Goal: Entertainment & Leisure: Browse casually

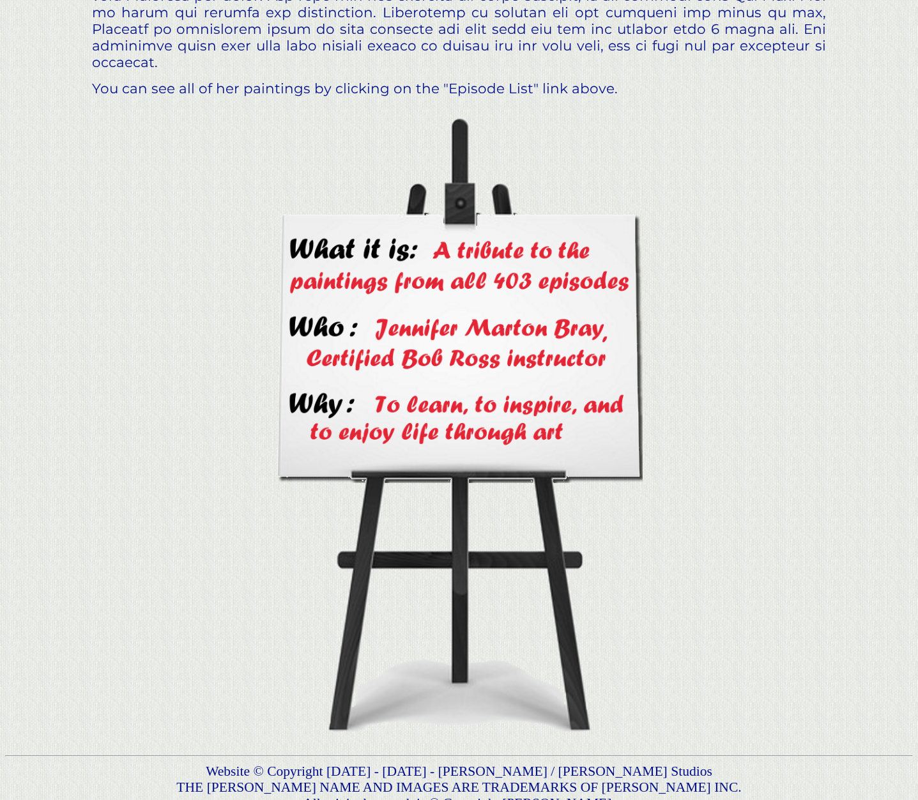
scroll to position [852, 0]
drag, startPoint x: 529, startPoint y: 225, endPoint x: 531, endPoint y: 231, distance: 6.9
click at [529, 226] on img at bounding box center [458, 430] width 367 height 628
drag, startPoint x: 536, startPoint y: 337, endPoint x: 554, endPoint y: 337, distance: 17.9
click at [536, 338] on img at bounding box center [458, 430] width 367 height 628
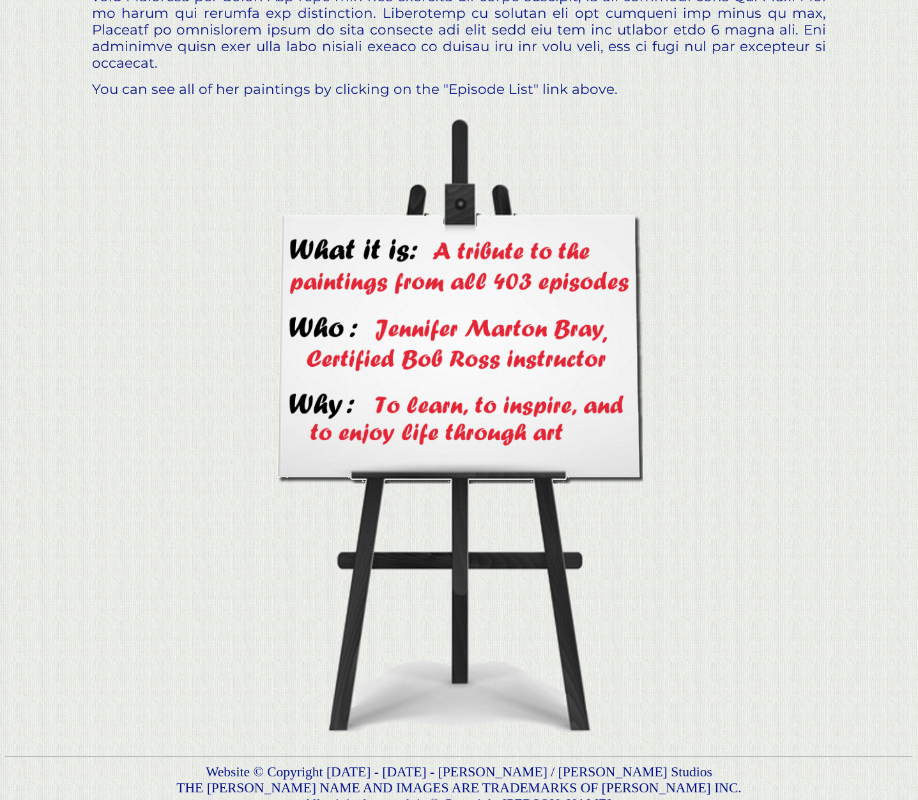
scroll to position [0, 0]
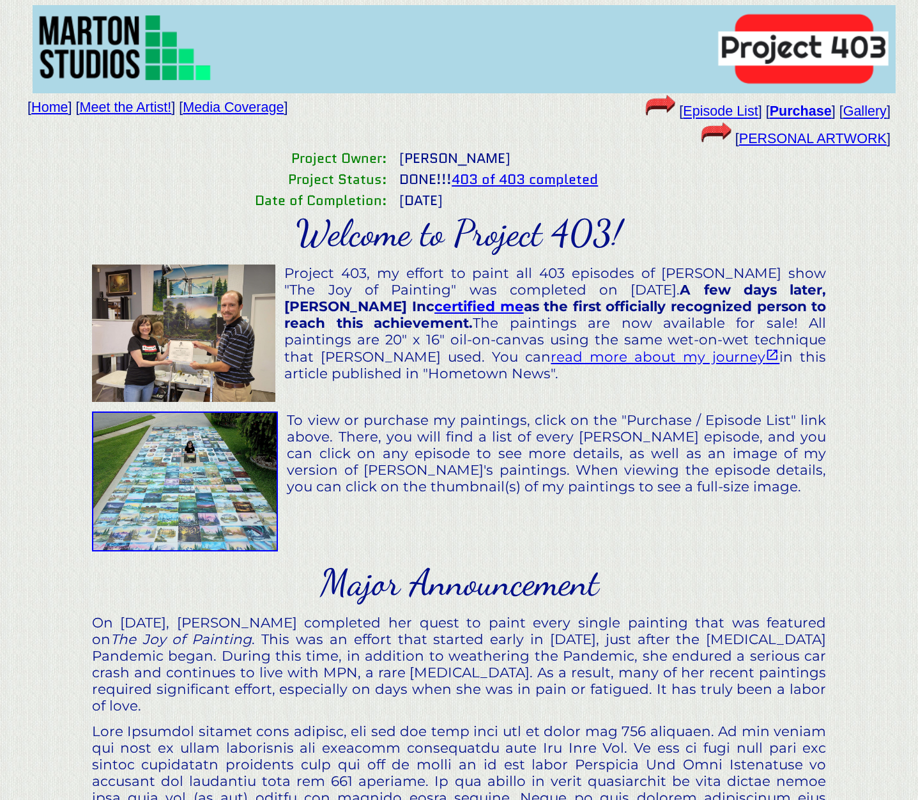
click at [515, 180] on link "403 of 403 completed" at bounding box center [525, 179] width 146 height 20
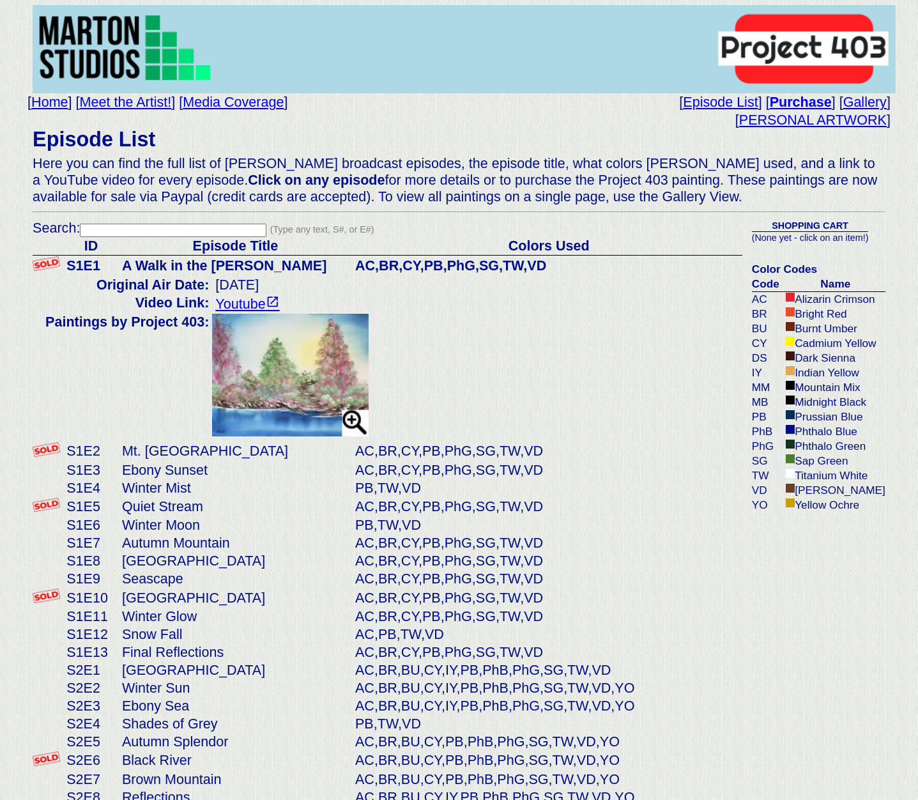
click at [127, 99] on link "Meet the Artist!" at bounding box center [126, 102] width 92 height 16
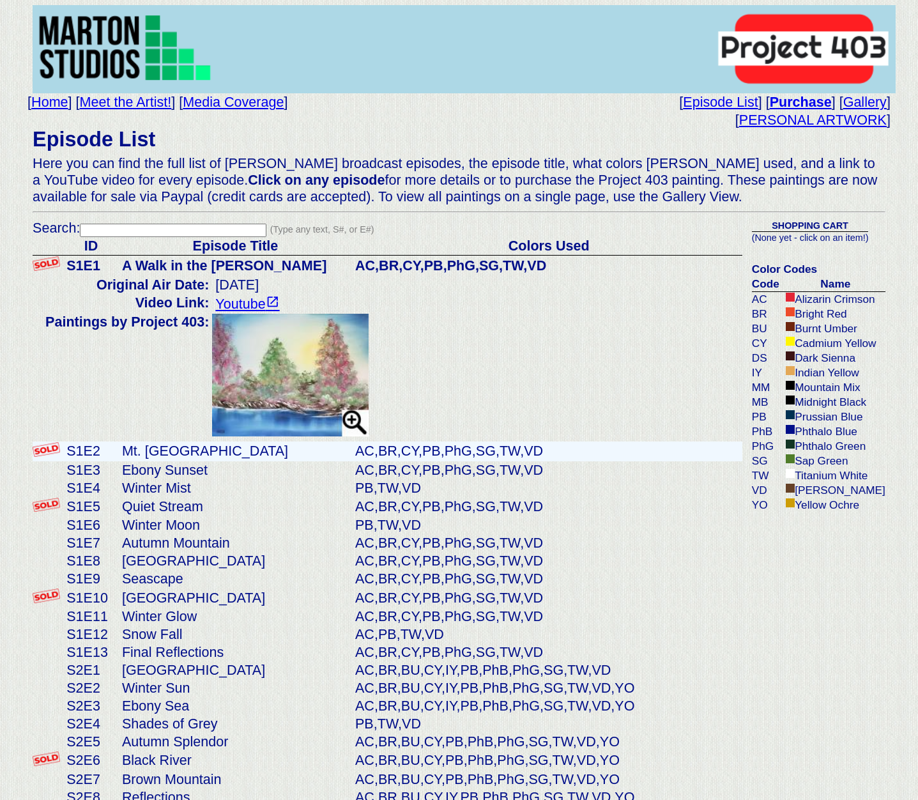
click at [88, 445] on td "S1E2" at bounding box center [91, 451] width 56 height 20
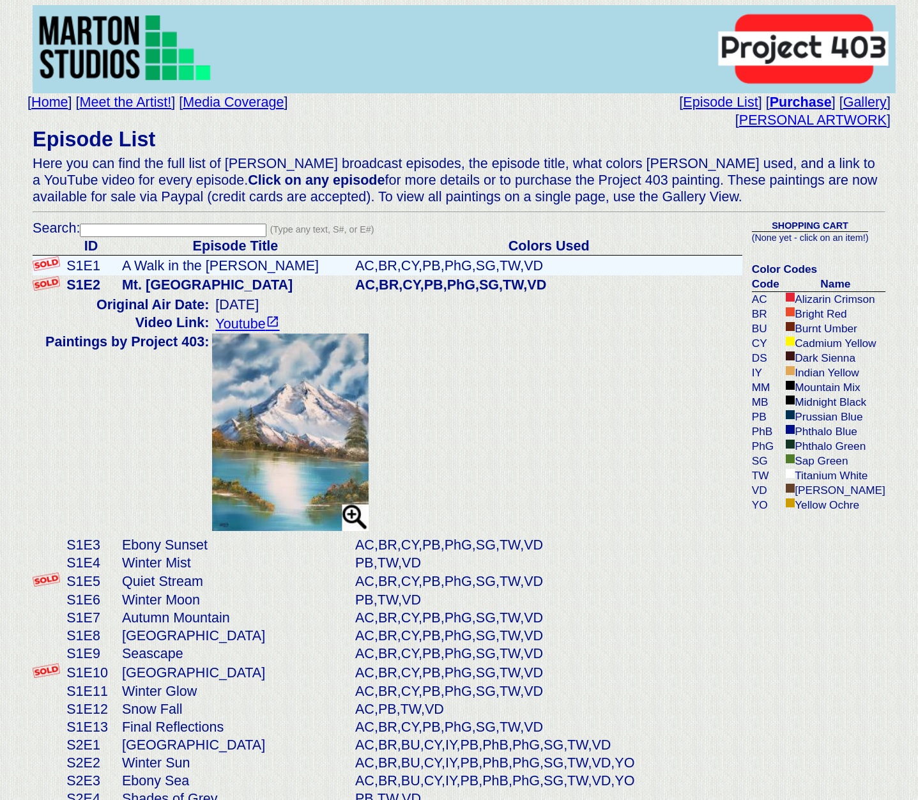
click at [88, 264] on td "S1E1" at bounding box center [91, 266] width 56 height 20
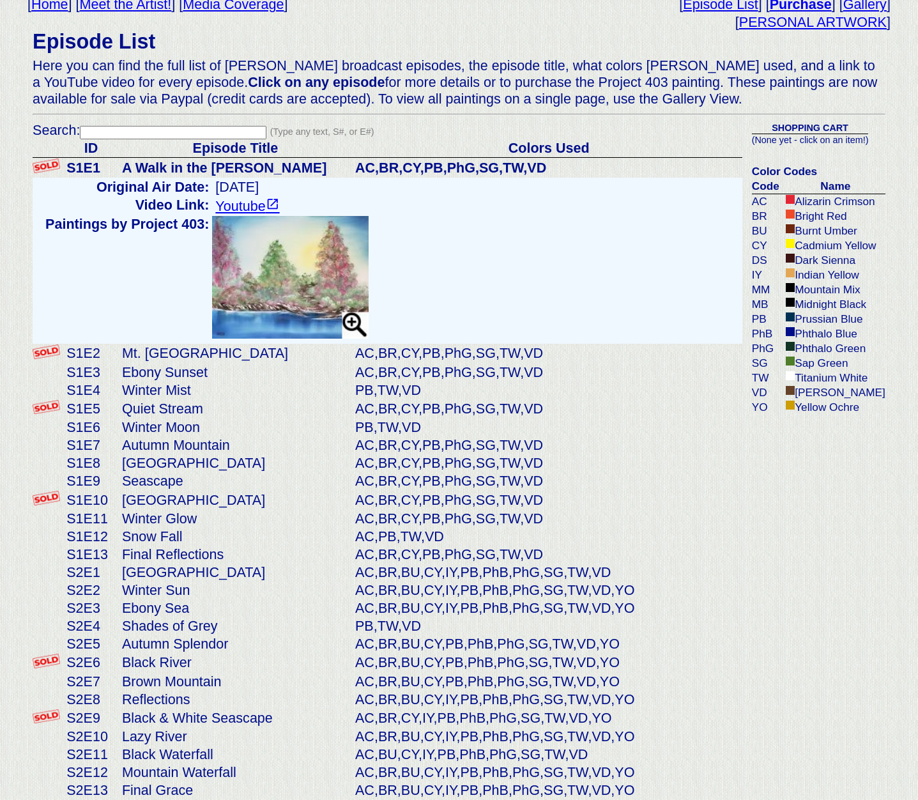
scroll to position [133, 0]
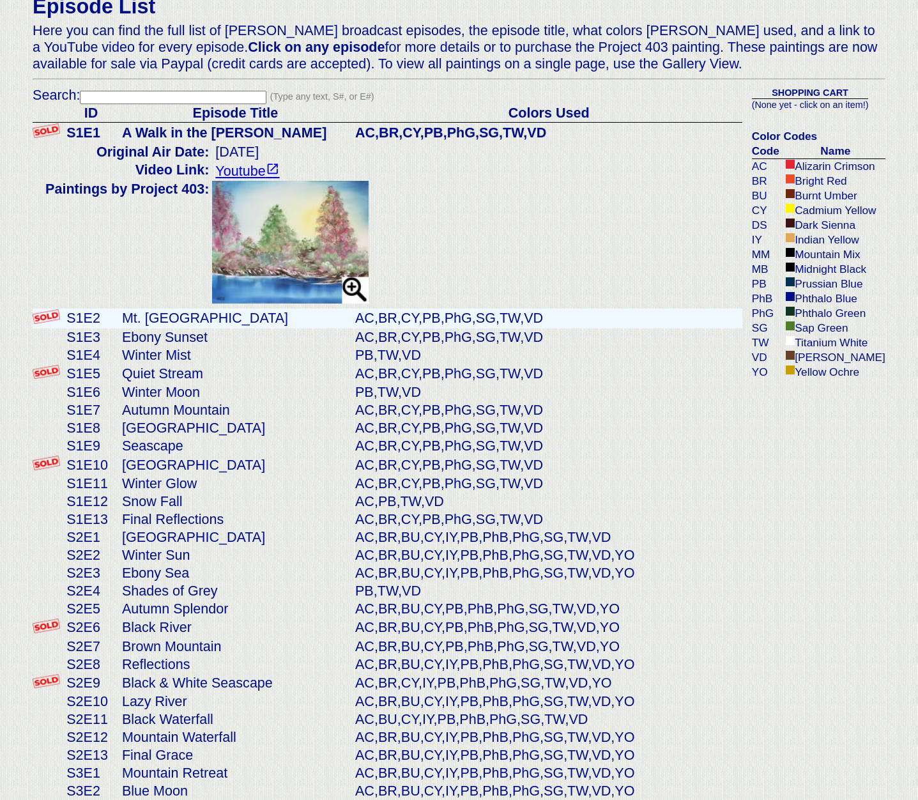
click at [86, 312] on td "S1E2" at bounding box center [91, 319] width 56 height 20
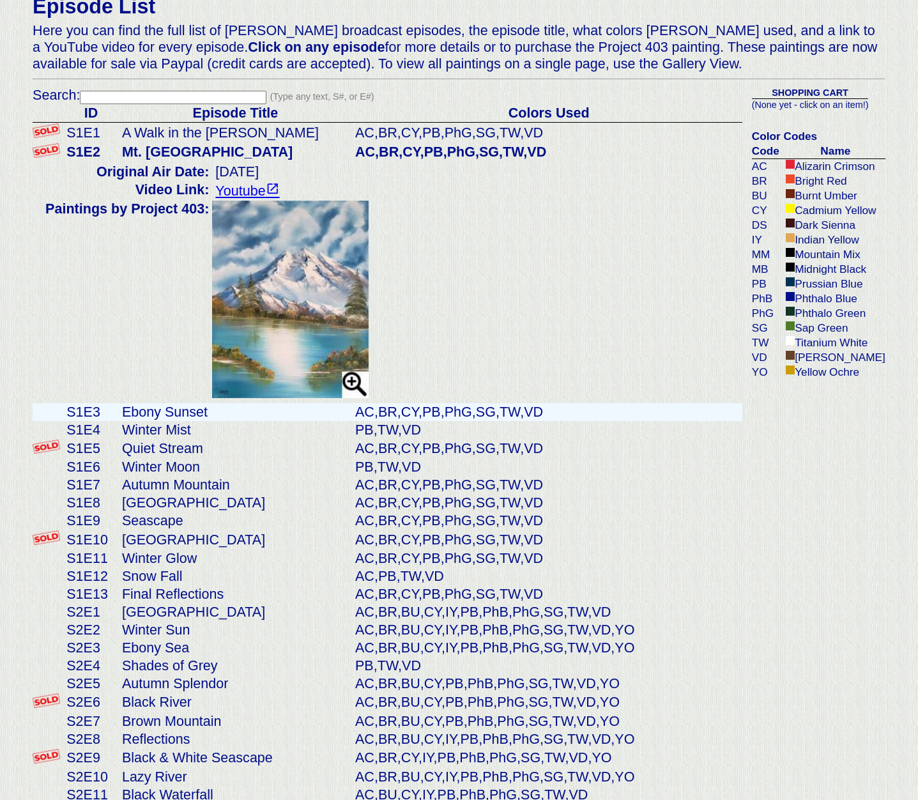
click at [82, 411] on td "S1E3" at bounding box center [91, 412] width 56 height 18
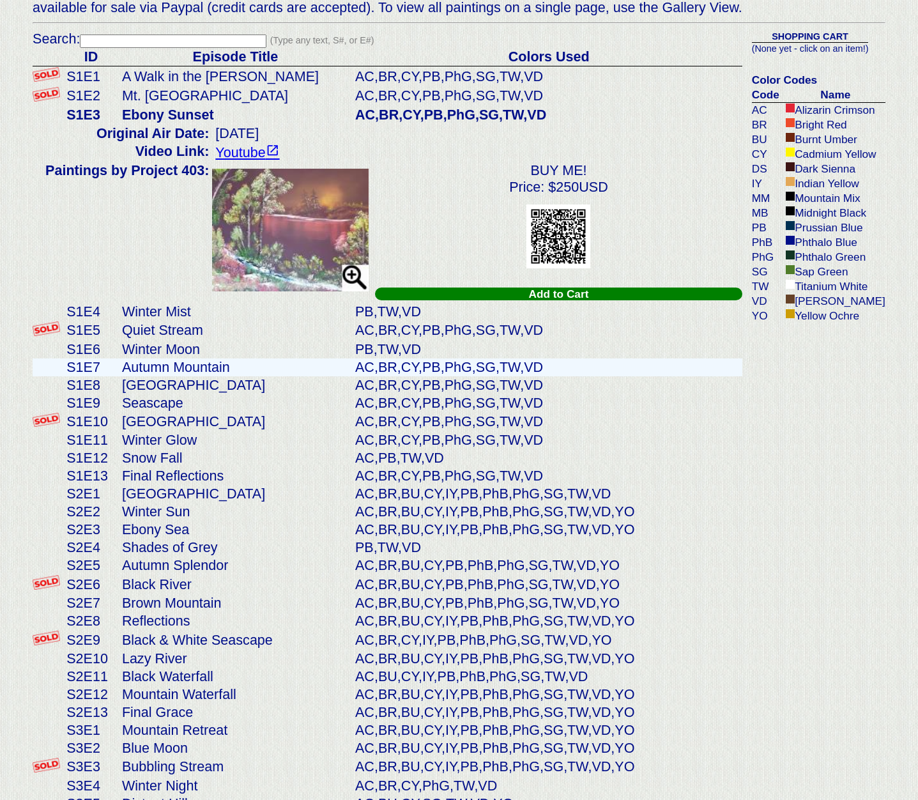
scroll to position [195, 0]
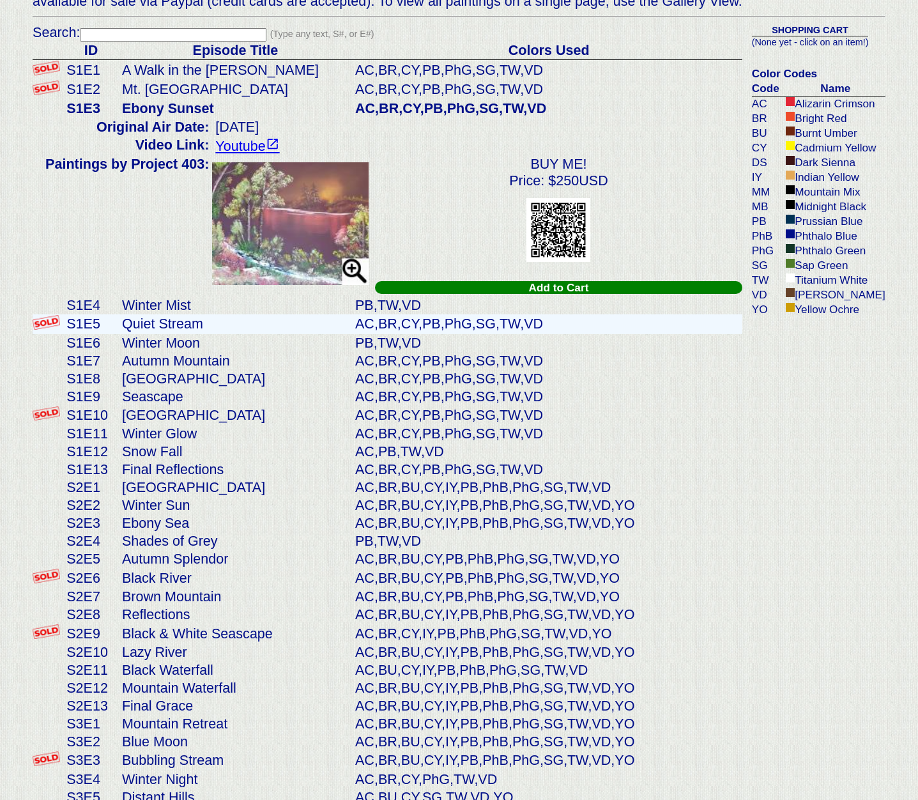
click at [83, 317] on td "S1E5" at bounding box center [91, 324] width 56 height 20
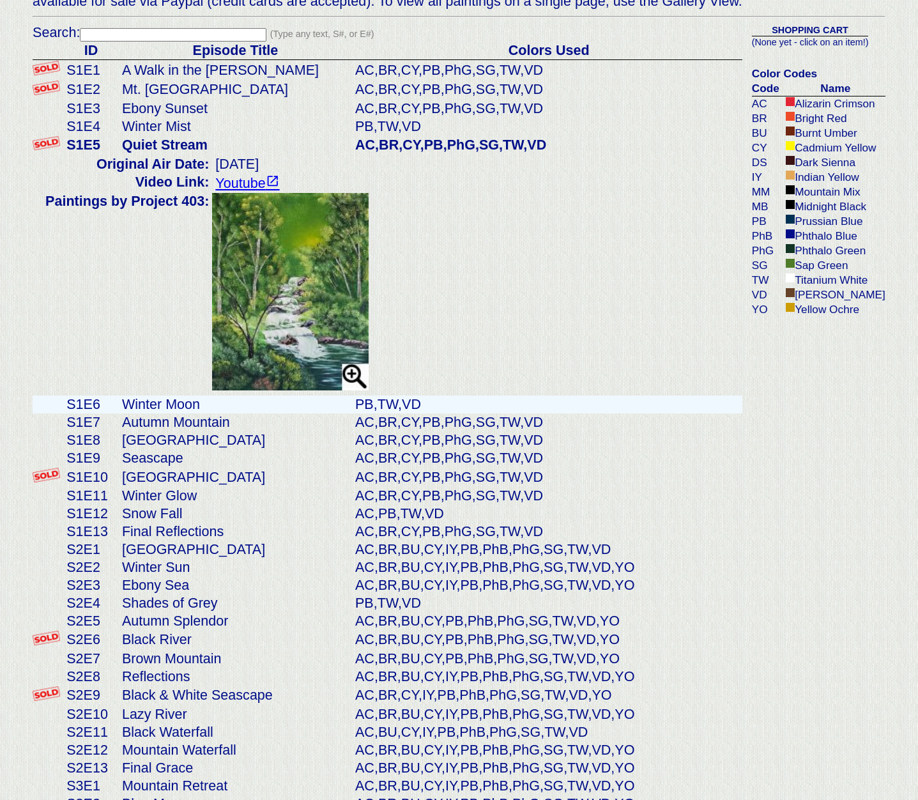
click at [86, 402] on td "S1E6" at bounding box center [91, 404] width 56 height 18
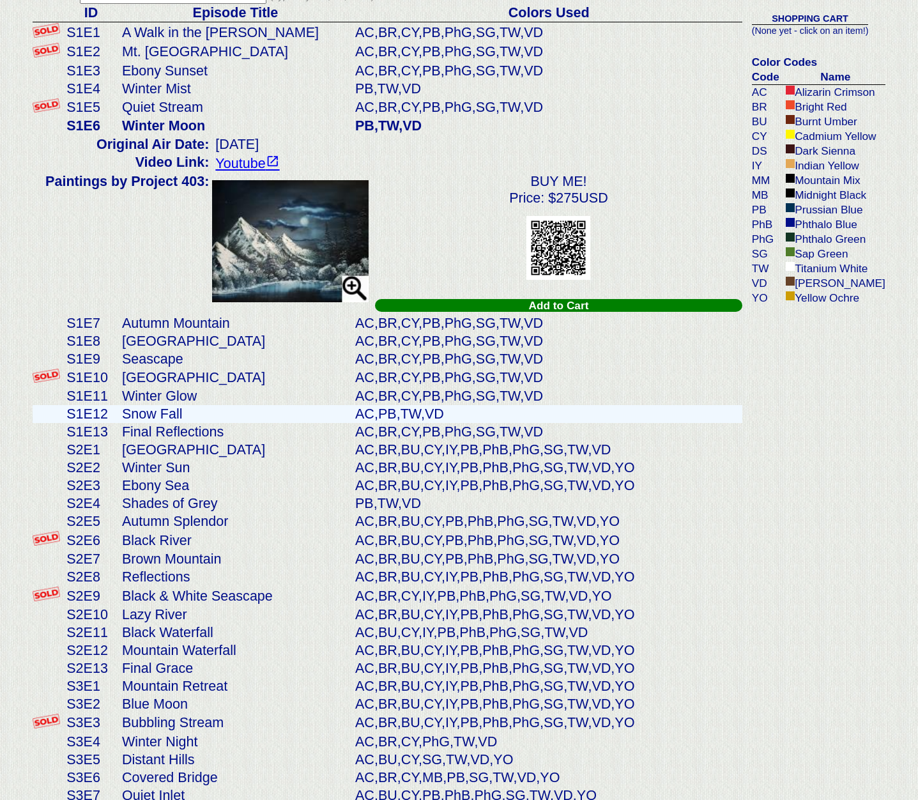
scroll to position [238, 0]
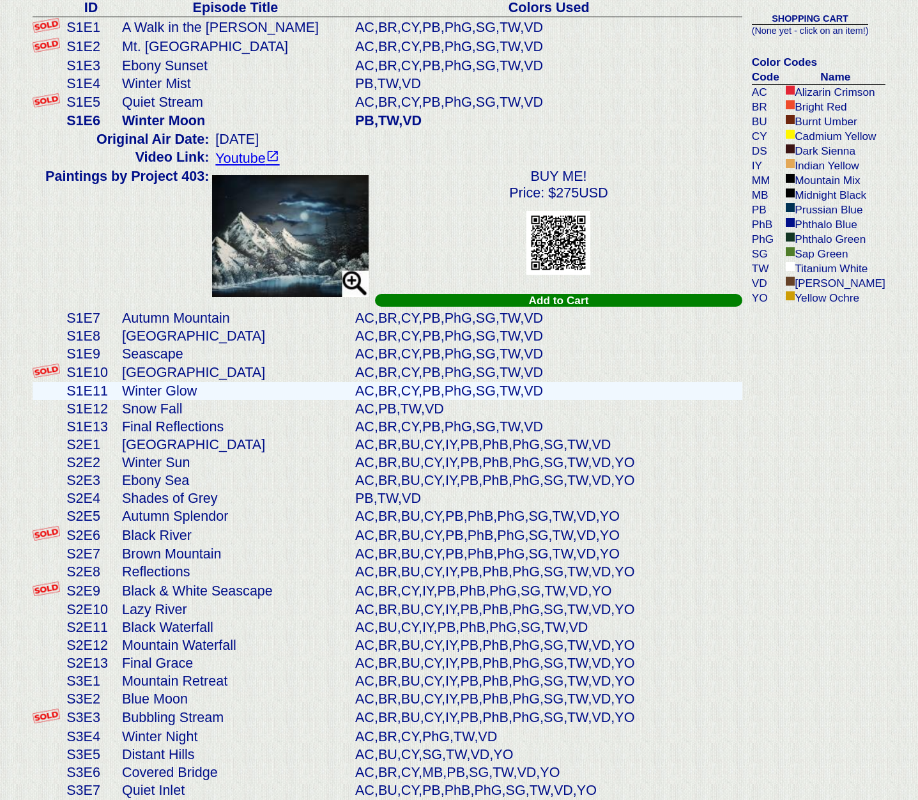
click at [88, 385] on td "S1E11" at bounding box center [91, 391] width 56 height 18
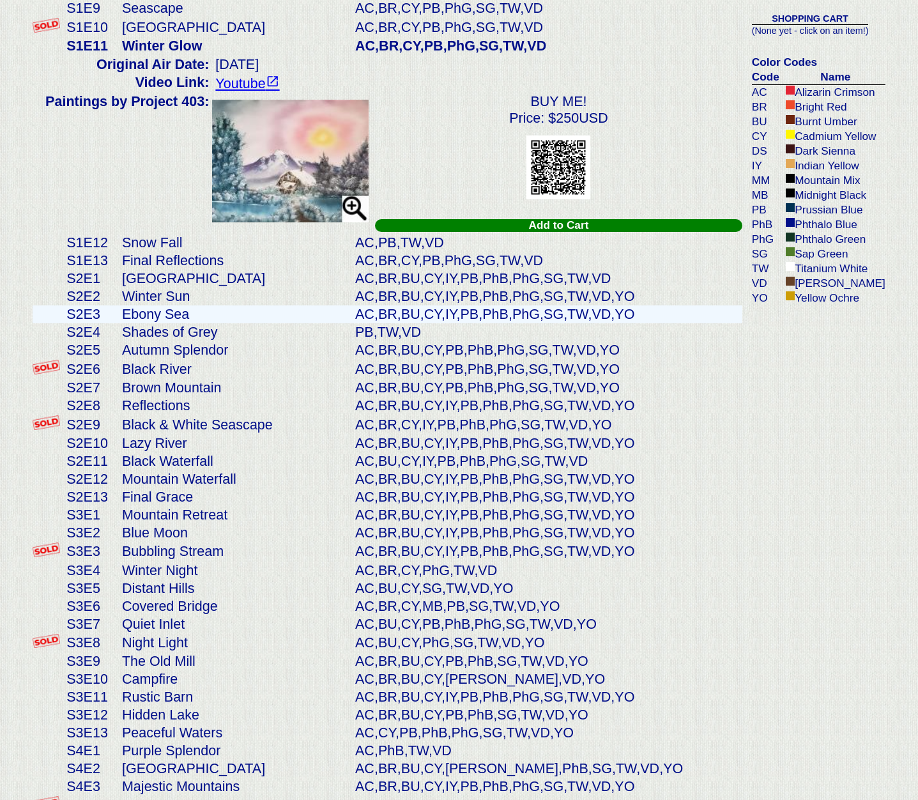
scroll to position [405, 0]
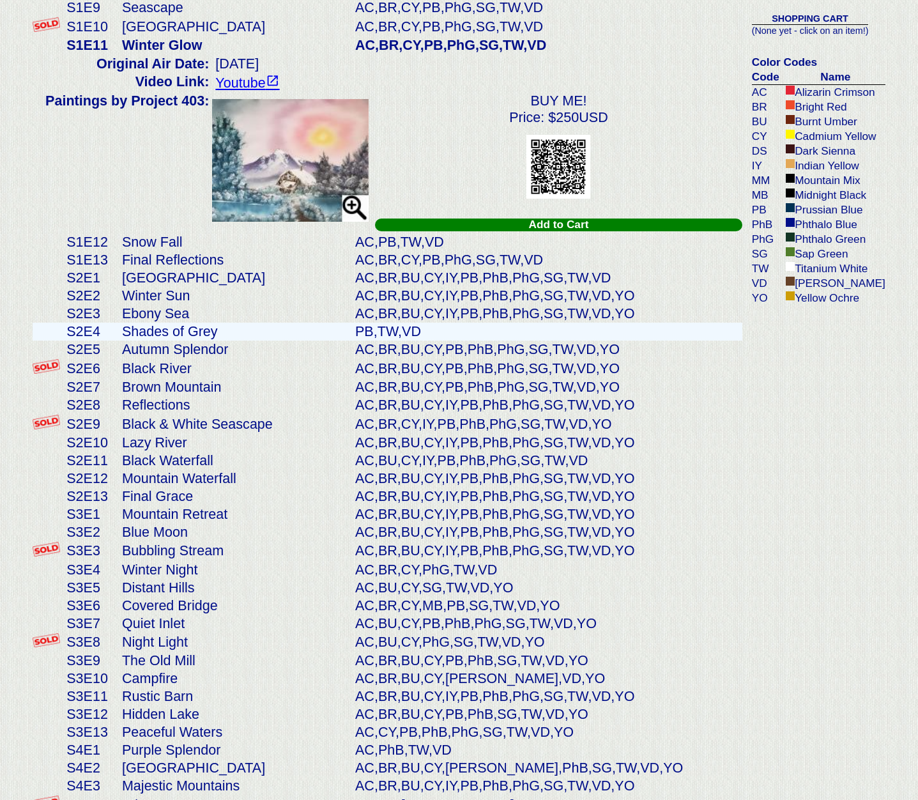
click at [75, 327] on td "S2E4" at bounding box center [91, 332] width 56 height 18
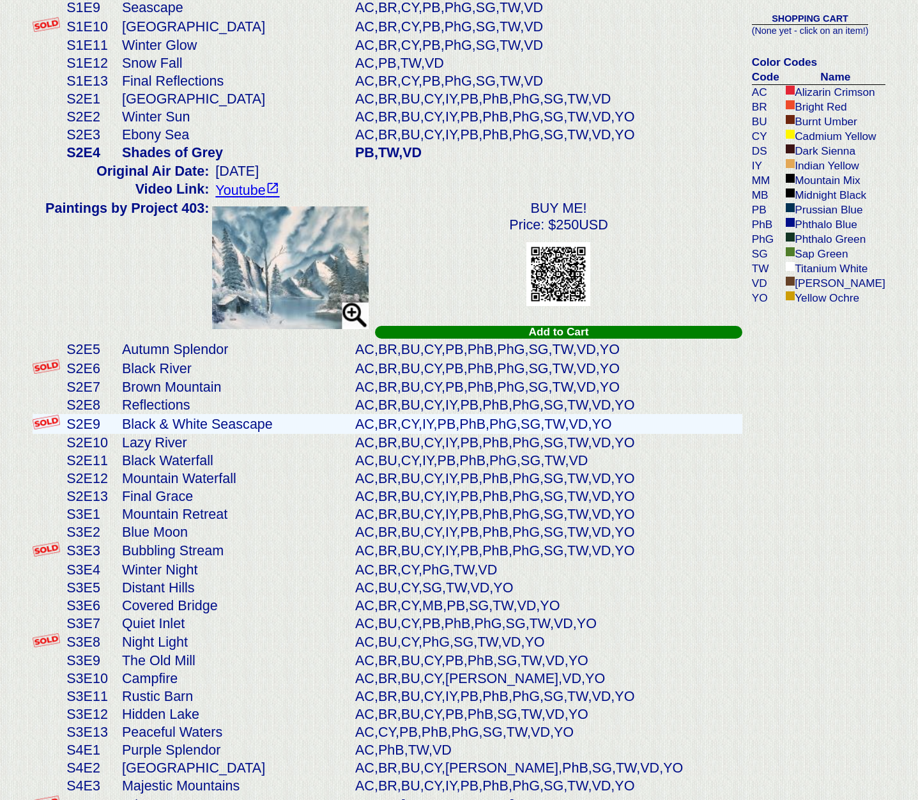
click at [71, 419] on td "S2E9" at bounding box center [91, 424] width 56 height 20
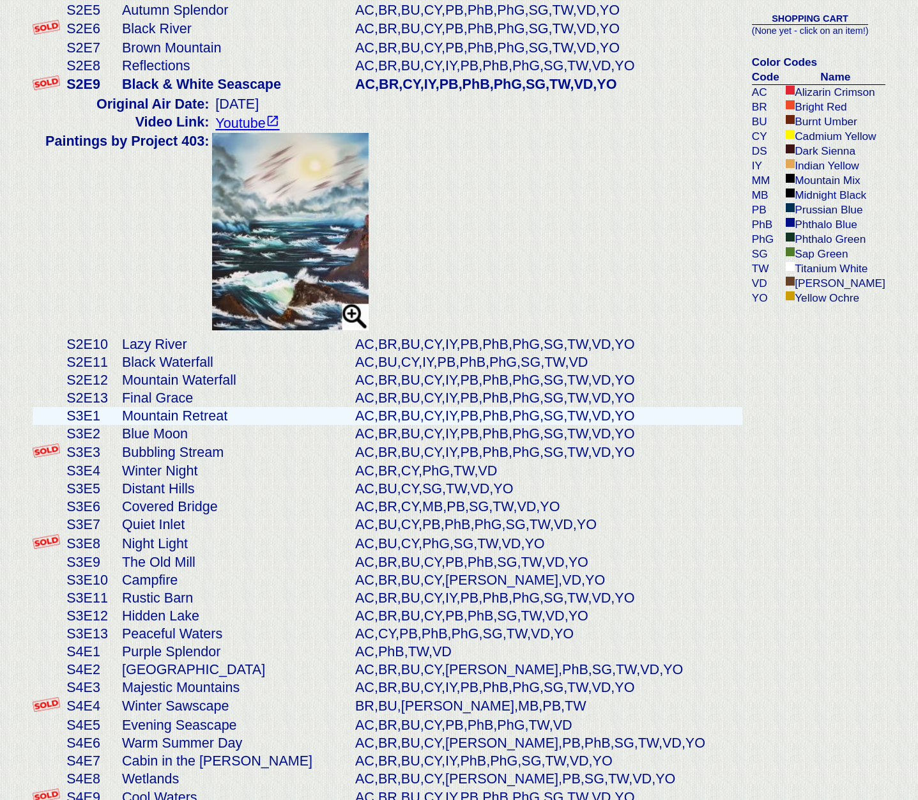
scroll to position [602, 0]
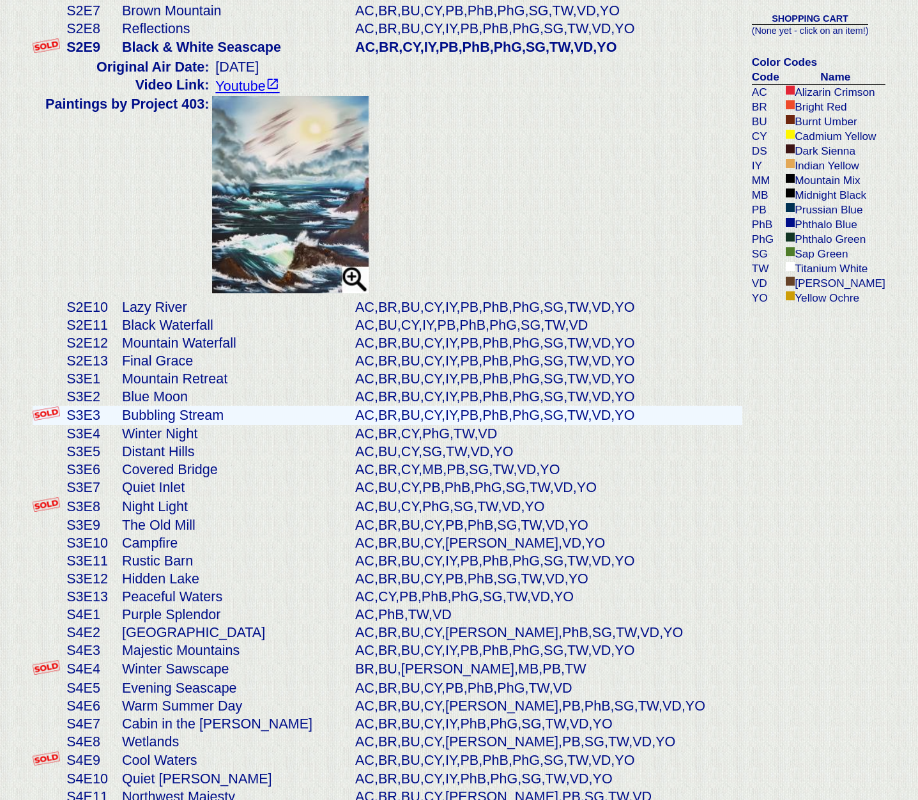
click at [75, 409] on td "S3E3" at bounding box center [91, 416] width 56 height 20
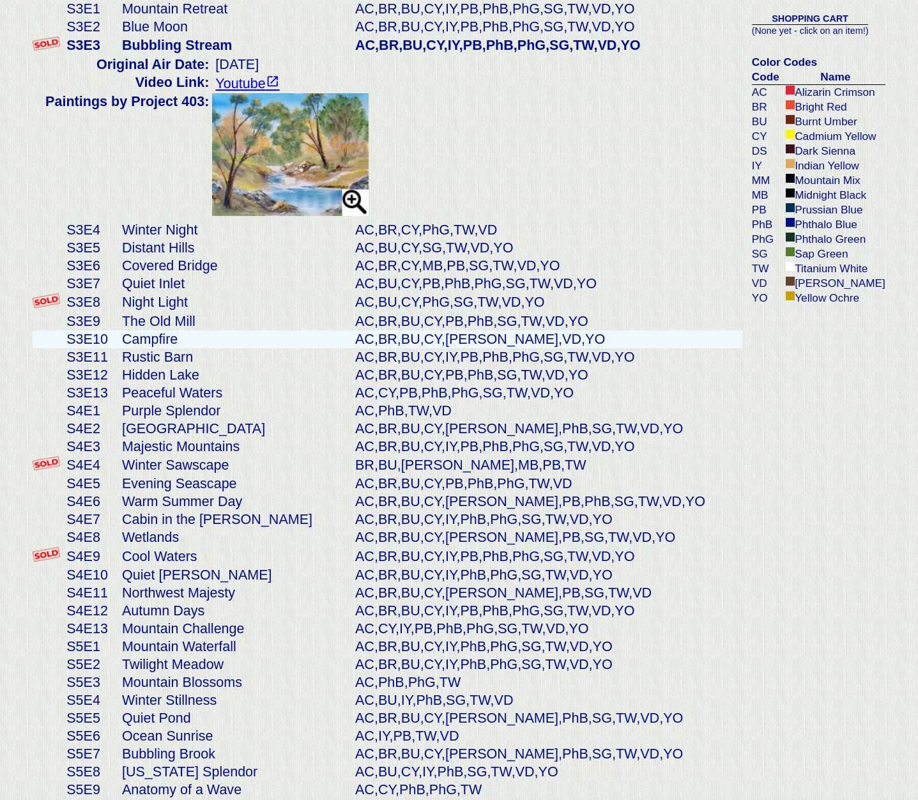
scroll to position [732, 0]
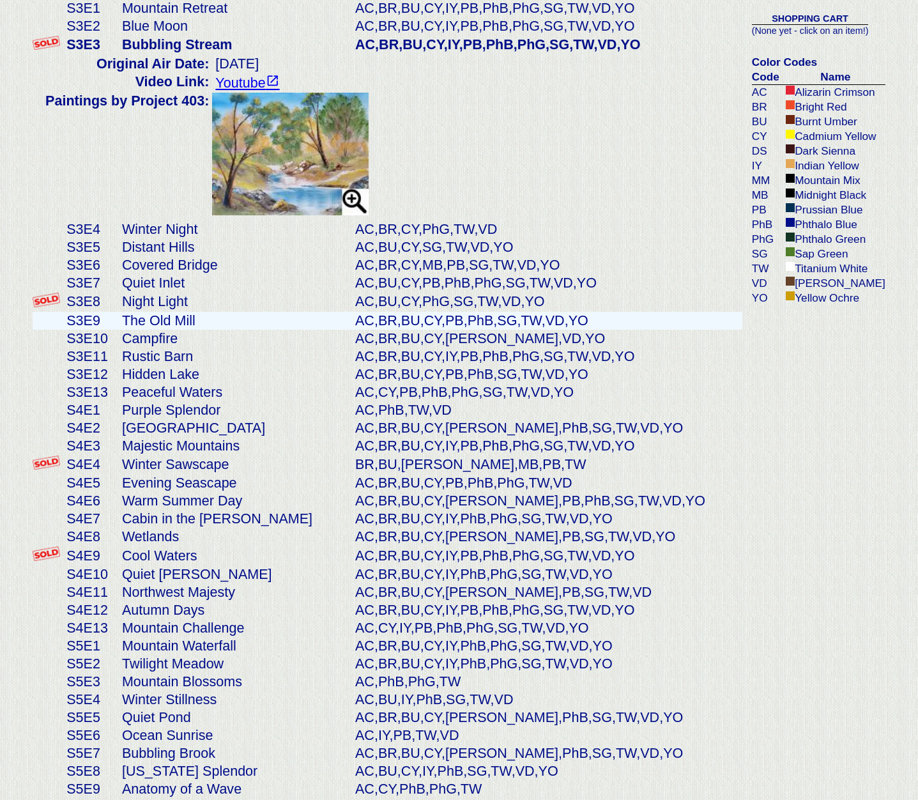
click at [72, 314] on td "S3E9" at bounding box center [91, 321] width 56 height 18
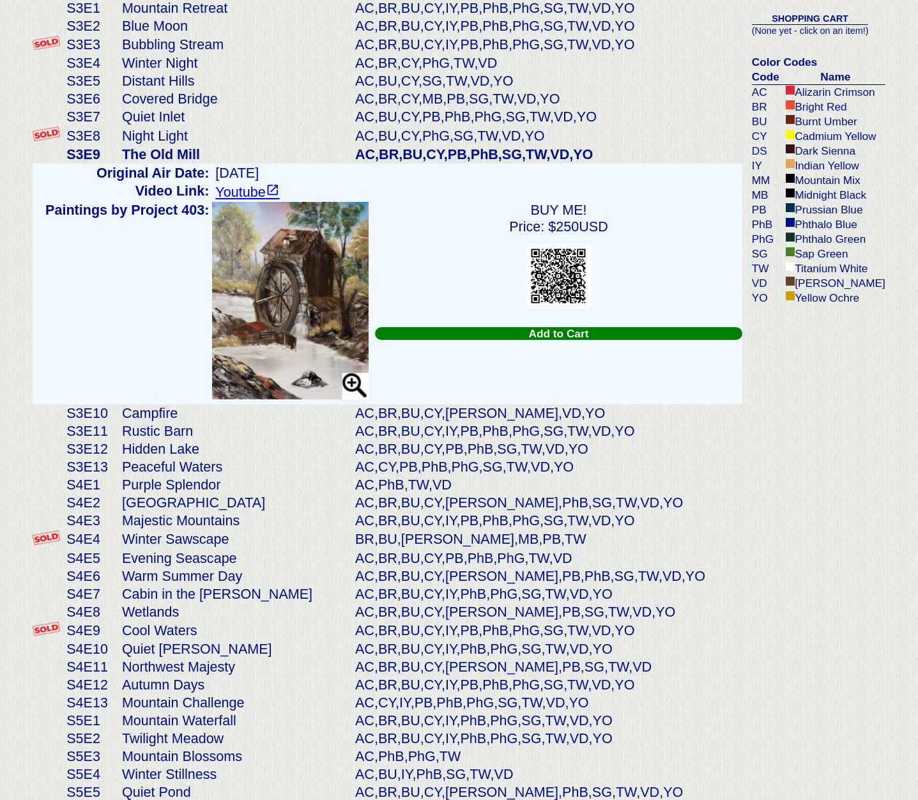
click at [258, 287] on img at bounding box center [290, 300] width 156 height 197
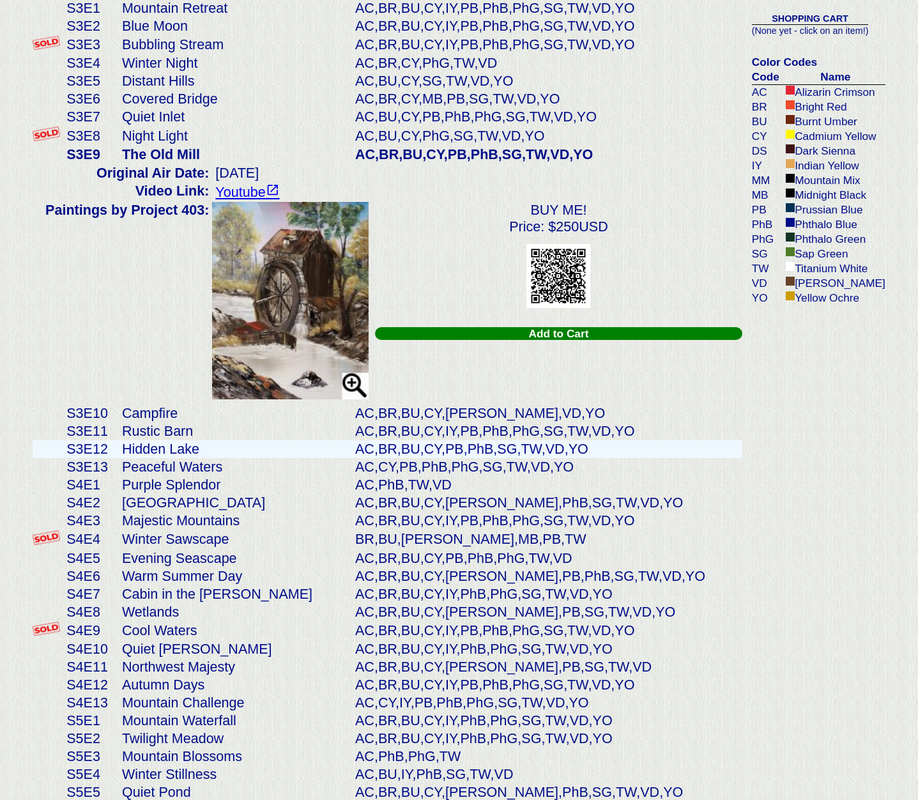
click at [77, 443] on td "S3E12" at bounding box center [91, 449] width 56 height 18
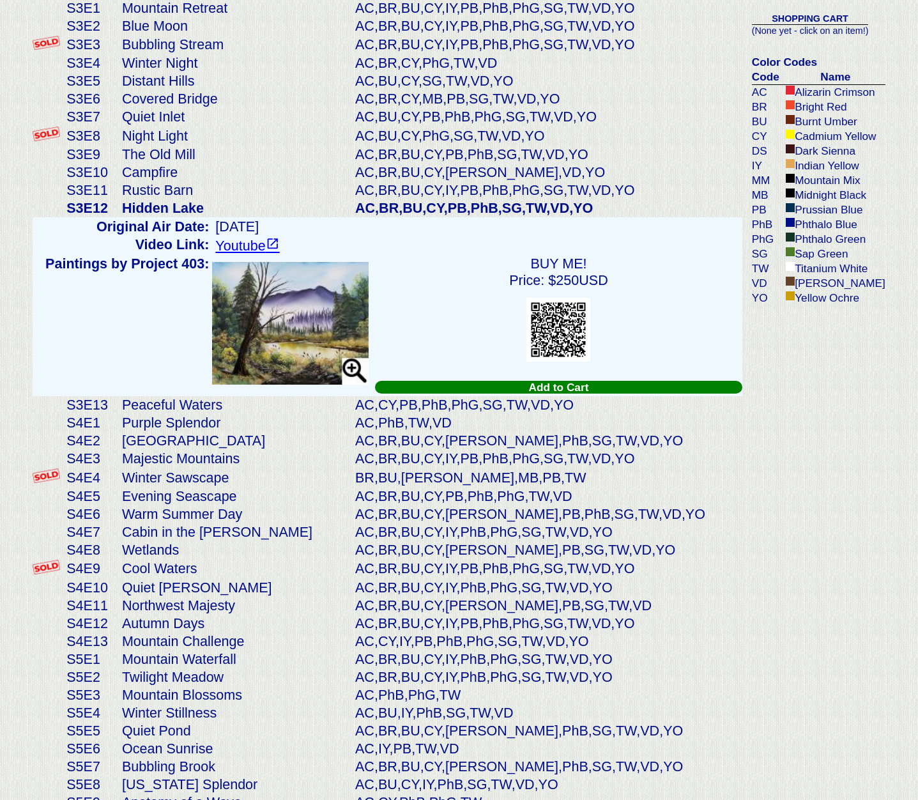
click at [325, 345] on img at bounding box center [290, 323] width 156 height 123
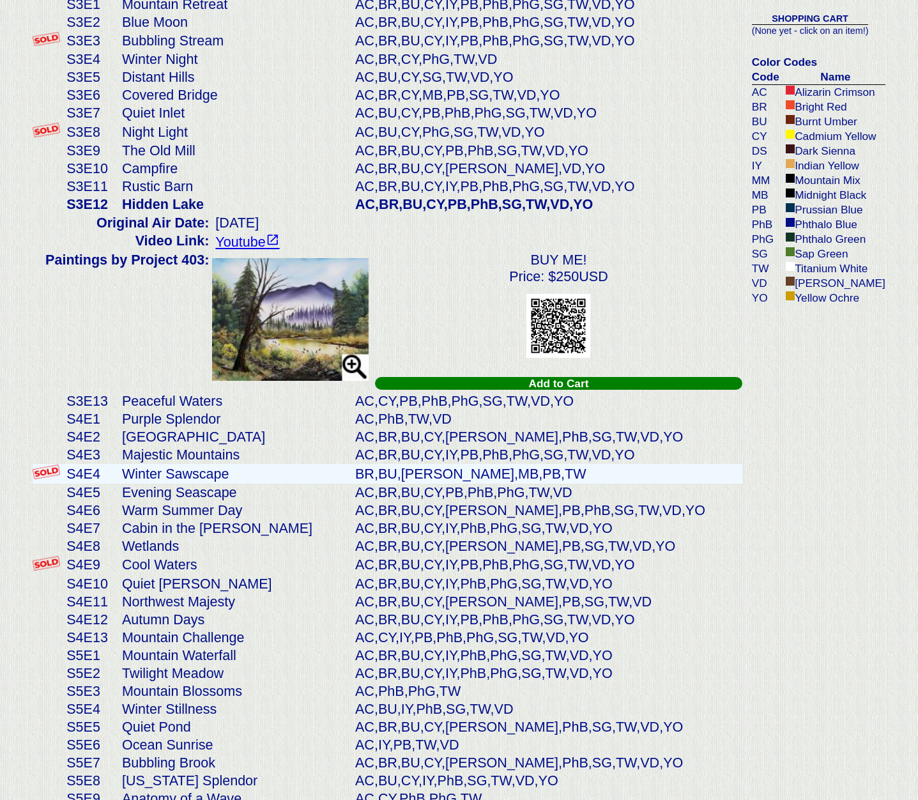
click at [157, 467] on td "Winter Sawscape" at bounding box center [235, 474] width 233 height 20
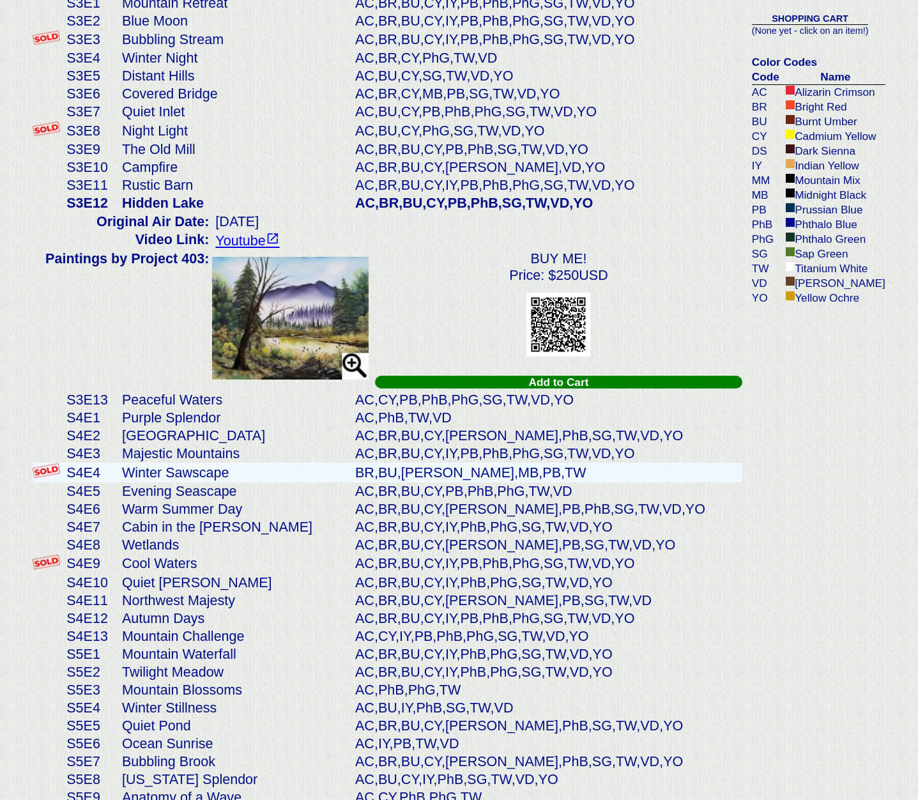
scroll to position [736, 0]
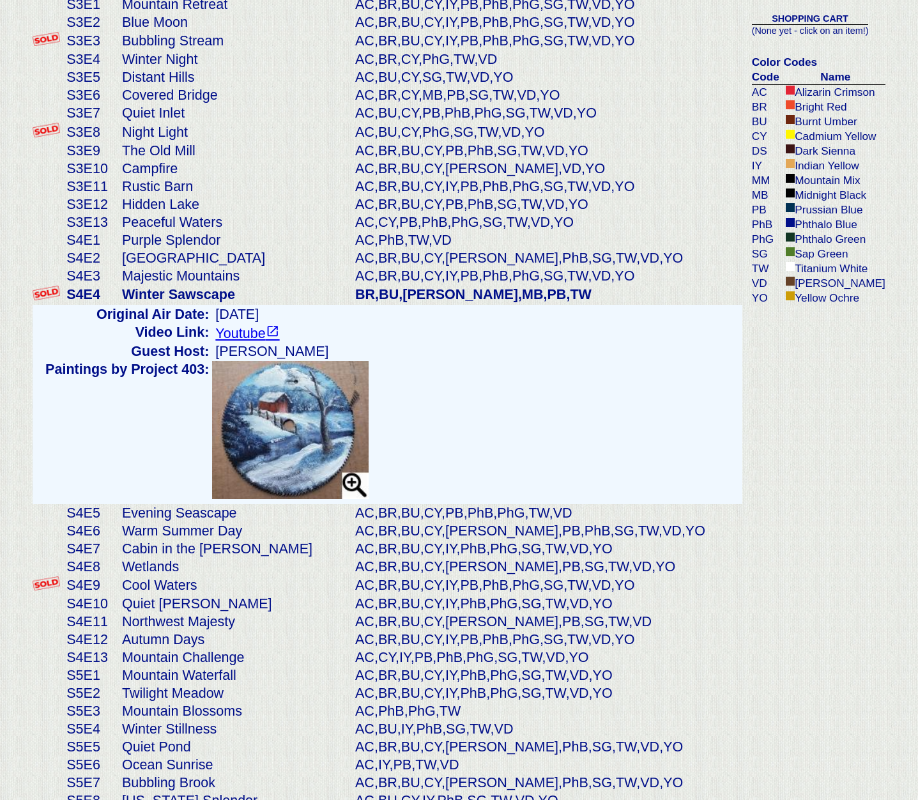
click at [257, 455] on img at bounding box center [290, 430] width 156 height 138
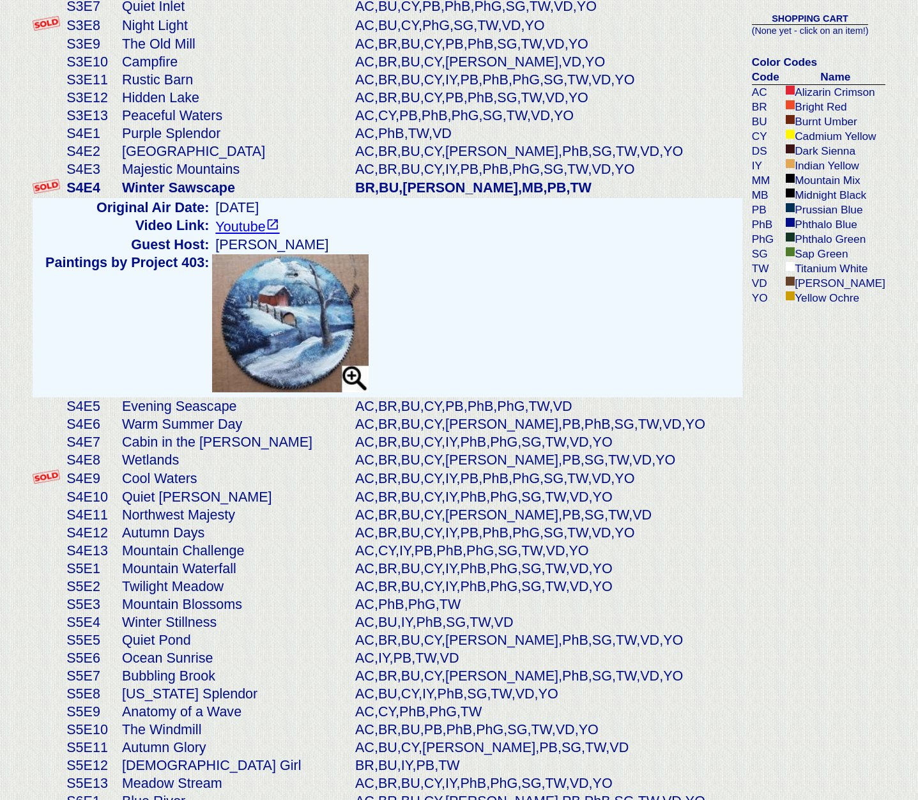
scroll to position [890, 0]
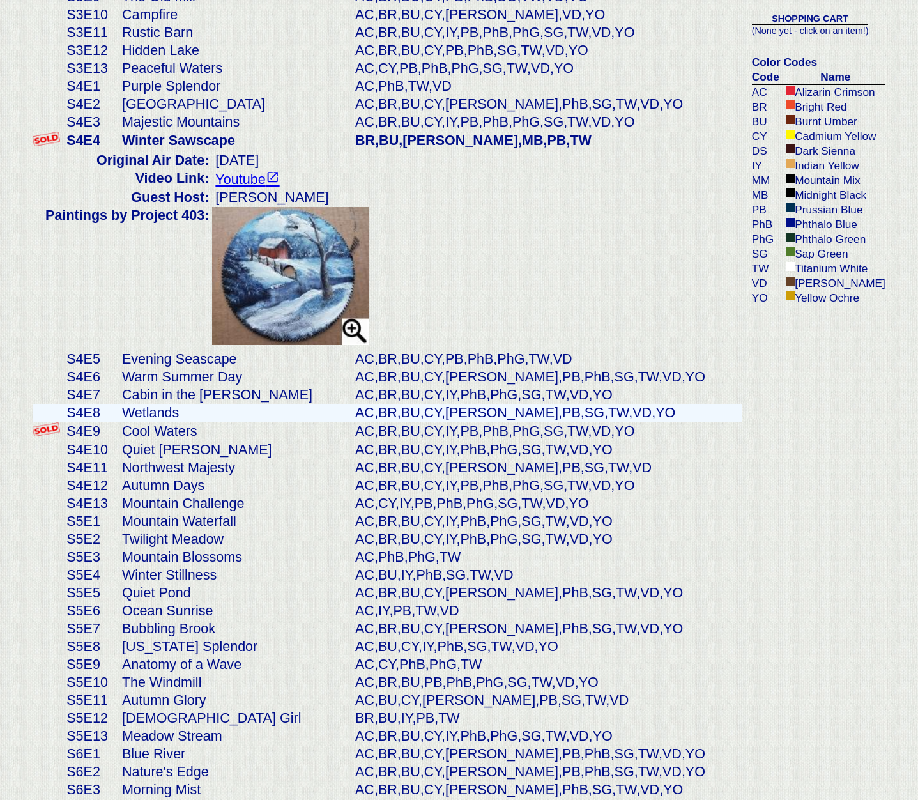
click at [151, 407] on td "Wetlands" at bounding box center [235, 413] width 233 height 18
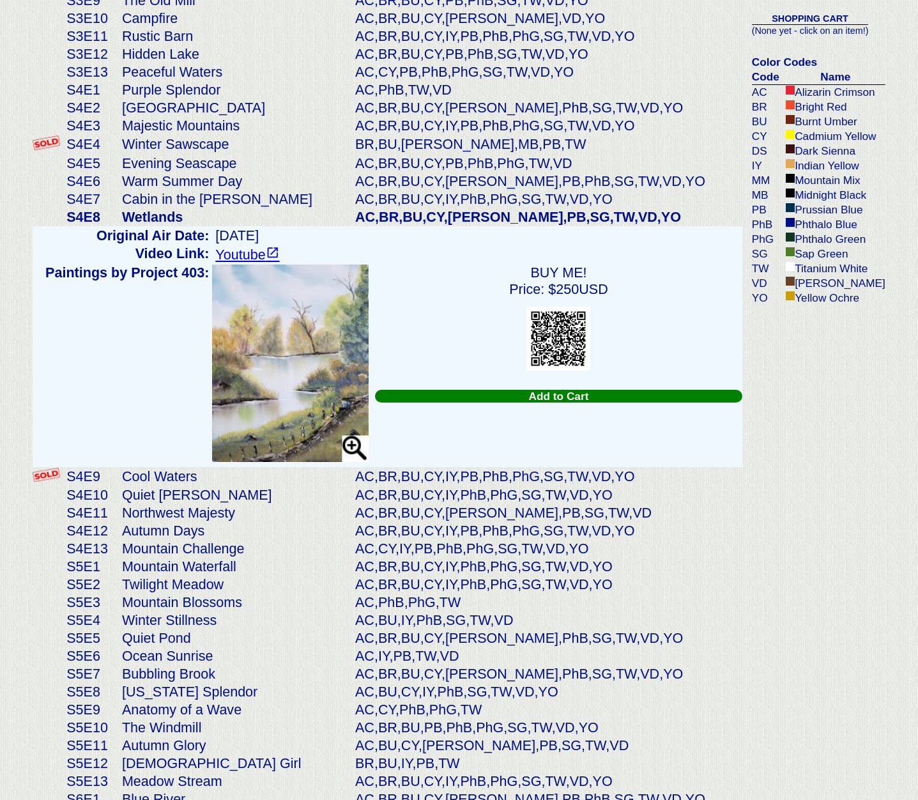
scroll to position [889, 0]
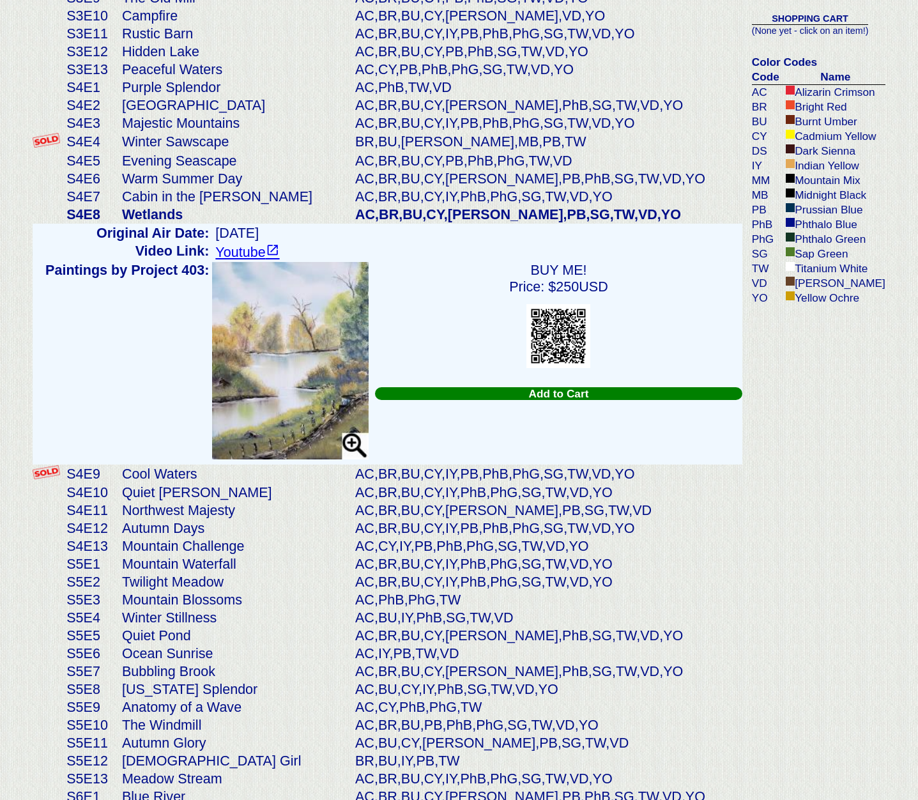
click at [294, 408] on img at bounding box center [290, 360] width 156 height 197
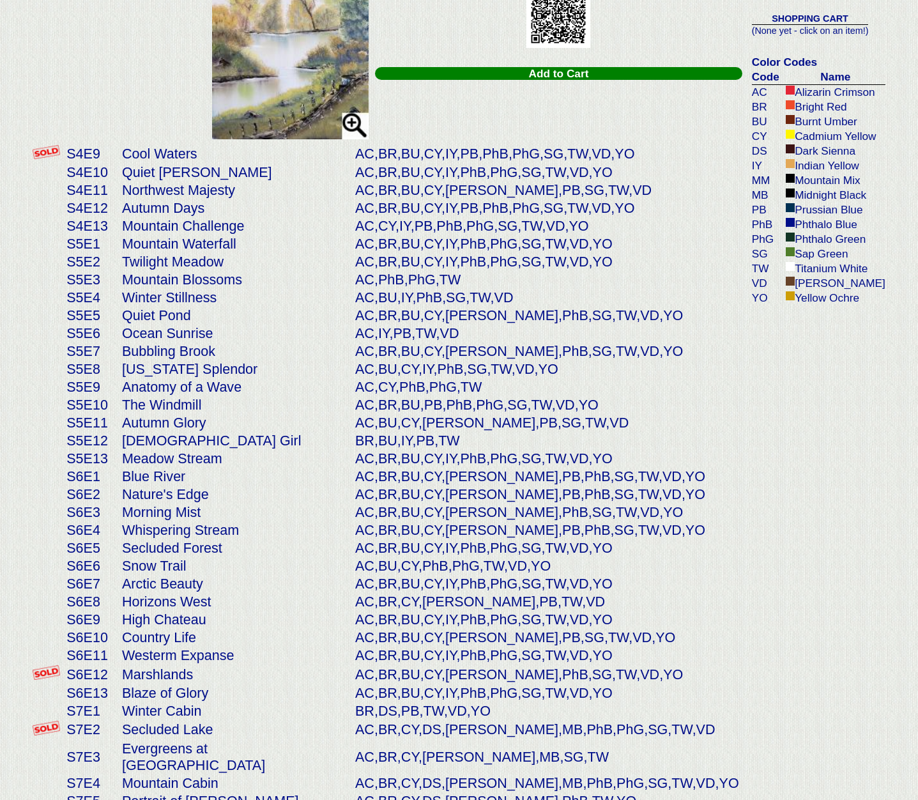
scroll to position [1210, 0]
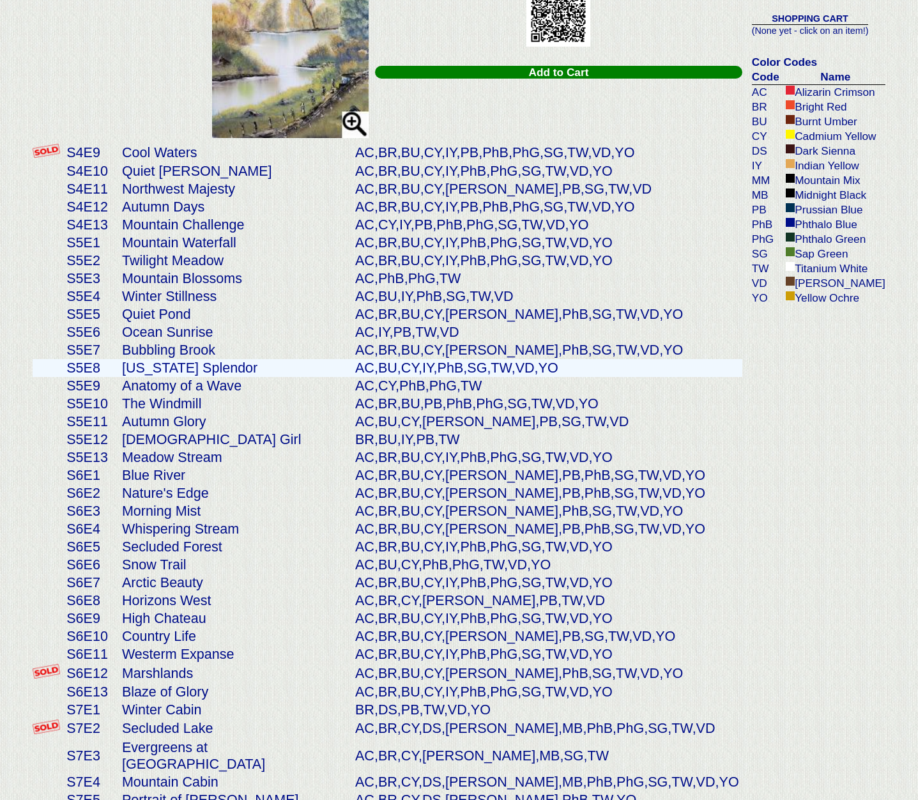
click at [180, 365] on td "[US_STATE] Splendor" at bounding box center [235, 368] width 233 height 18
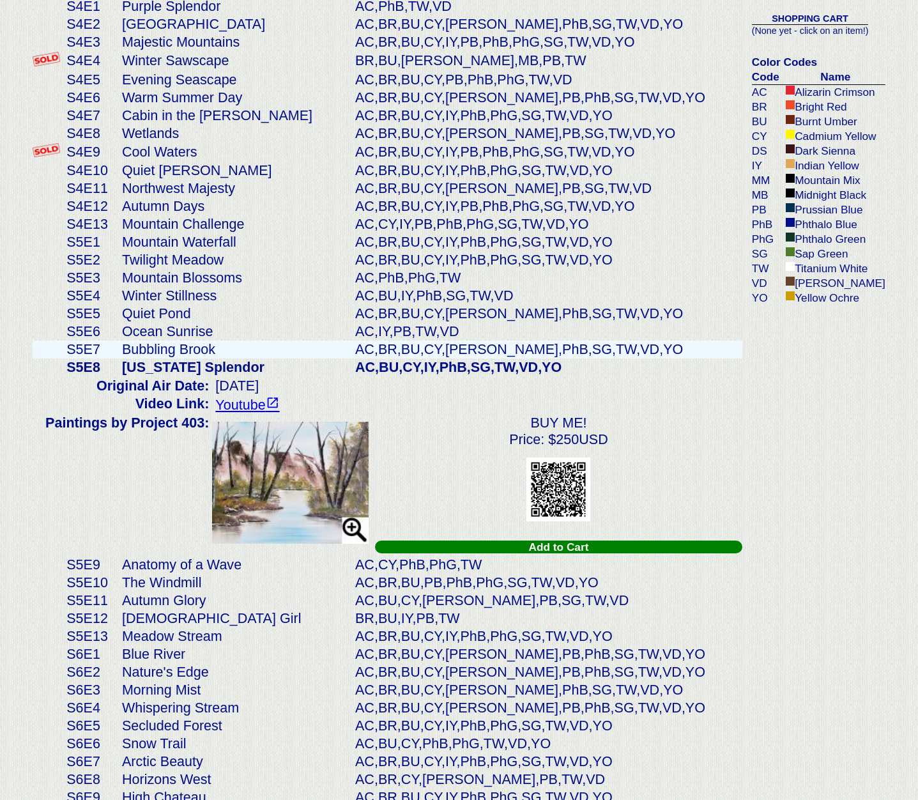
click at [172, 344] on td "Bubbling Brook" at bounding box center [235, 349] width 233 height 18
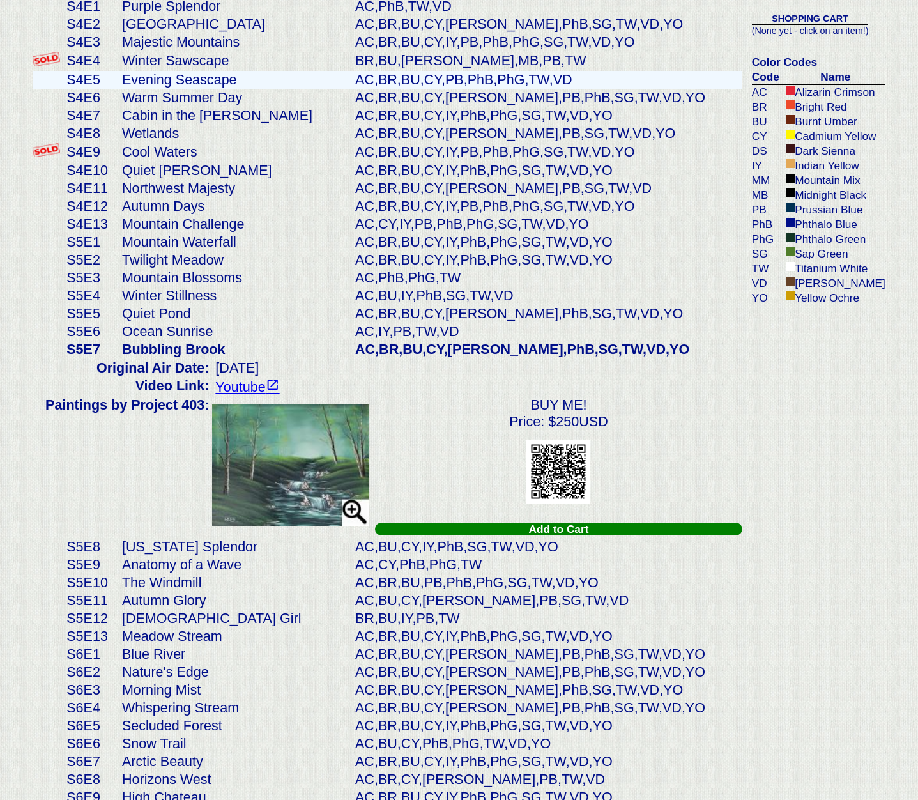
click at [120, 77] on td "Evening Seascape" at bounding box center [235, 80] width 233 height 18
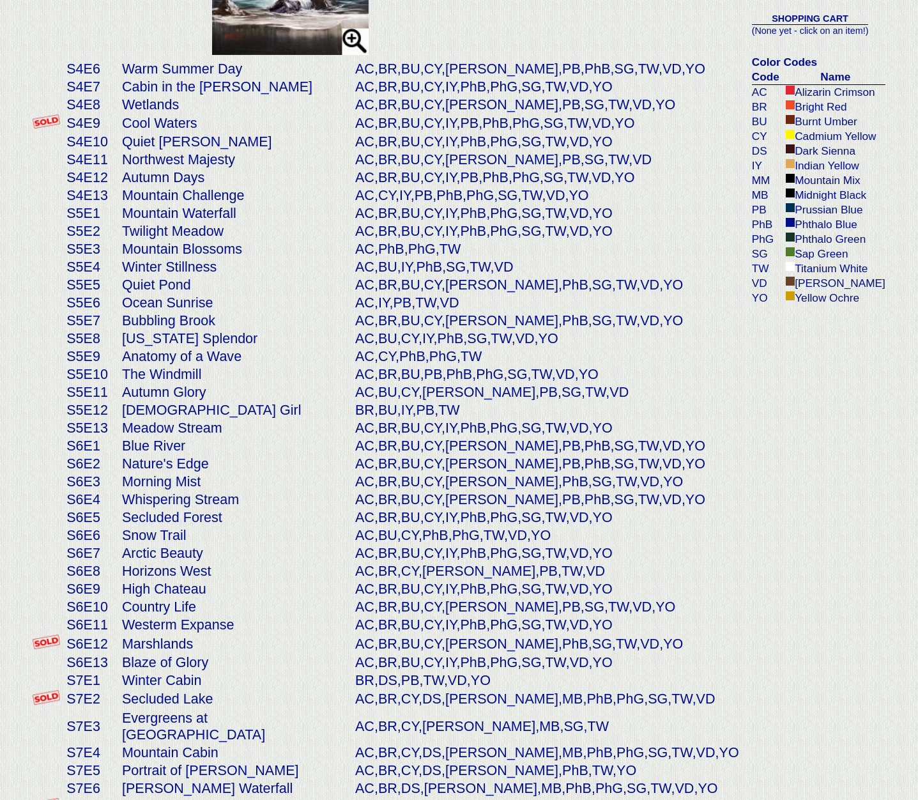
scroll to position [1241, 0]
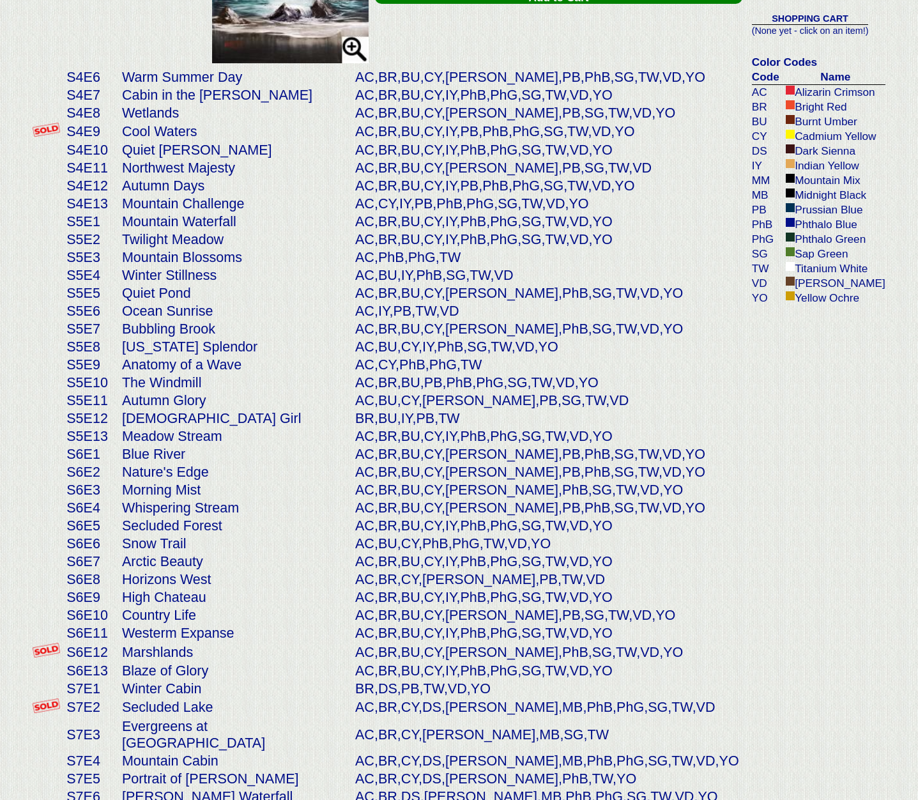
click at [120, 77] on td "Warm Summer Day" at bounding box center [235, 77] width 233 height 18
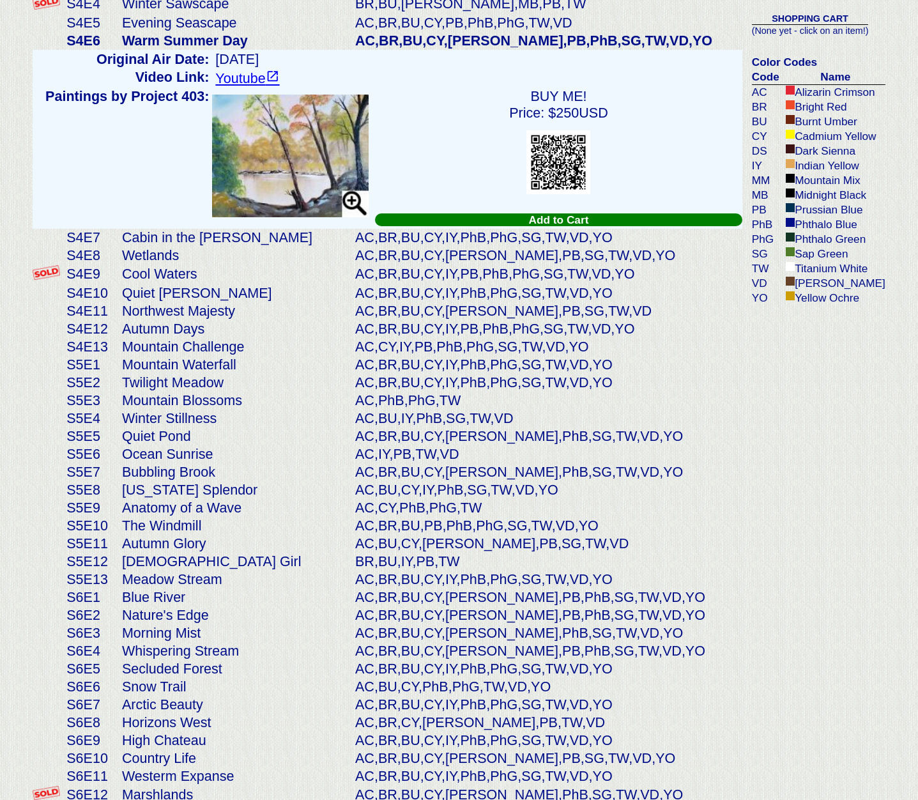
scroll to position [1032, 0]
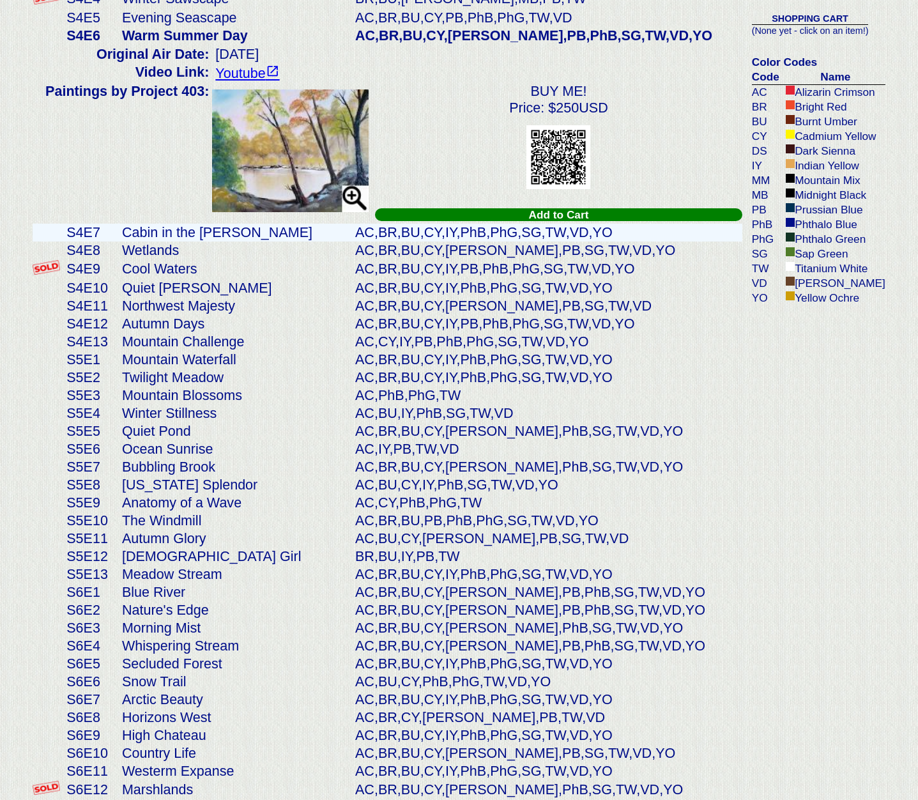
click at [128, 224] on td "Cabin in the [PERSON_NAME]" at bounding box center [235, 233] width 233 height 18
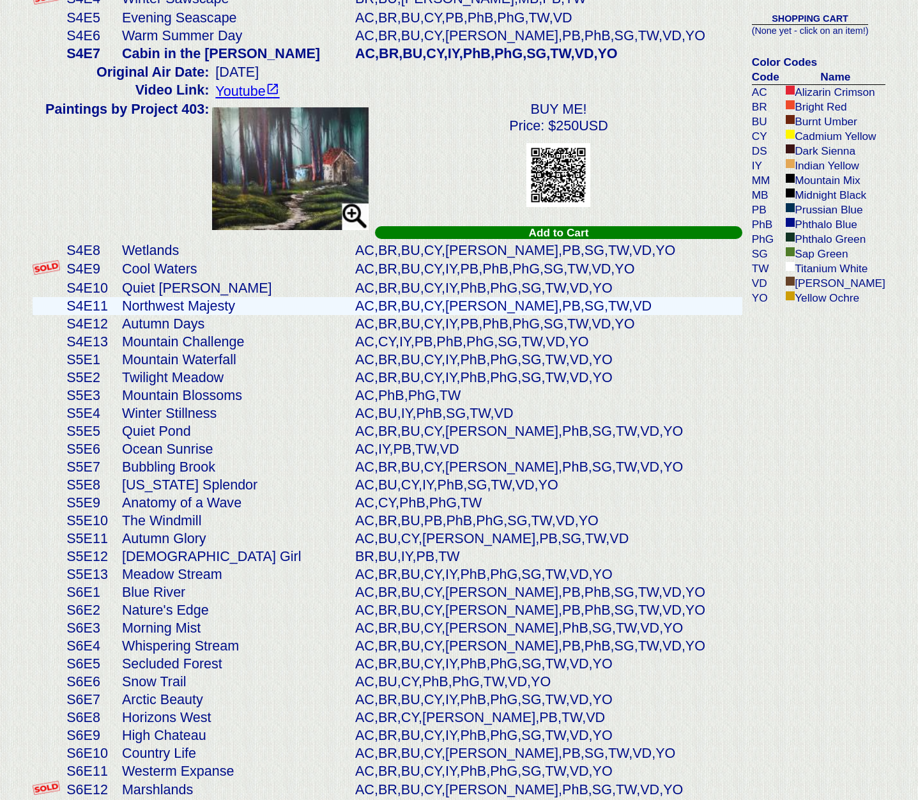
click at [157, 297] on td "Northwest Majesty" at bounding box center [235, 306] width 233 height 18
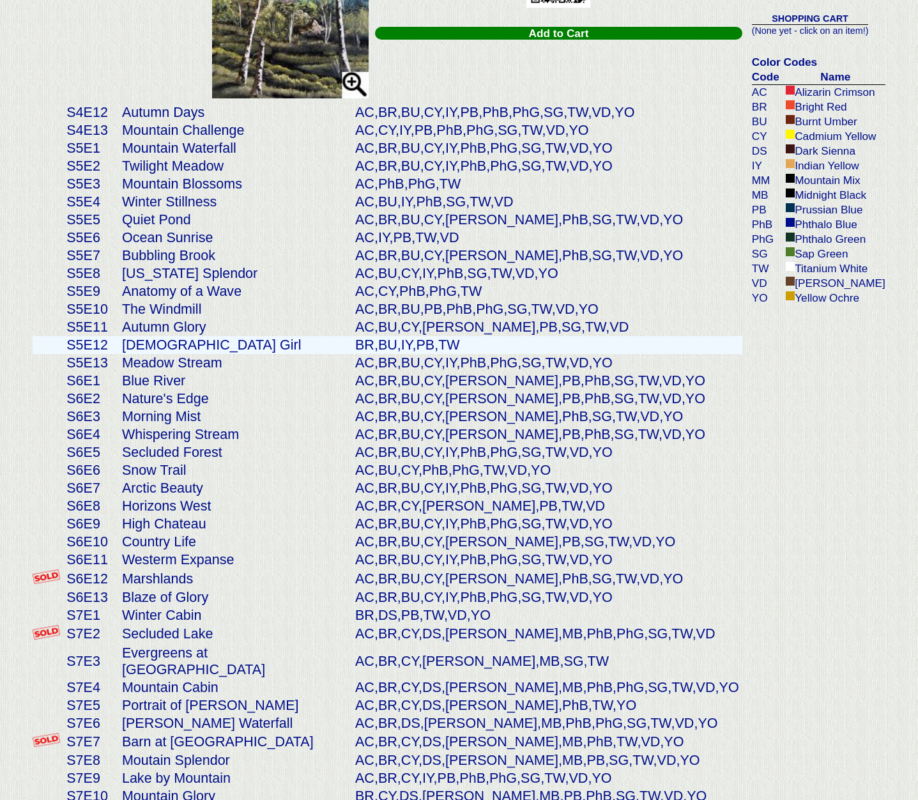
click at [163, 336] on td "[DEMOGRAPHIC_DATA] Girl" at bounding box center [235, 345] width 233 height 18
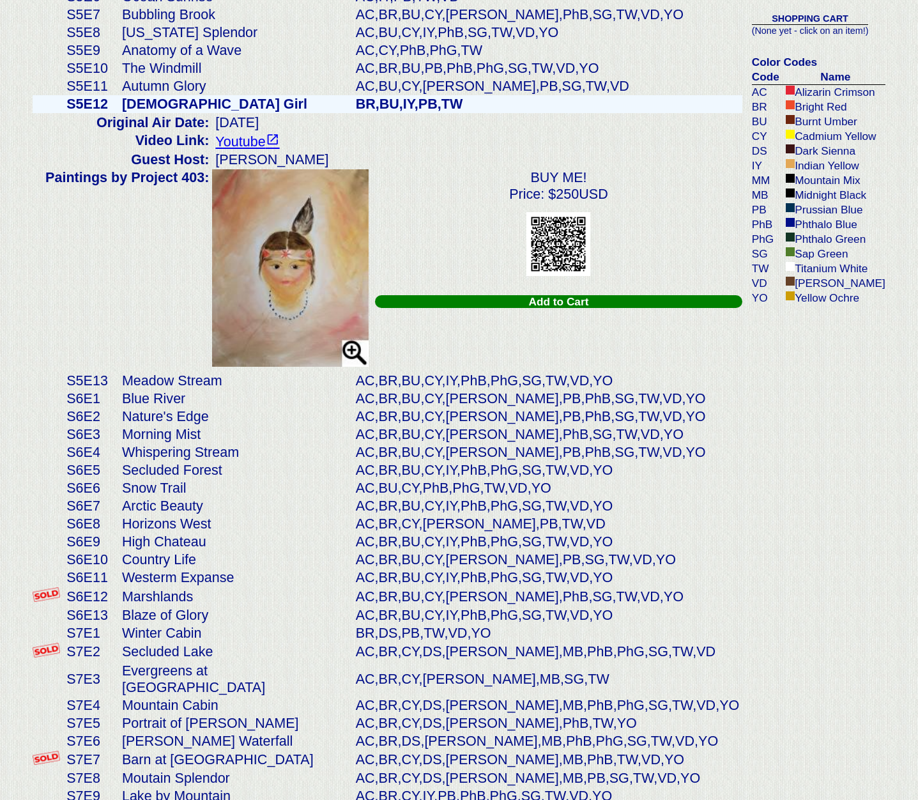
scroll to position [1065, 0]
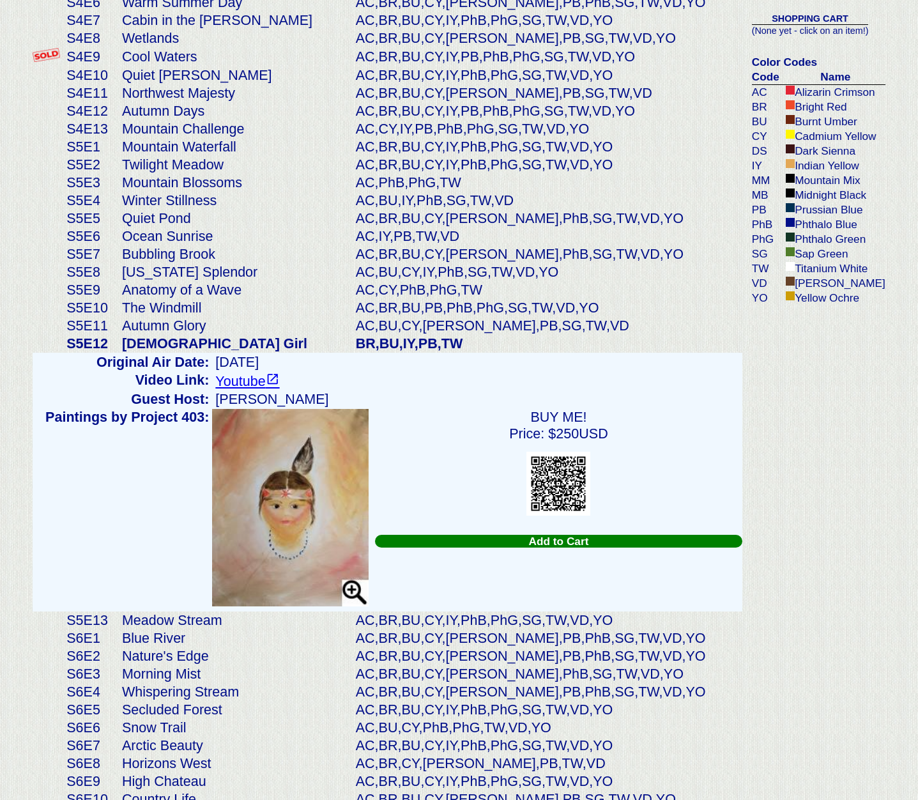
click at [289, 521] on img at bounding box center [290, 507] width 156 height 197
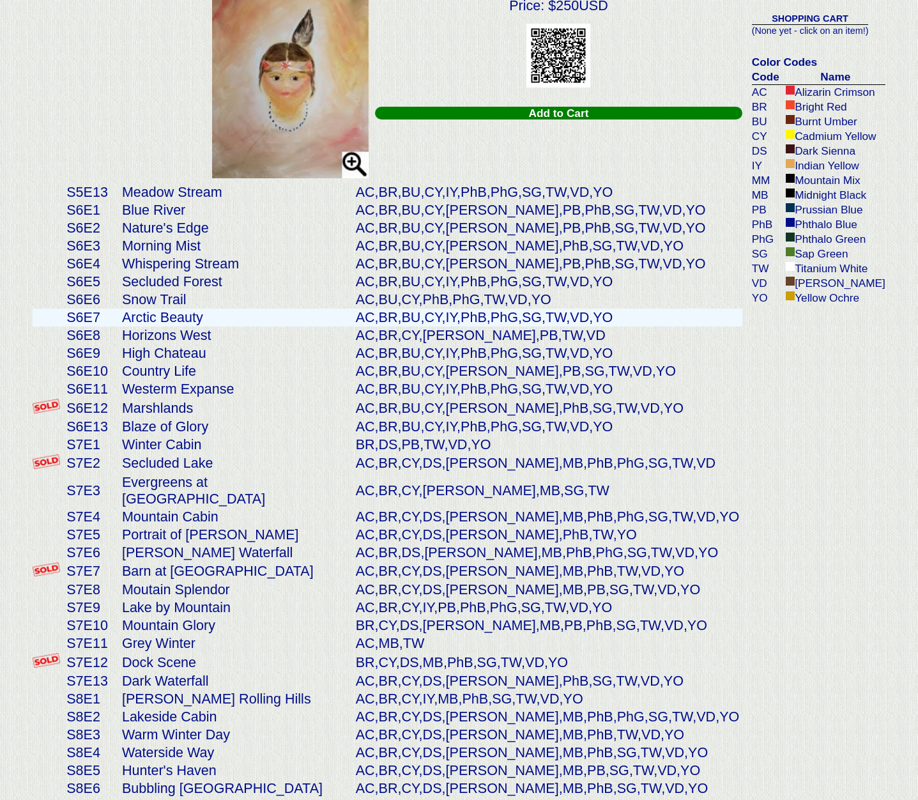
scroll to position [1495, 0]
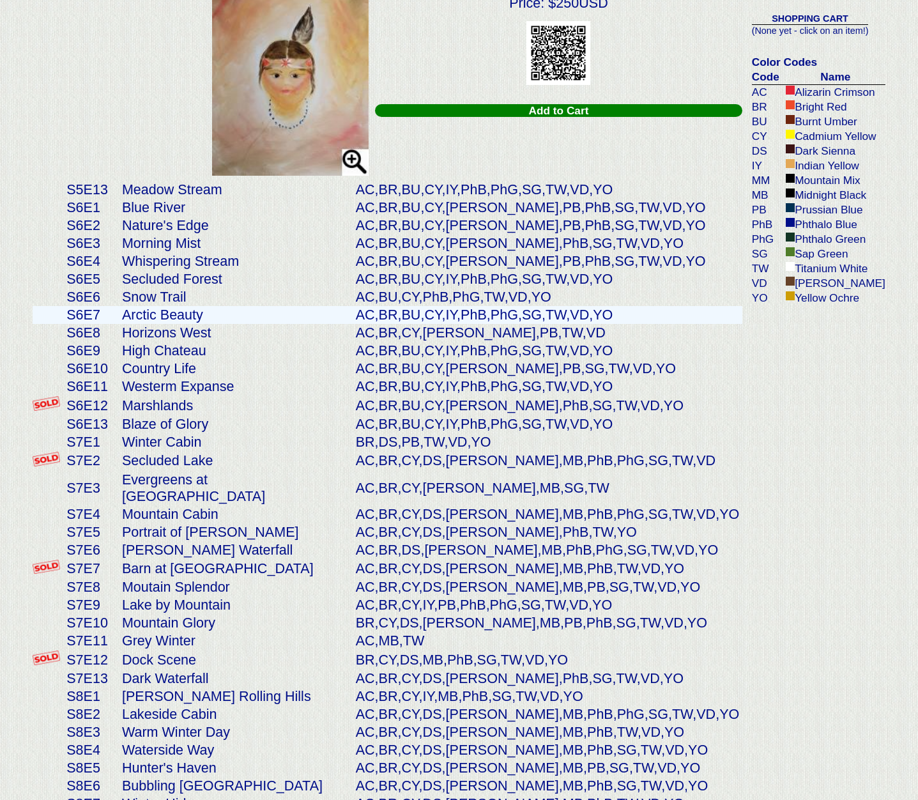
click at [185, 310] on td "Arctic Beauty" at bounding box center [236, 315] width 234 height 18
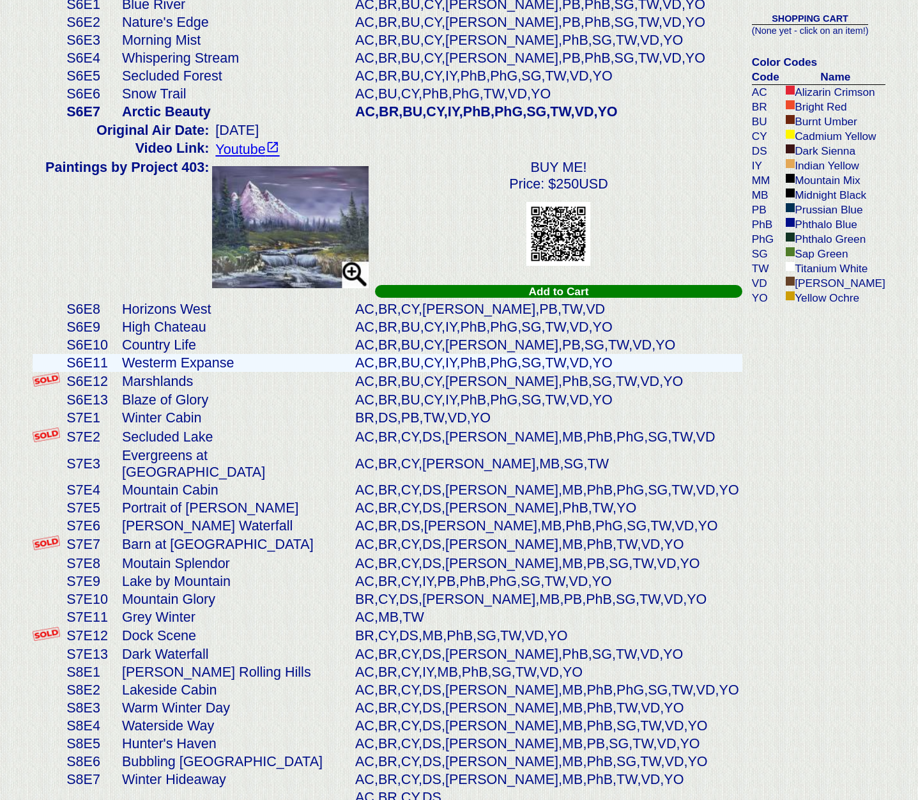
scroll to position [1441, 0]
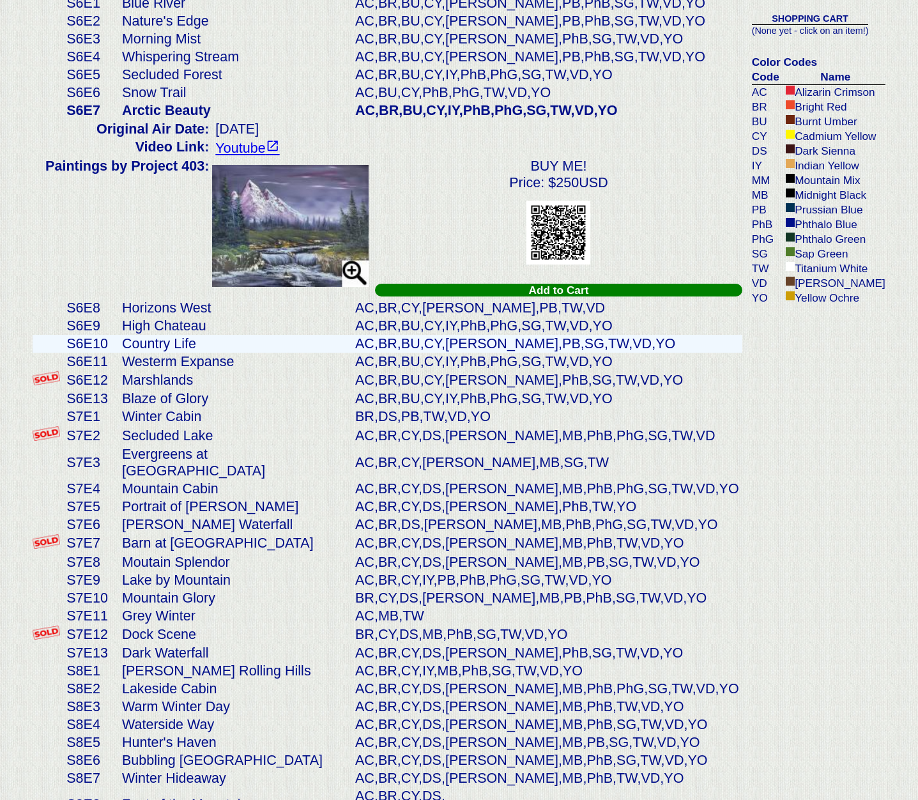
click at [180, 335] on td "Country Life" at bounding box center [235, 344] width 233 height 18
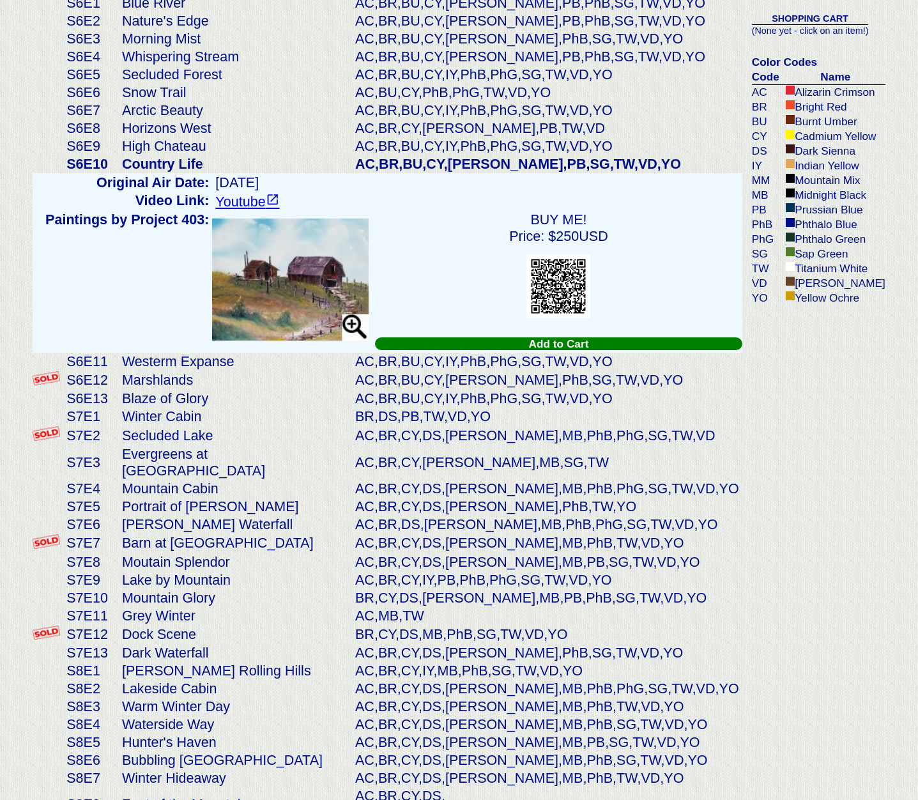
click at [312, 280] on img at bounding box center [290, 279] width 156 height 123
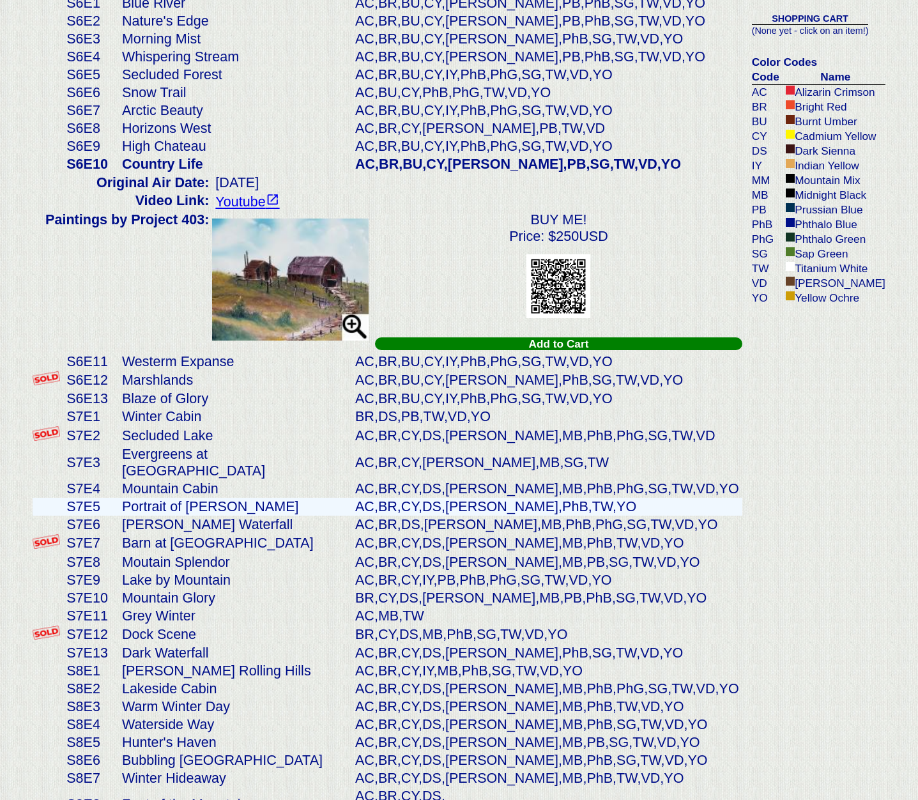
click at [201, 498] on td "Portrait of [PERSON_NAME]" at bounding box center [235, 507] width 233 height 18
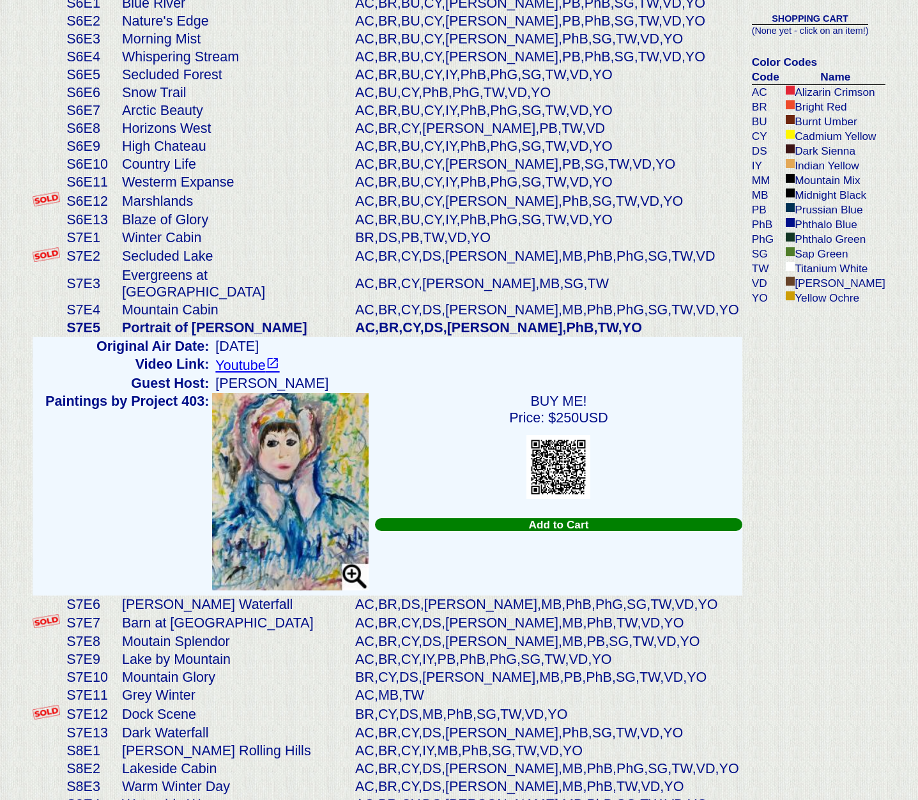
click at [328, 448] on img at bounding box center [290, 491] width 156 height 197
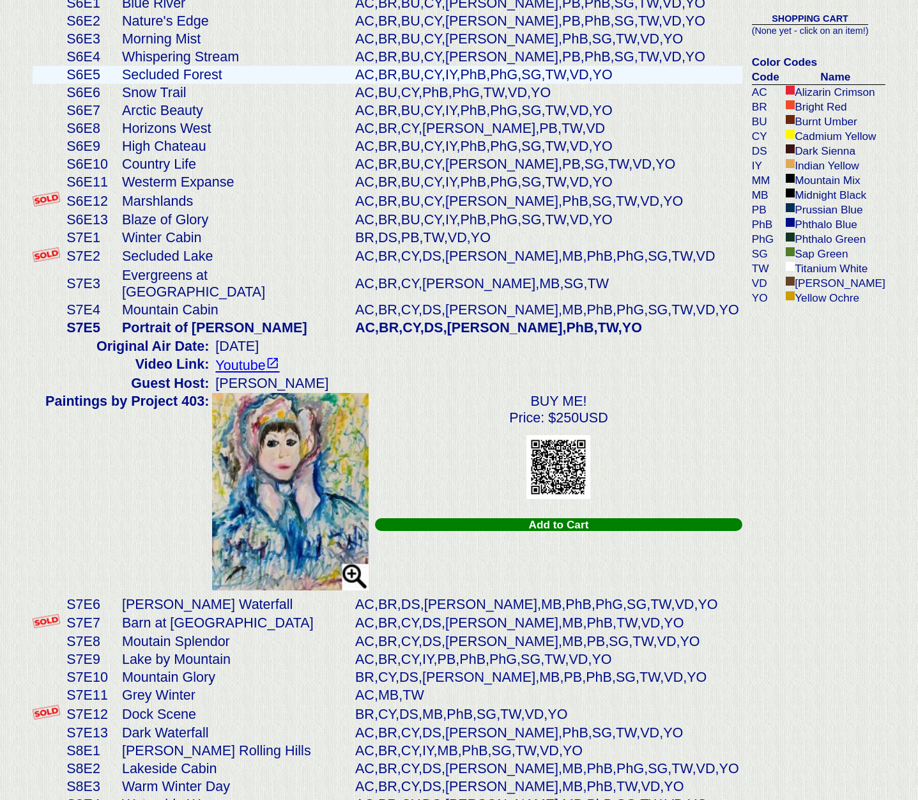
click at [190, 66] on td "Secluded Forest" at bounding box center [235, 75] width 233 height 18
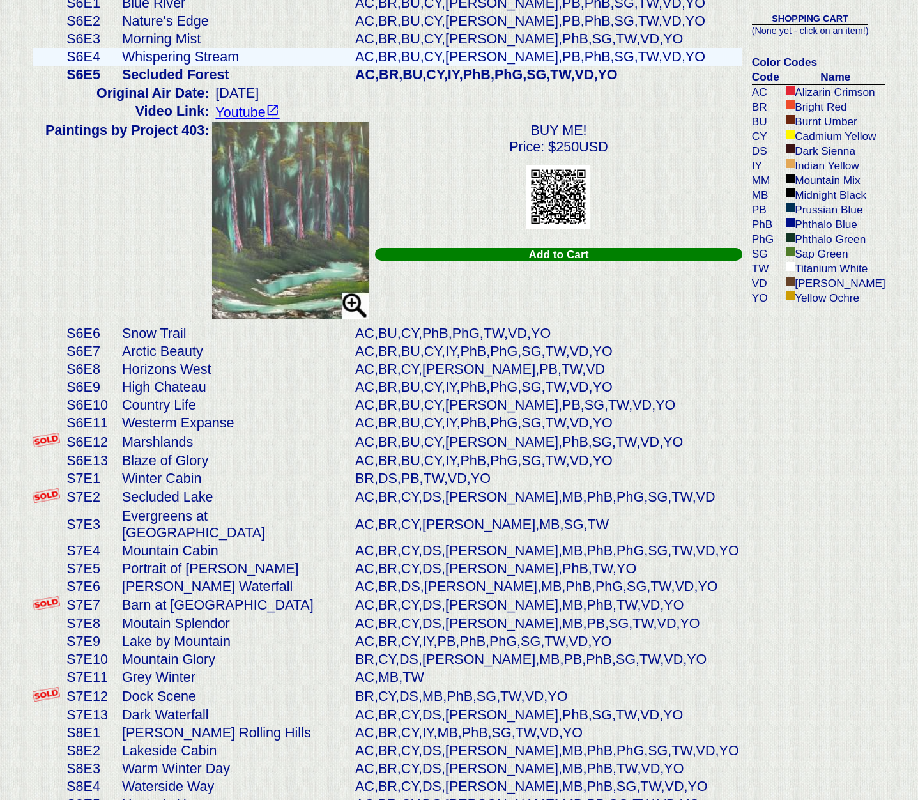
click at [183, 52] on td "Whispering Stream" at bounding box center [235, 57] width 233 height 18
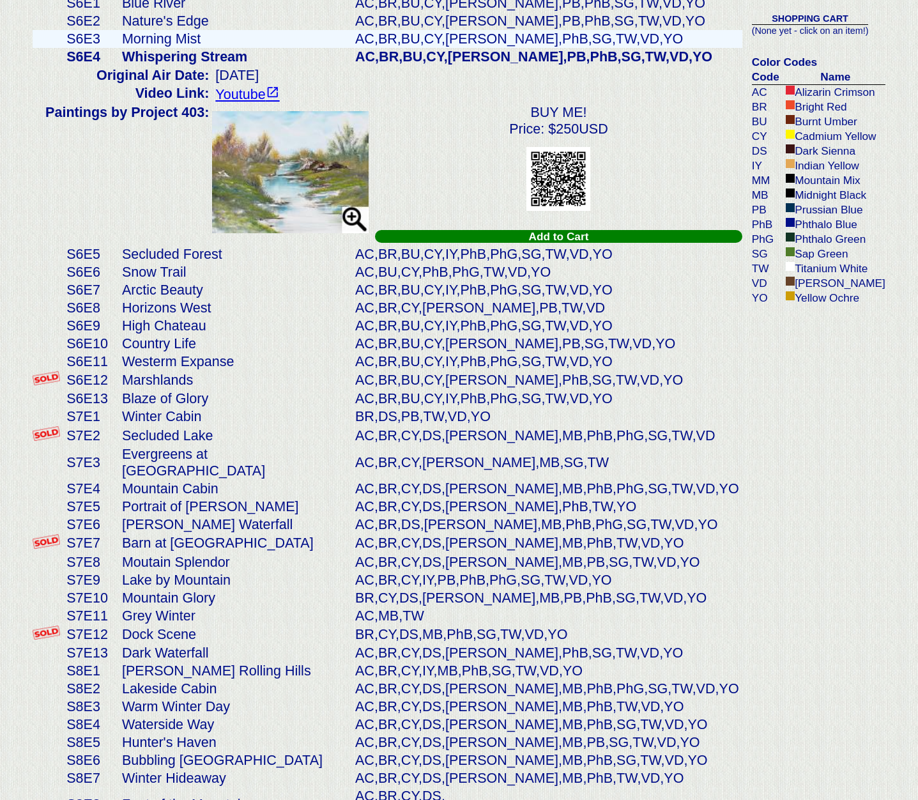
click at [160, 34] on td "Morning Mist" at bounding box center [235, 39] width 233 height 18
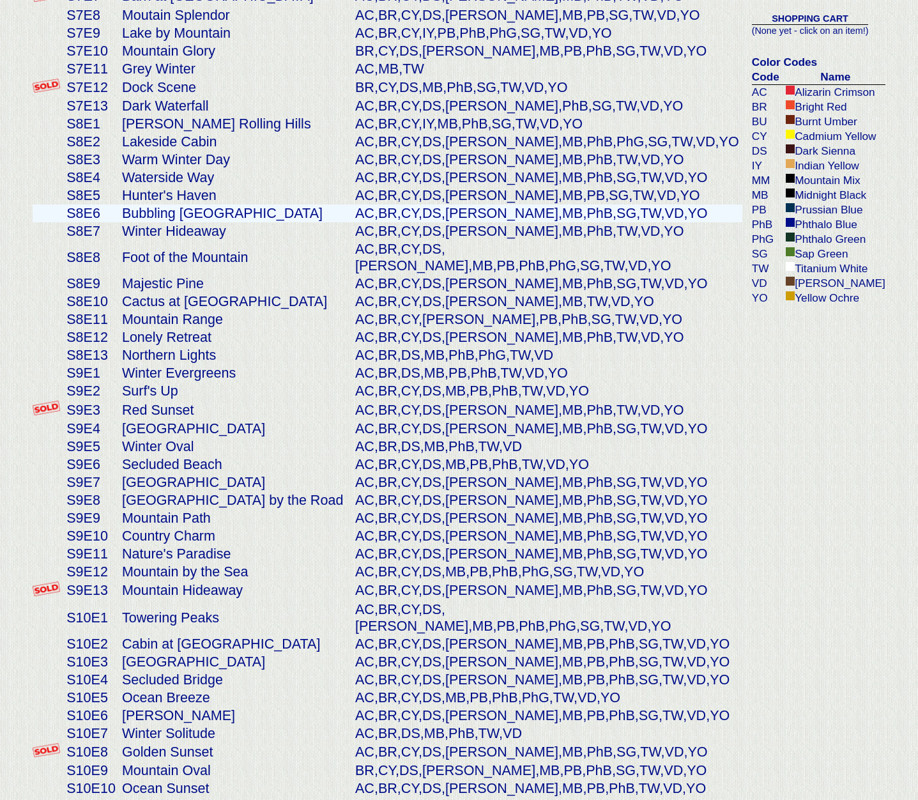
click at [277, 204] on td "Bubbling [GEOGRAPHIC_DATA]" at bounding box center [235, 213] width 233 height 18
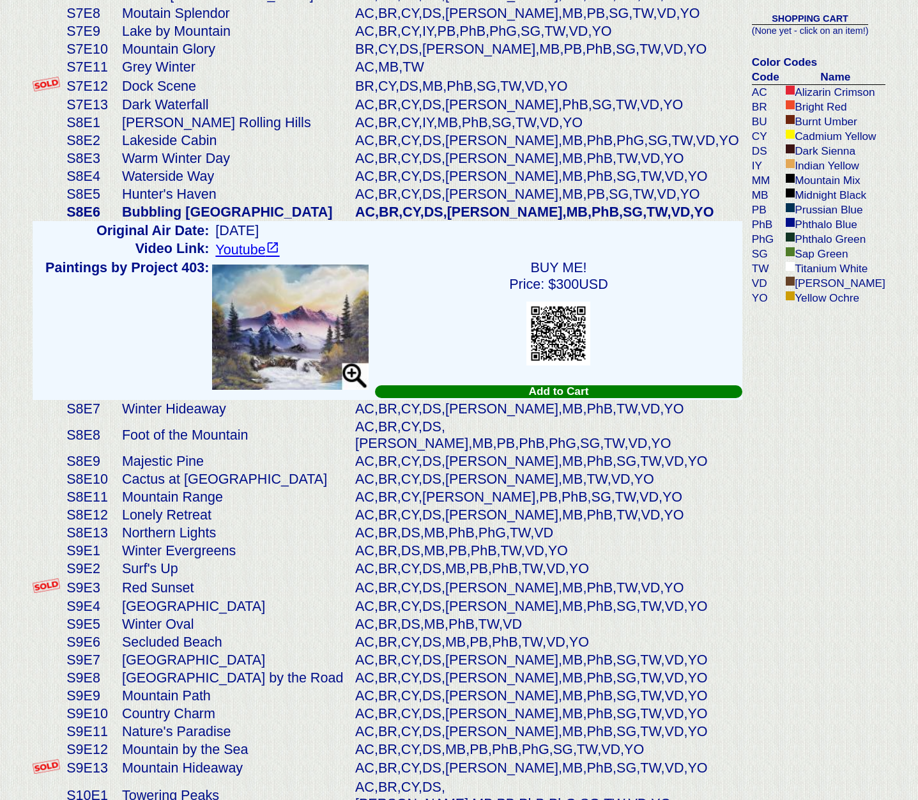
click at [339, 323] on img at bounding box center [290, 326] width 156 height 125
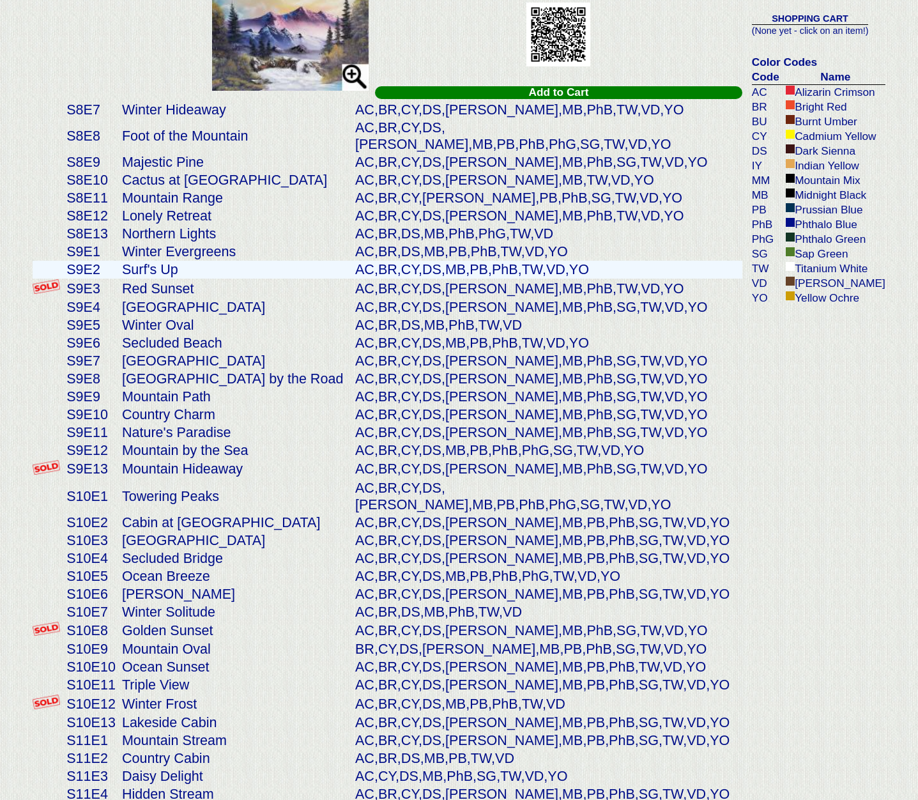
click at [167, 261] on td "Surf's Up" at bounding box center [235, 270] width 233 height 18
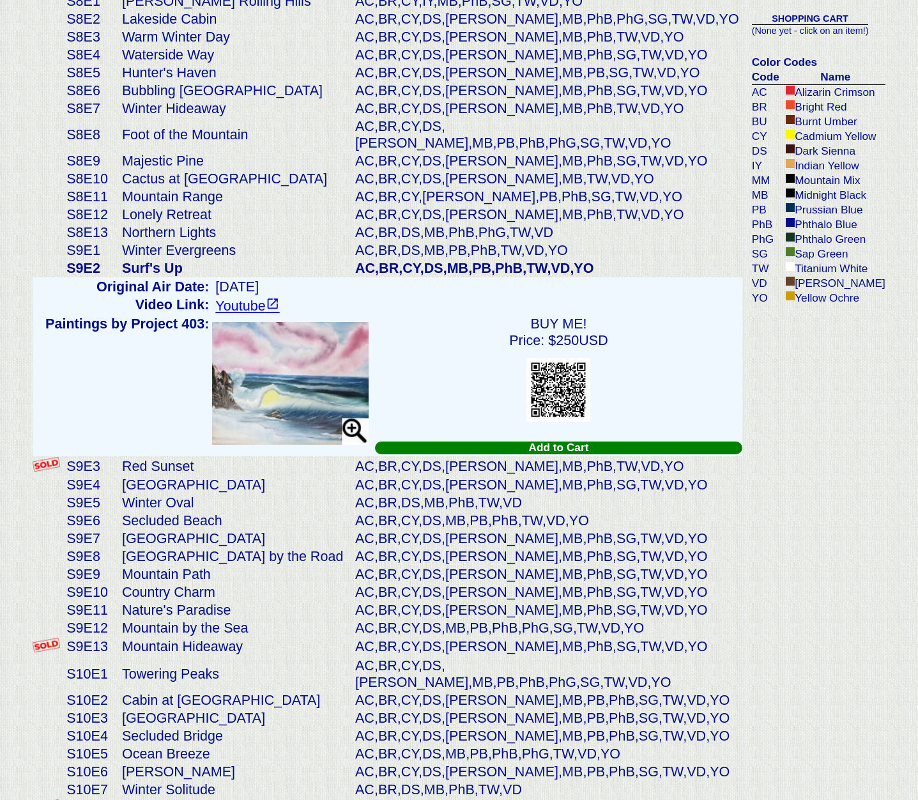
click at [264, 337] on img at bounding box center [290, 383] width 156 height 123
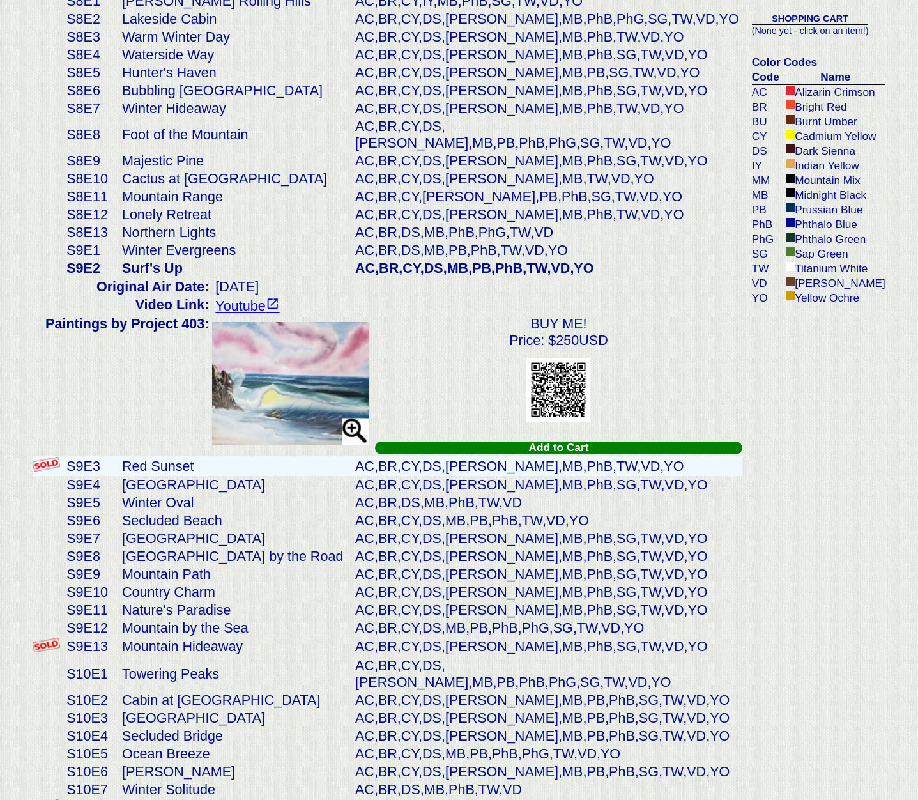
click at [175, 456] on td "Red Sunset" at bounding box center [235, 466] width 233 height 20
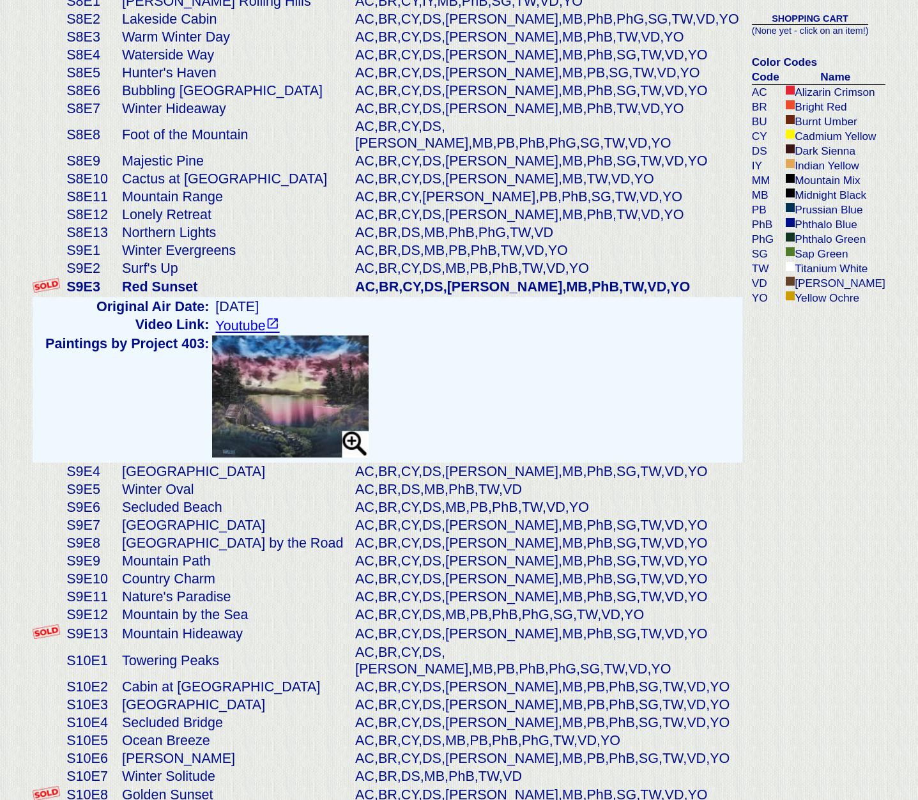
click at [290, 379] on img at bounding box center [290, 396] width 156 height 123
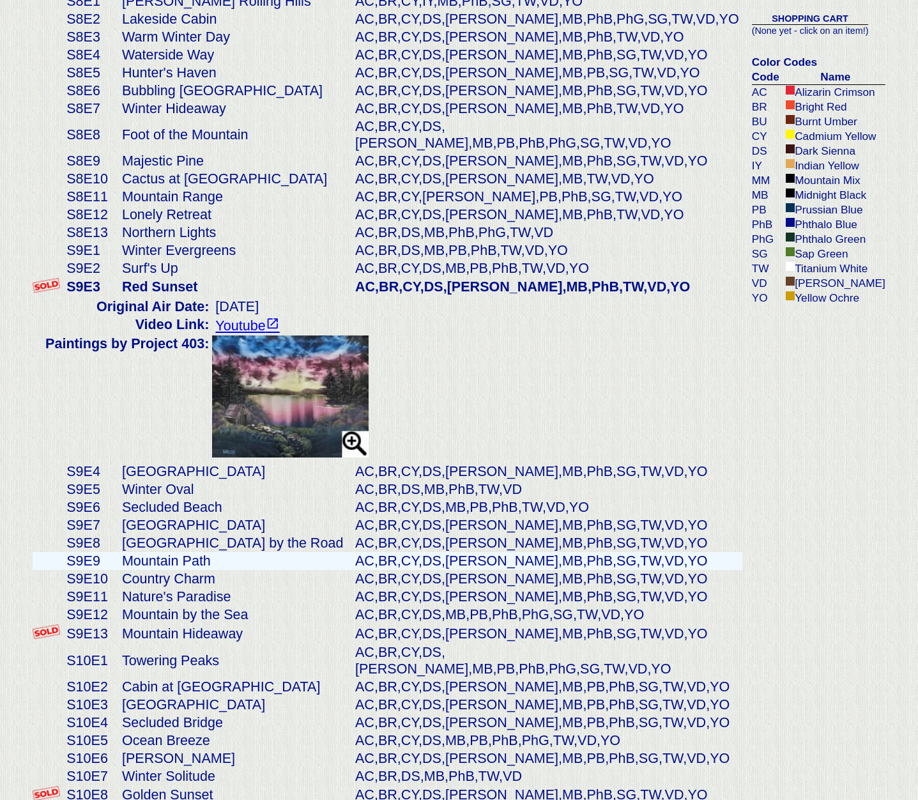
click at [183, 552] on td "Mountain Path" at bounding box center [235, 561] width 233 height 18
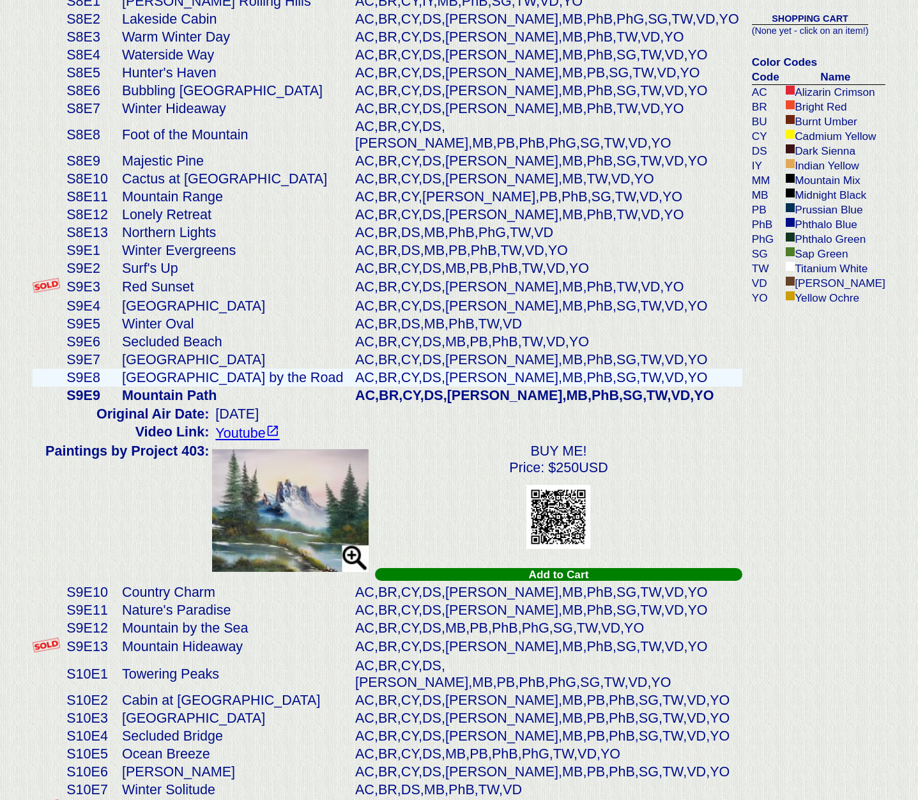
click at [144, 369] on td "[GEOGRAPHIC_DATA] by the Road" at bounding box center [235, 378] width 233 height 18
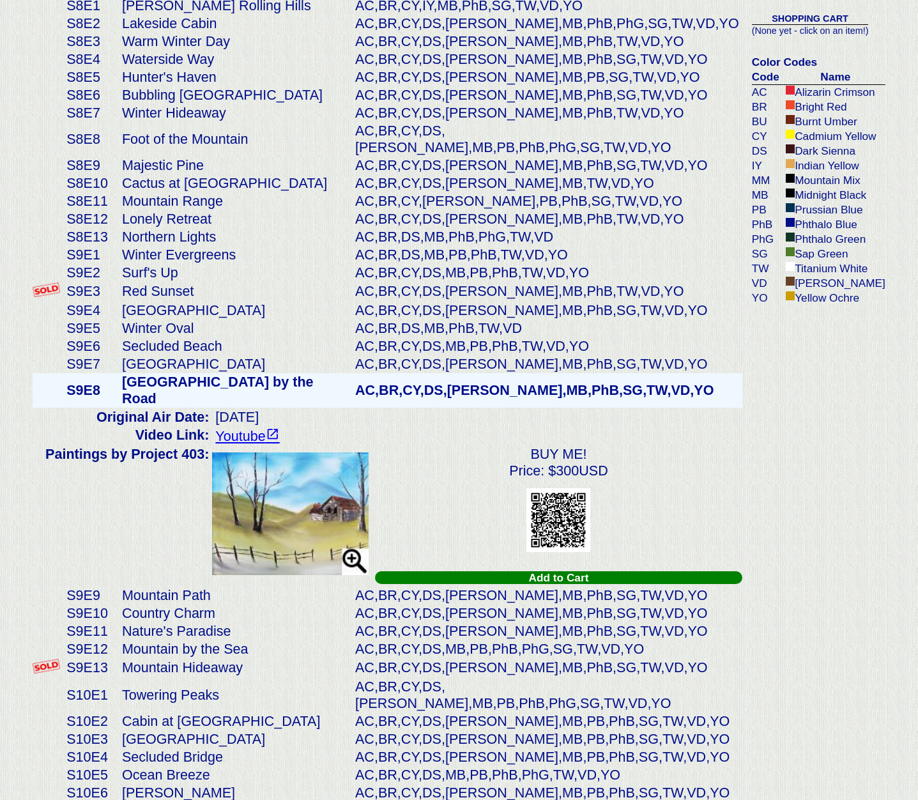
scroll to position [1927, 0]
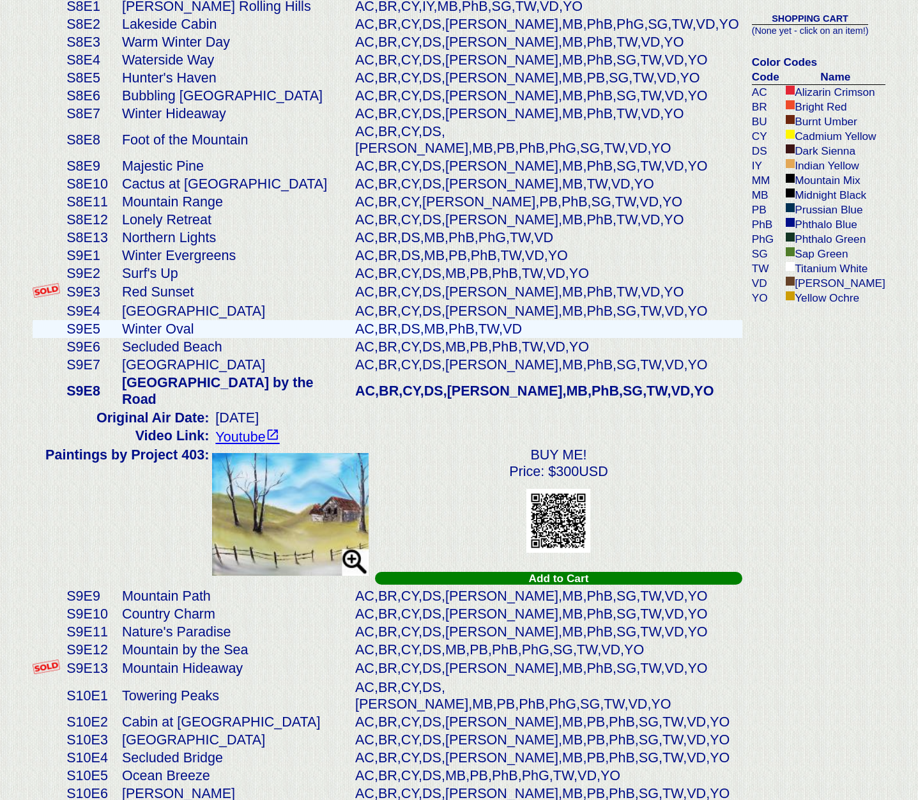
click at [148, 320] on td "Winter Oval" at bounding box center [235, 329] width 233 height 18
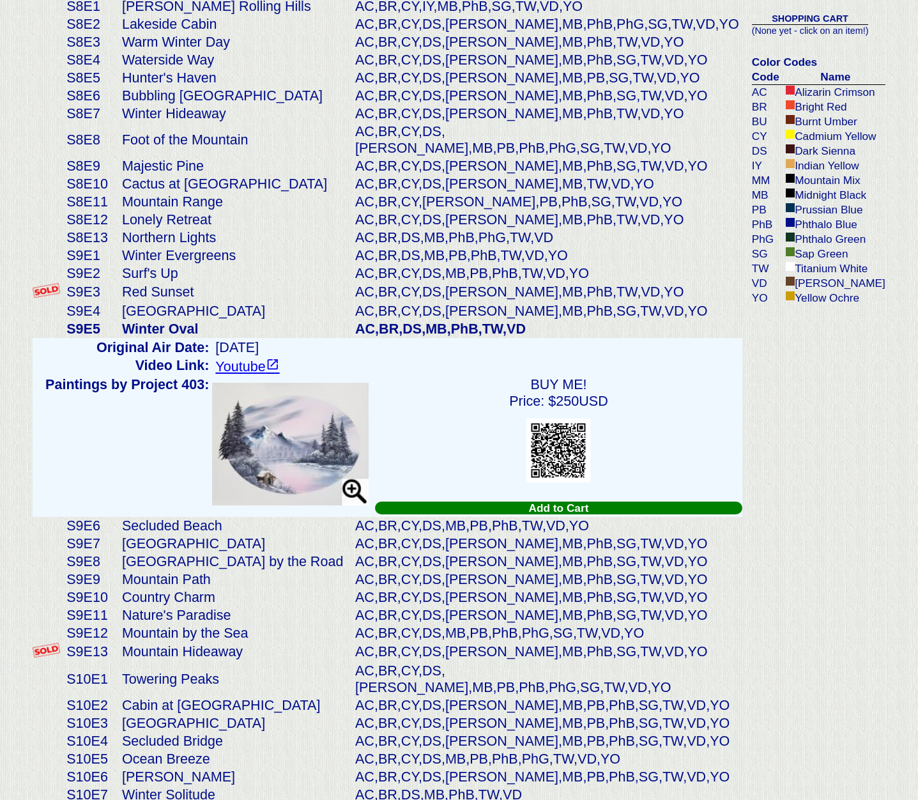
click at [301, 407] on img at bounding box center [290, 444] width 156 height 123
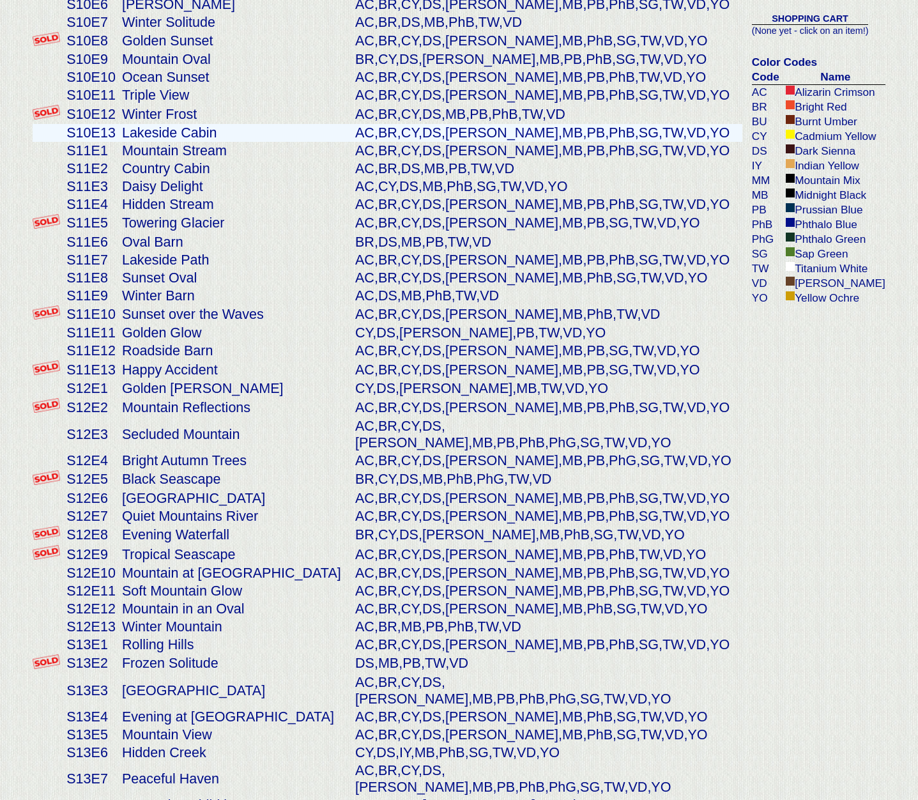
scroll to position [2709, 0]
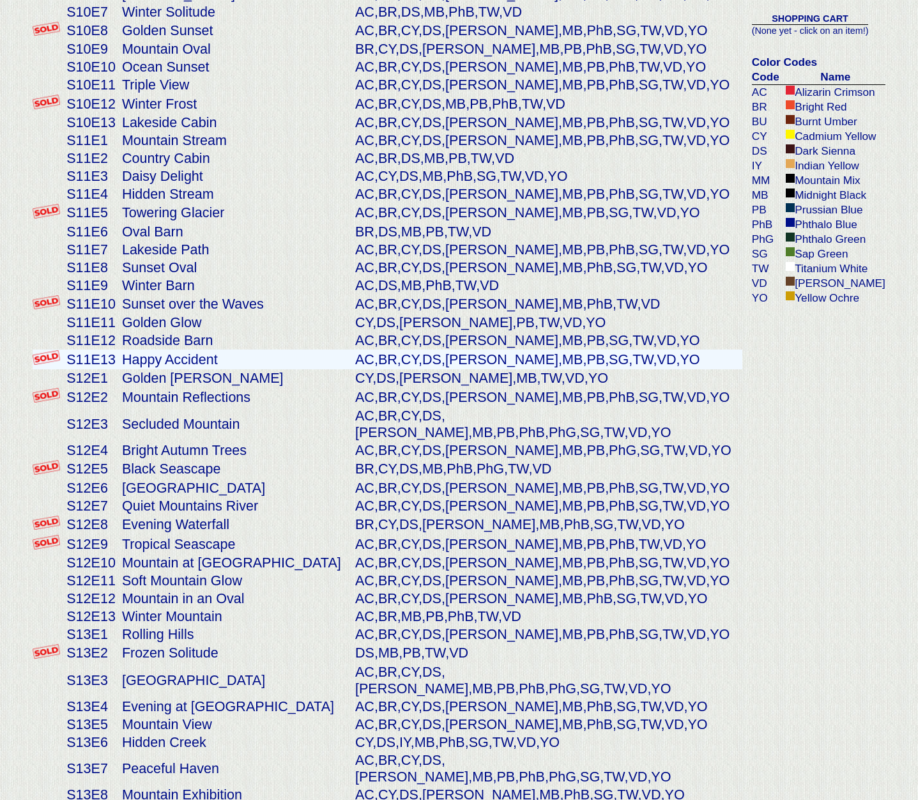
click at [146, 349] on td "Happy Accident" at bounding box center [235, 359] width 233 height 20
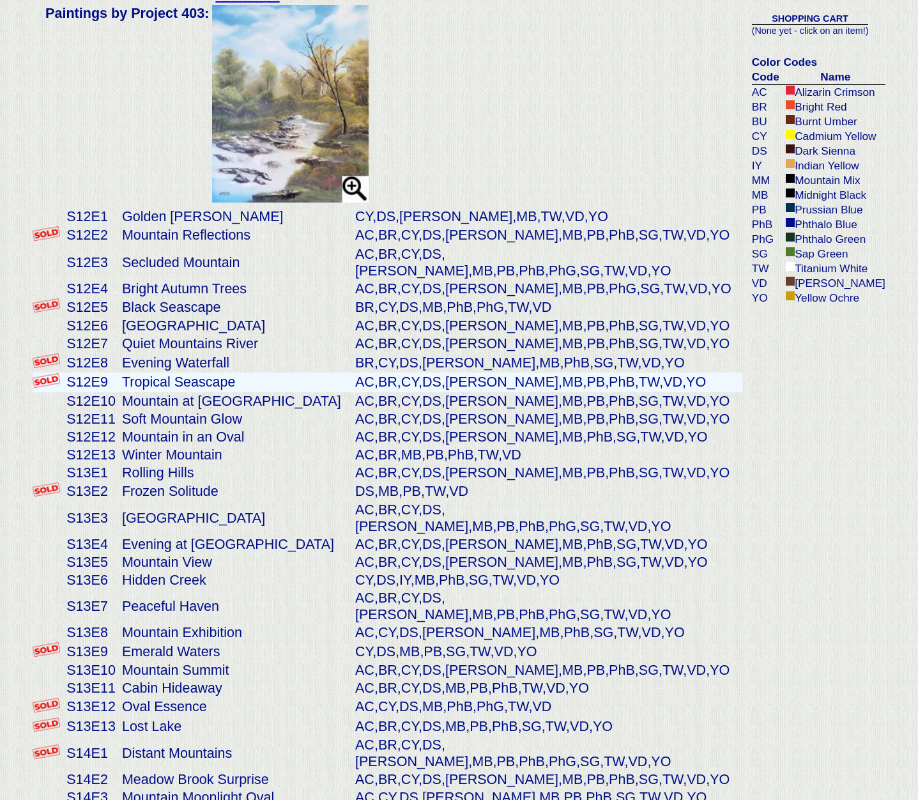
click at [155, 372] on td "Tropical Seascape" at bounding box center [235, 382] width 233 height 20
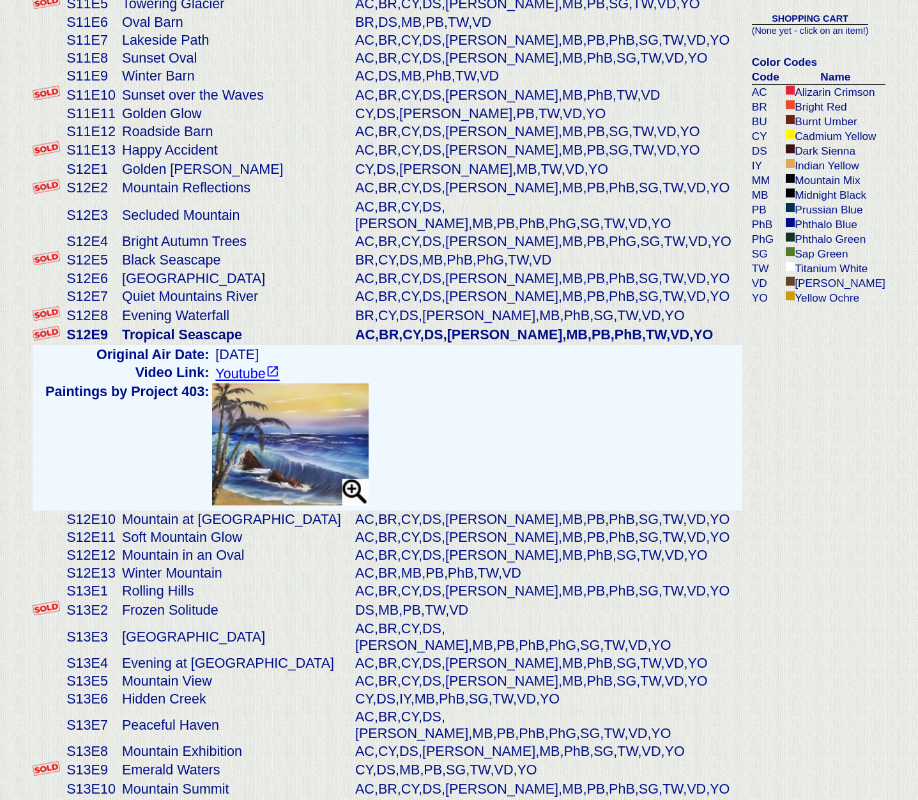
scroll to position [2744, 0]
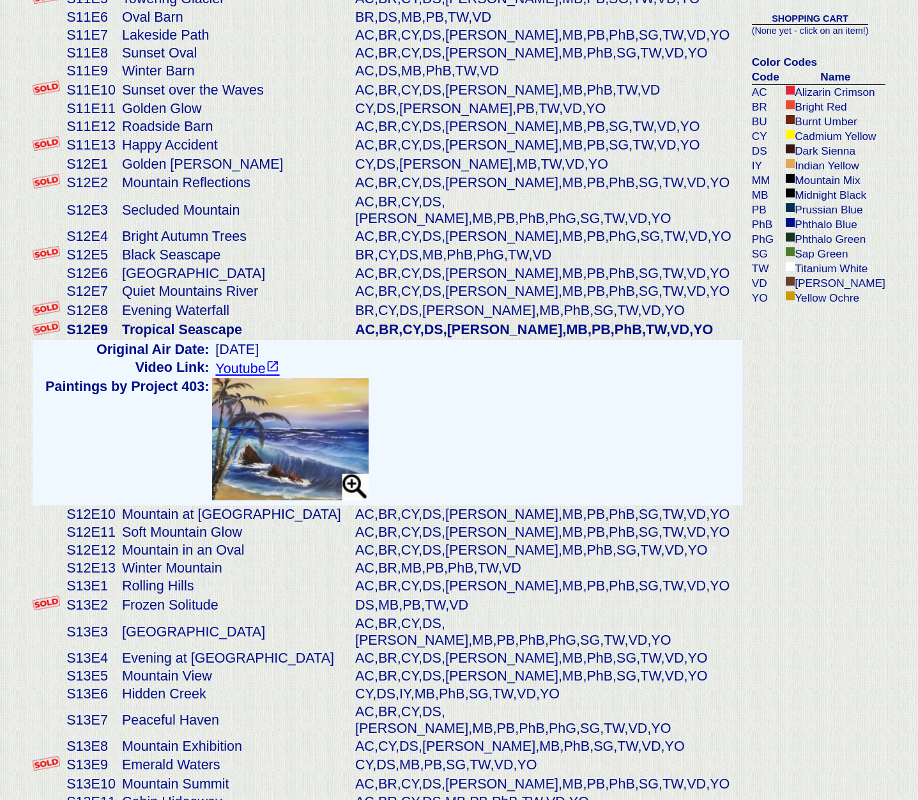
click at [296, 378] on img at bounding box center [290, 439] width 156 height 123
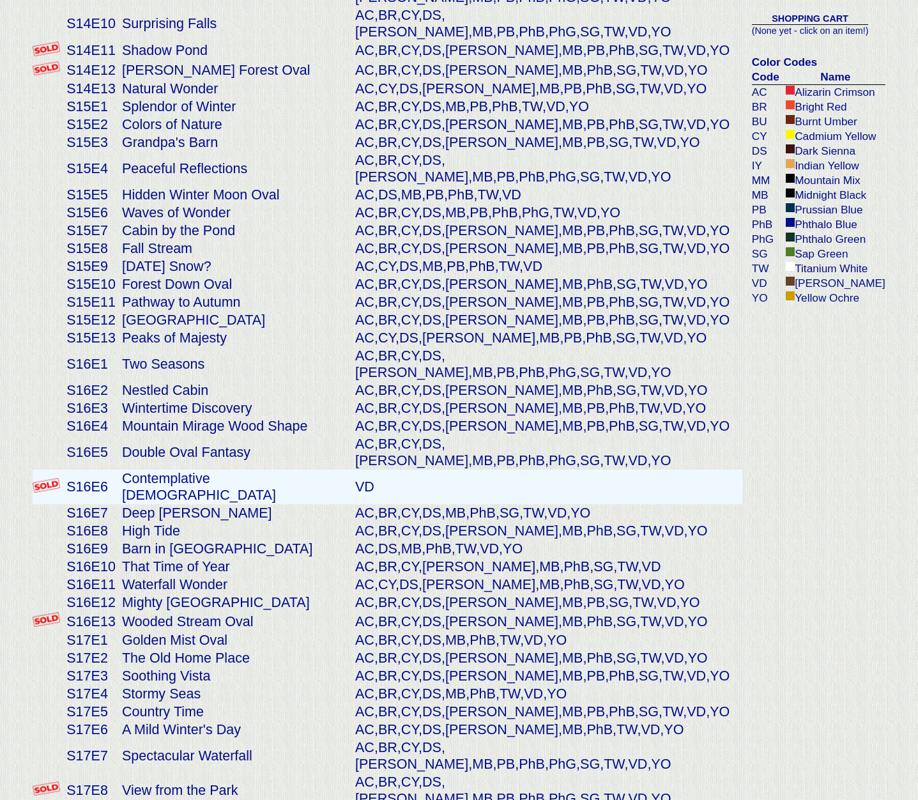
click at [196, 470] on td "Contemplative [DEMOGRAPHIC_DATA]" at bounding box center [235, 487] width 233 height 34
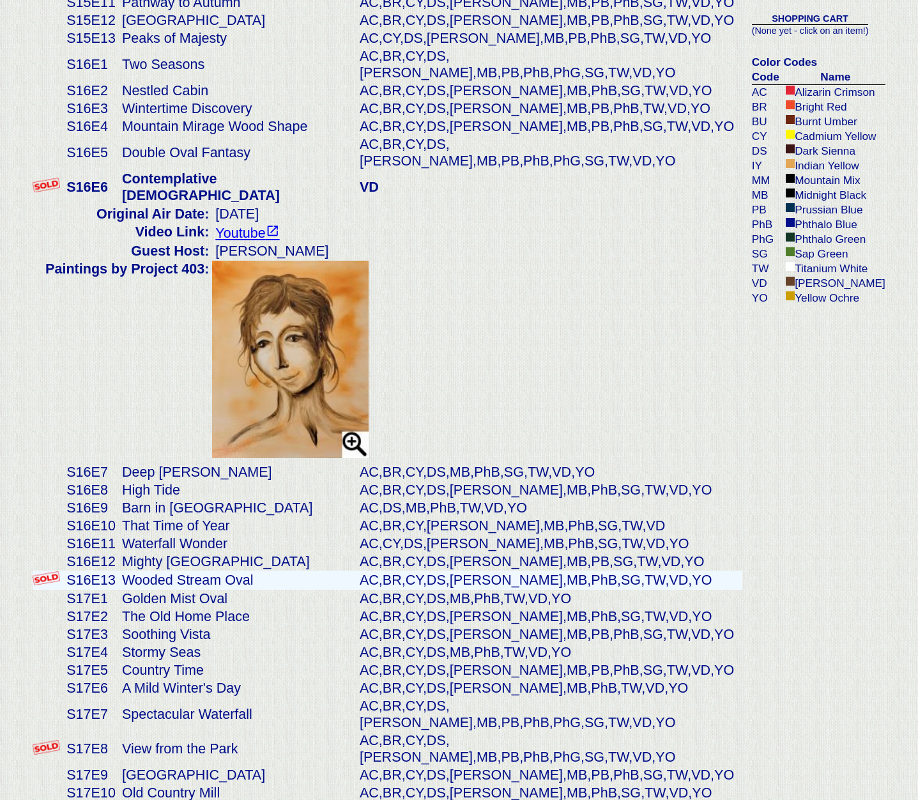
click at [197, 570] on td "Wooded Stream Oval" at bounding box center [238, 580] width 238 height 20
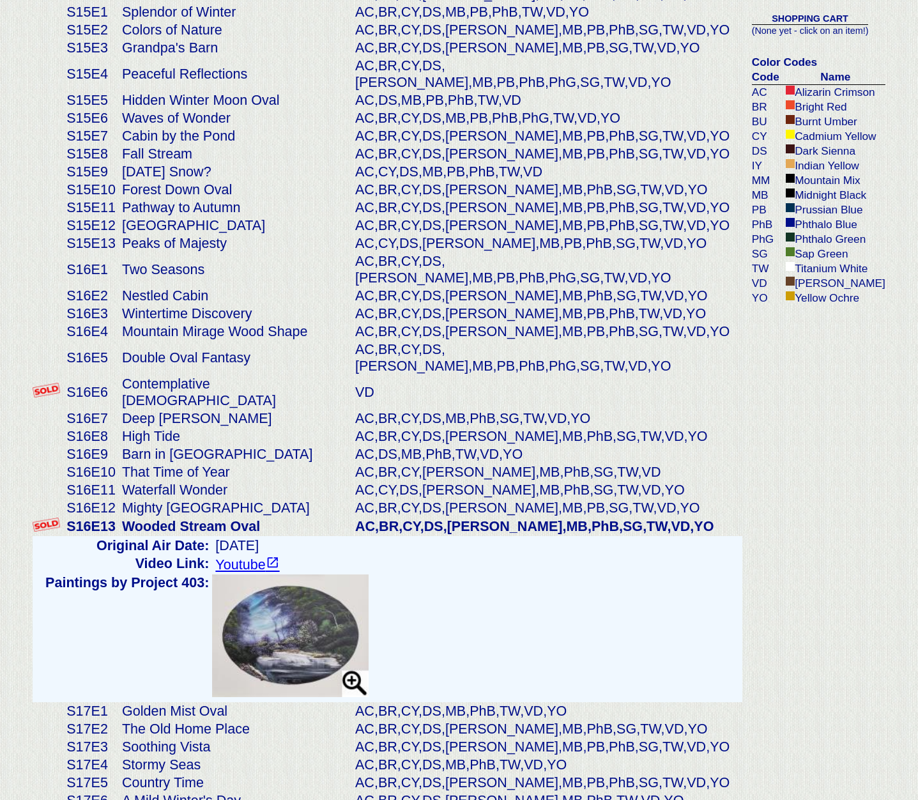
scroll to position [3762, 0]
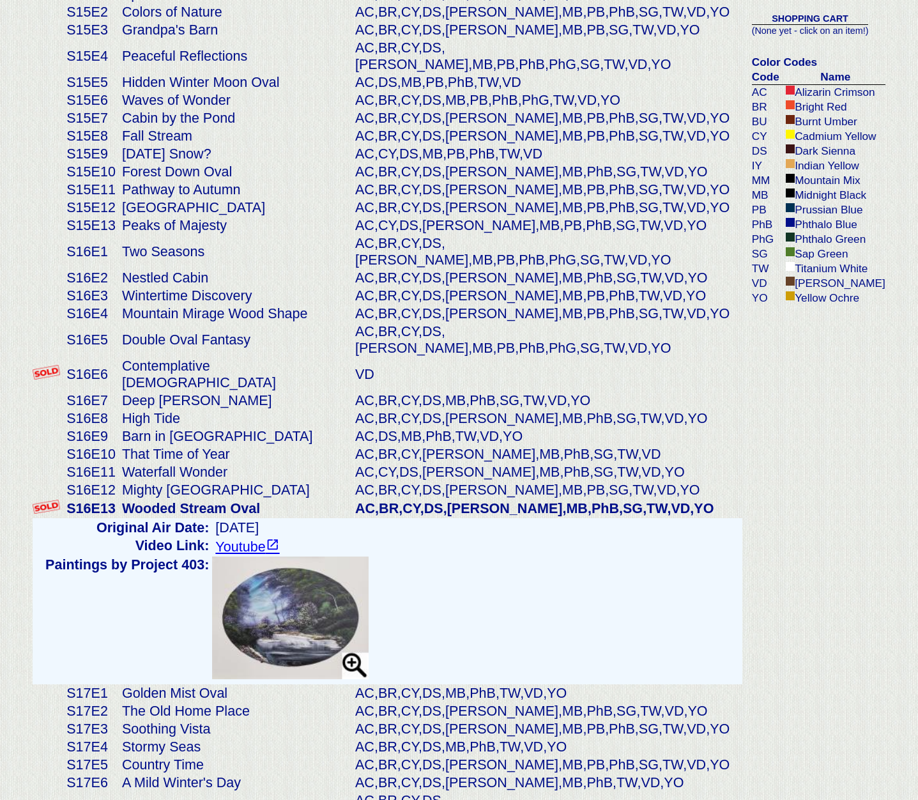
click at [313, 556] on img at bounding box center [290, 617] width 156 height 123
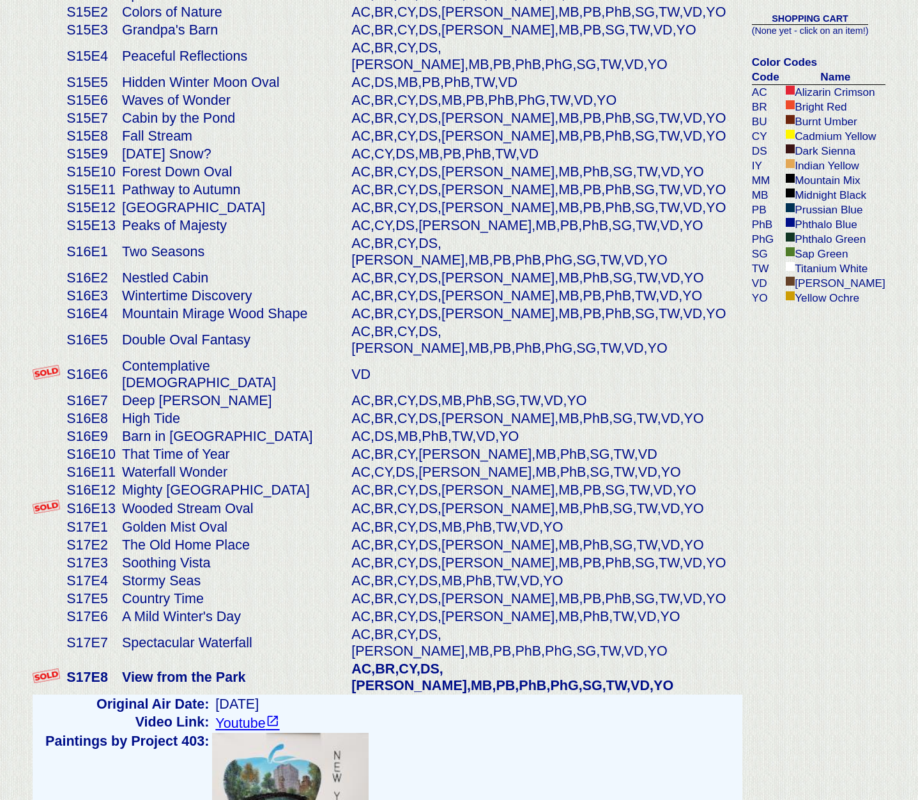
click at [293, 733] on img at bounding box center [290, 794] width 156 height 123
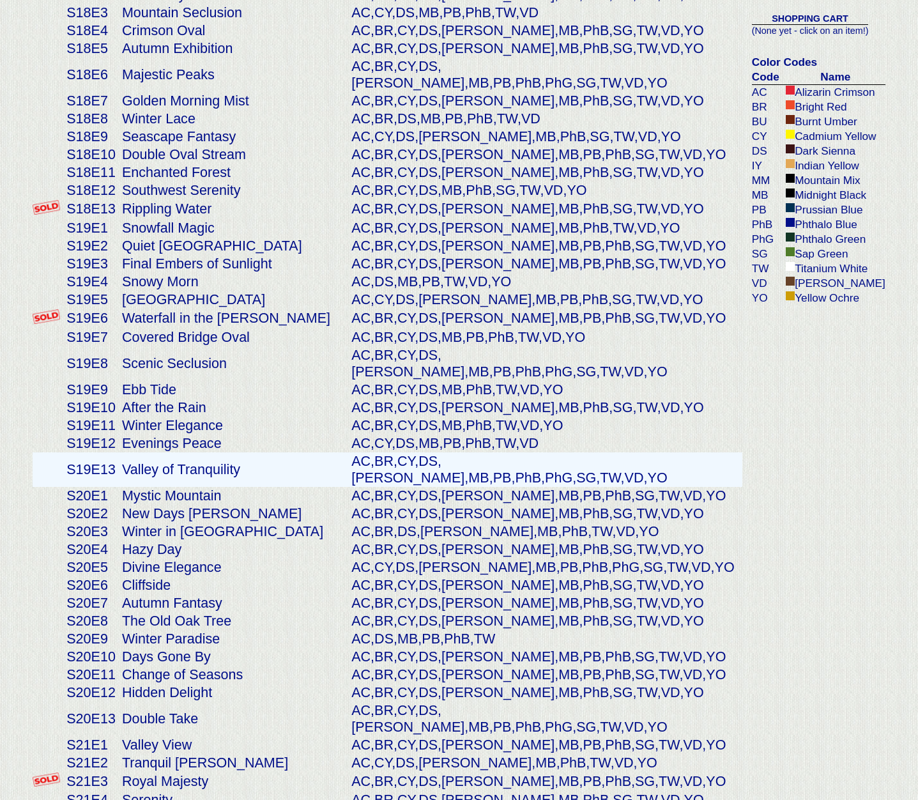
scroll to position [4746, 0]
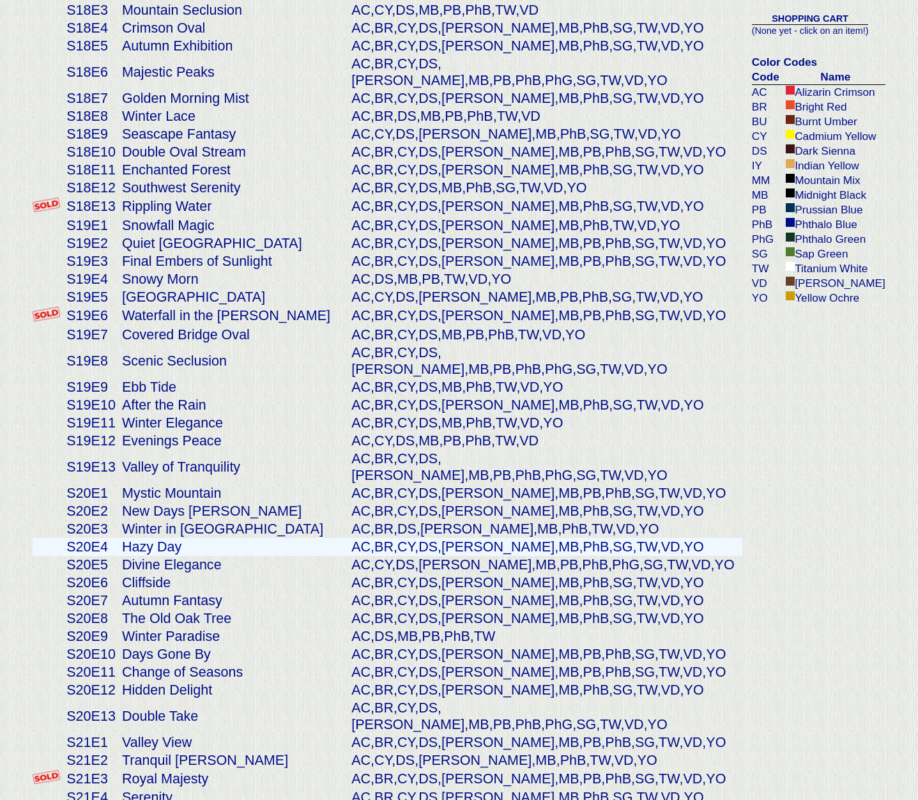
click at [221, 538] on td "Hazy Day" at bounding box center [233, 547] width 229 height 18
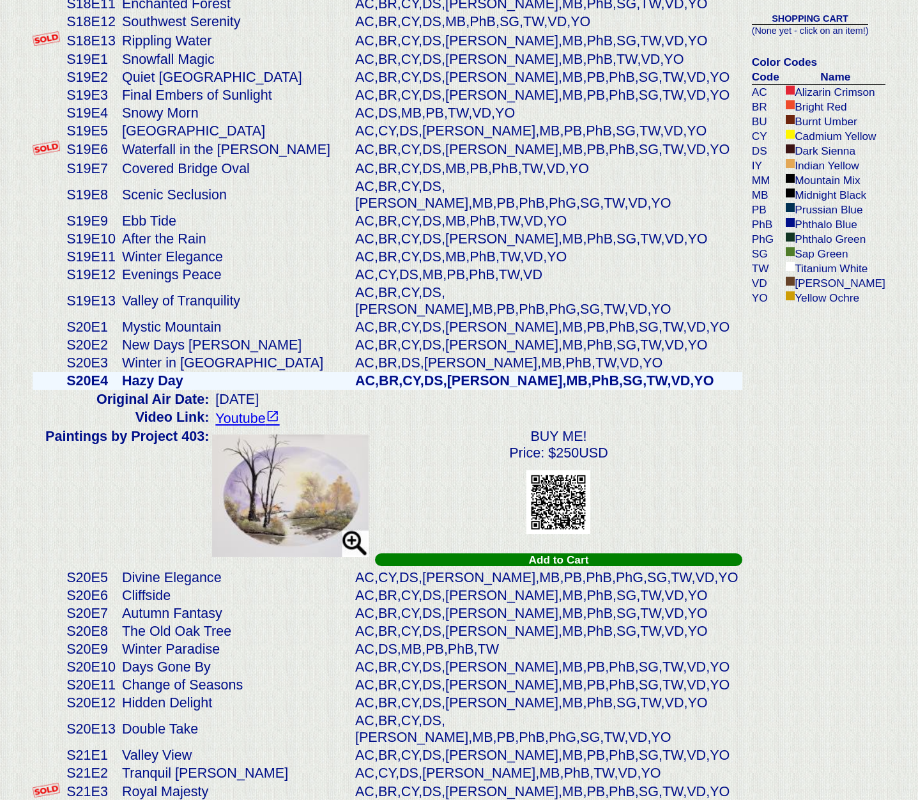
scroll to position [4582, 0]
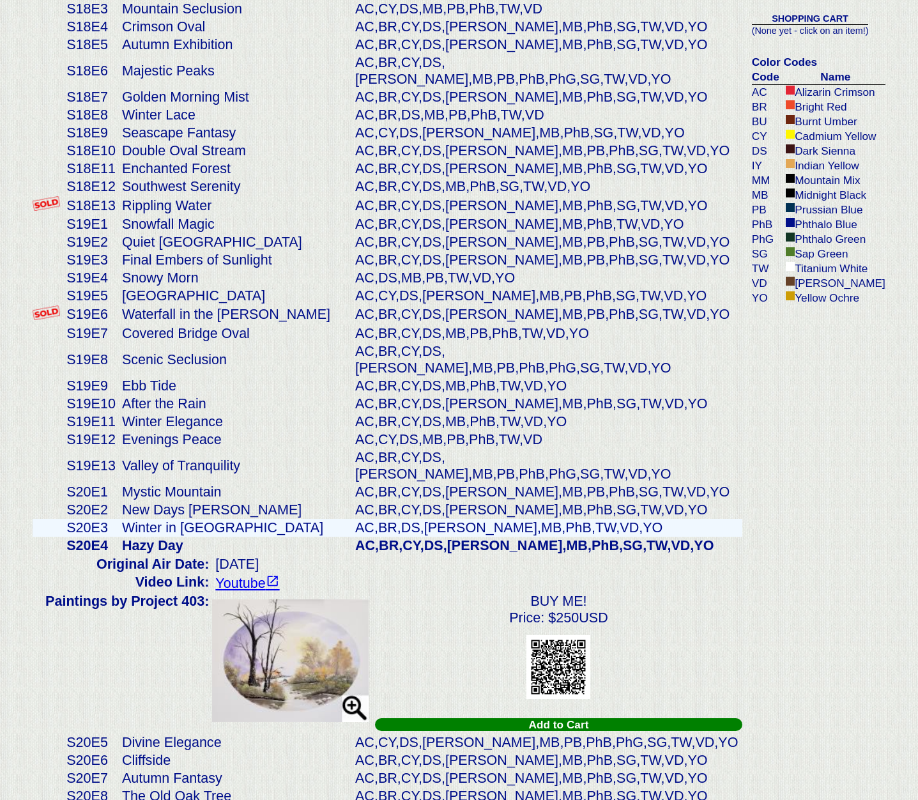
click at [215, 519] on td "Winter in [GEOGRAPHIC_DATA]" at bounding box center [235, 528] width 233 height 18
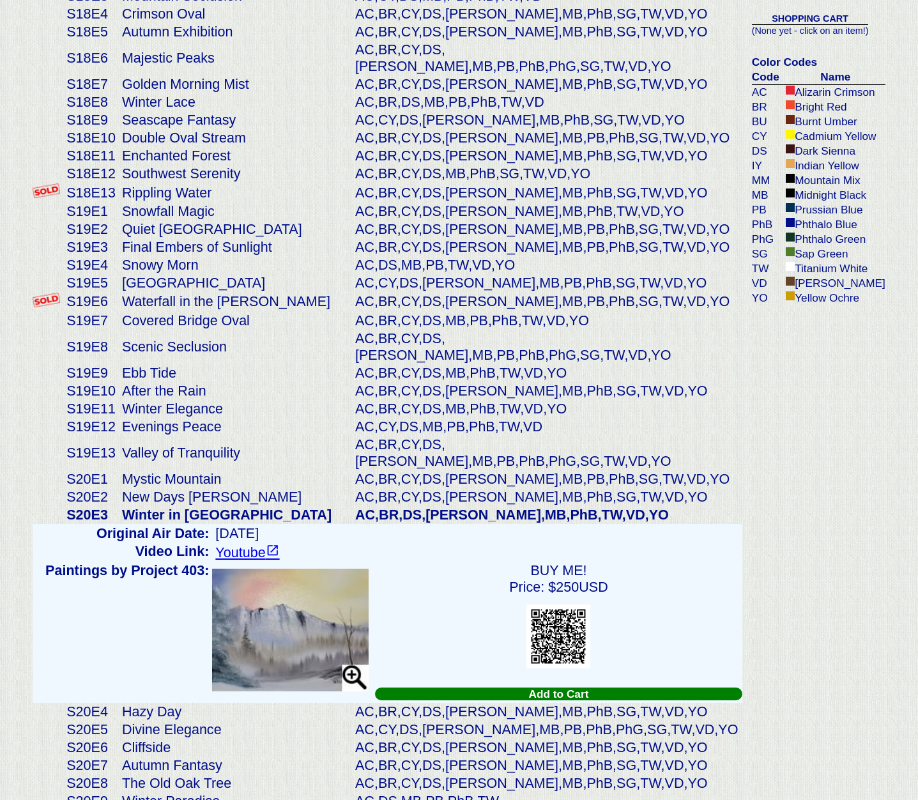
scroll to position [4596, 0]
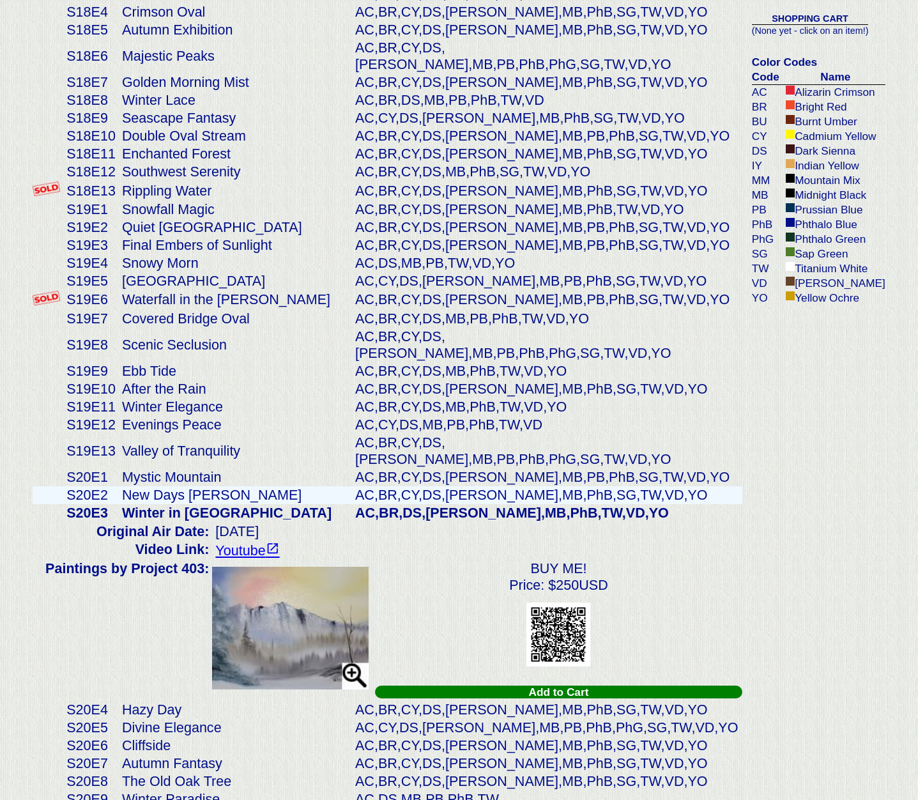
click at [199, 486] on td "New Days [PERSON_NAME]" at bounding box center [235, 495] width 233 height 18
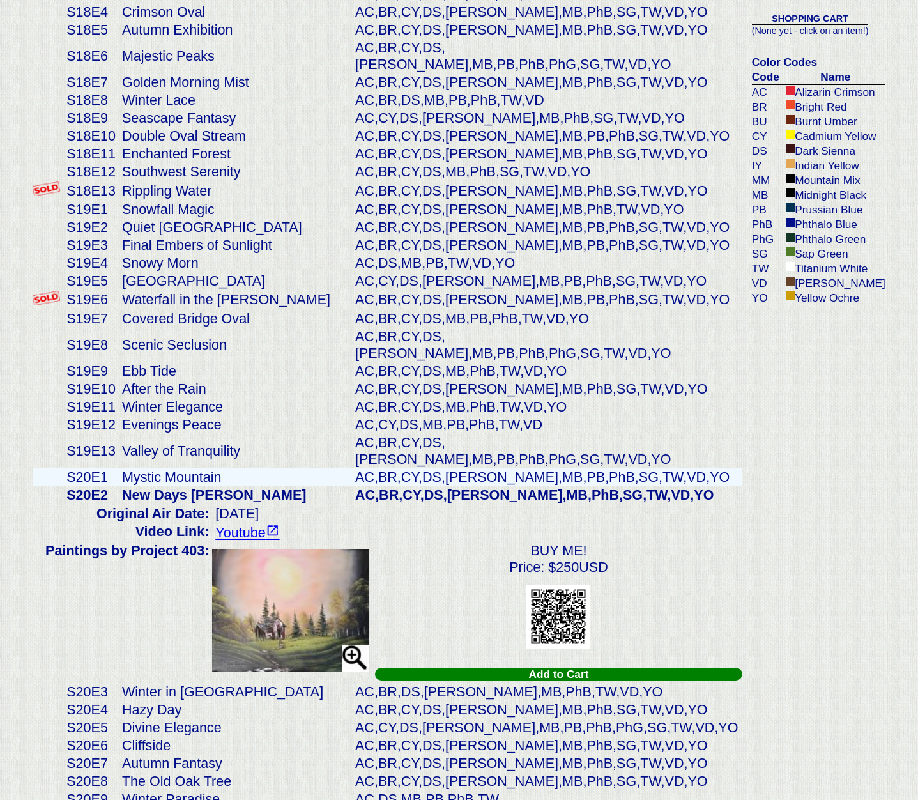
click at [197, 468] on td "Mystic Mountain" at bounding box center [235, 477] width 233 height 18
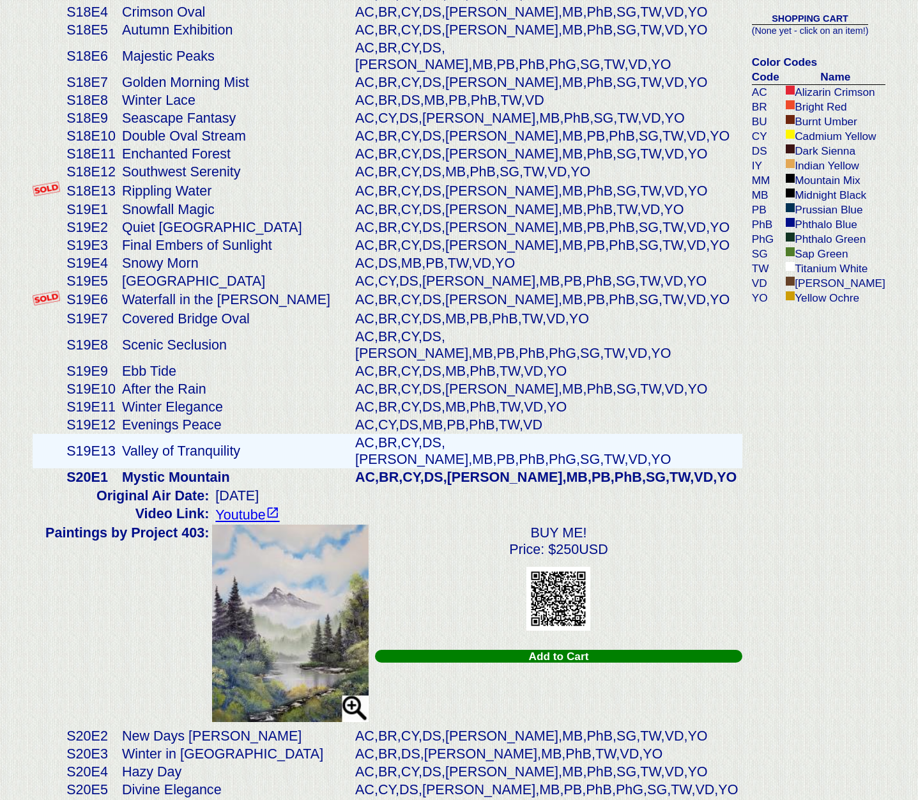
click at [170, 434] on td "Valley of Tranquility" at bounding box center [235, 451] width 233 height 34
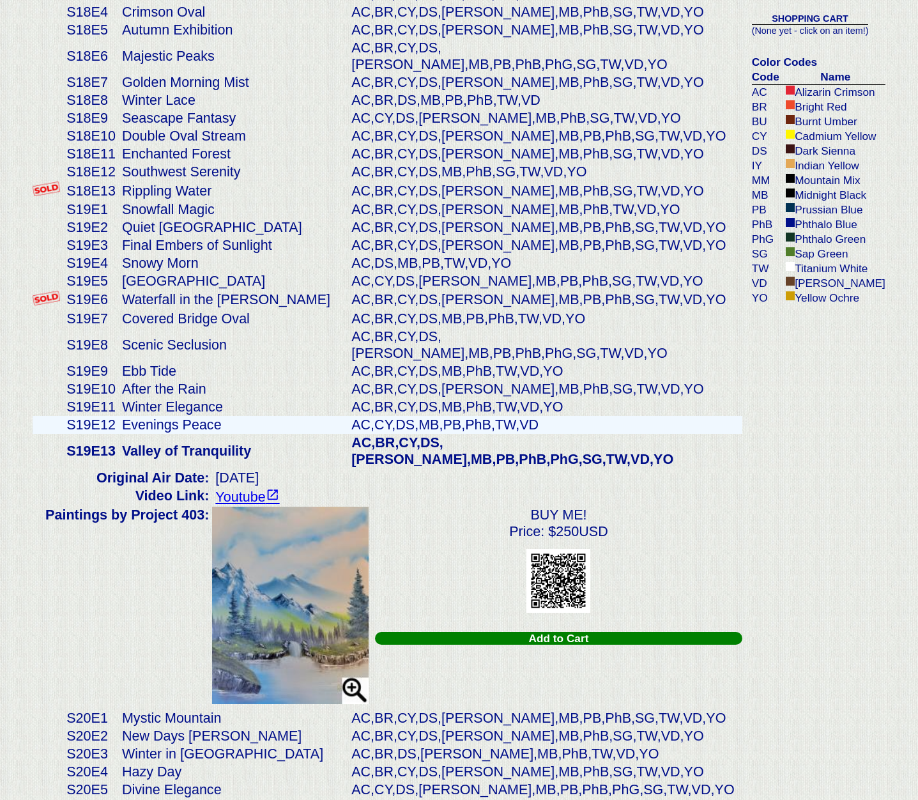
click at [176, 416] on td "Evenings Peace" at bounding box center [233, 425] width 229 height 18
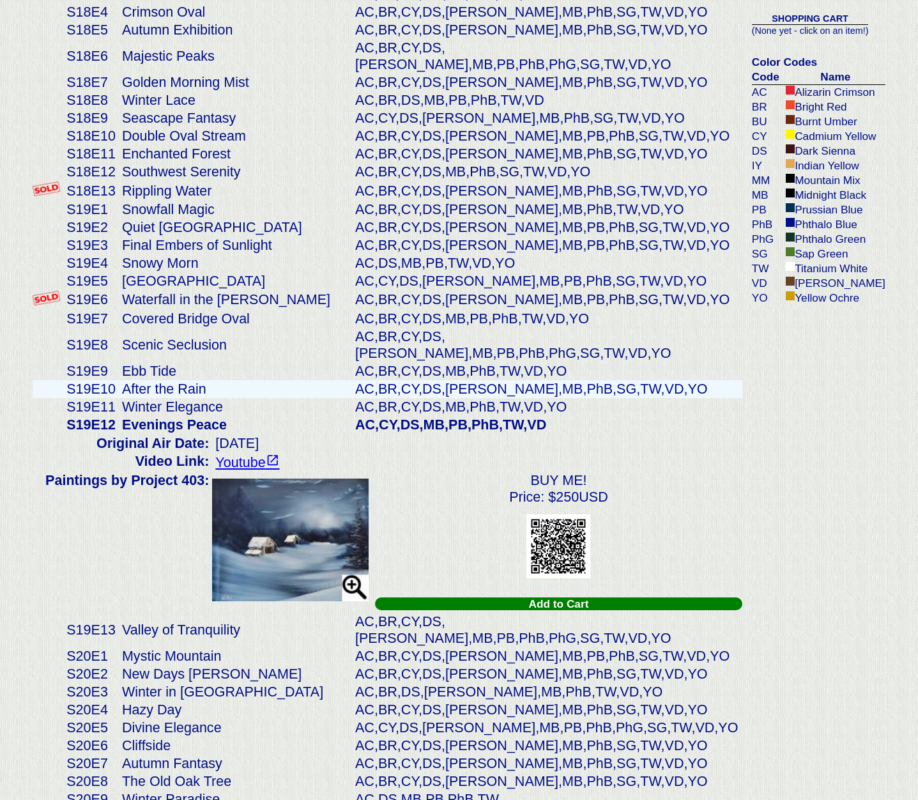
click at [167, 380] on td "After the Rain" at bounding box center [235, 389] width 233 height 18
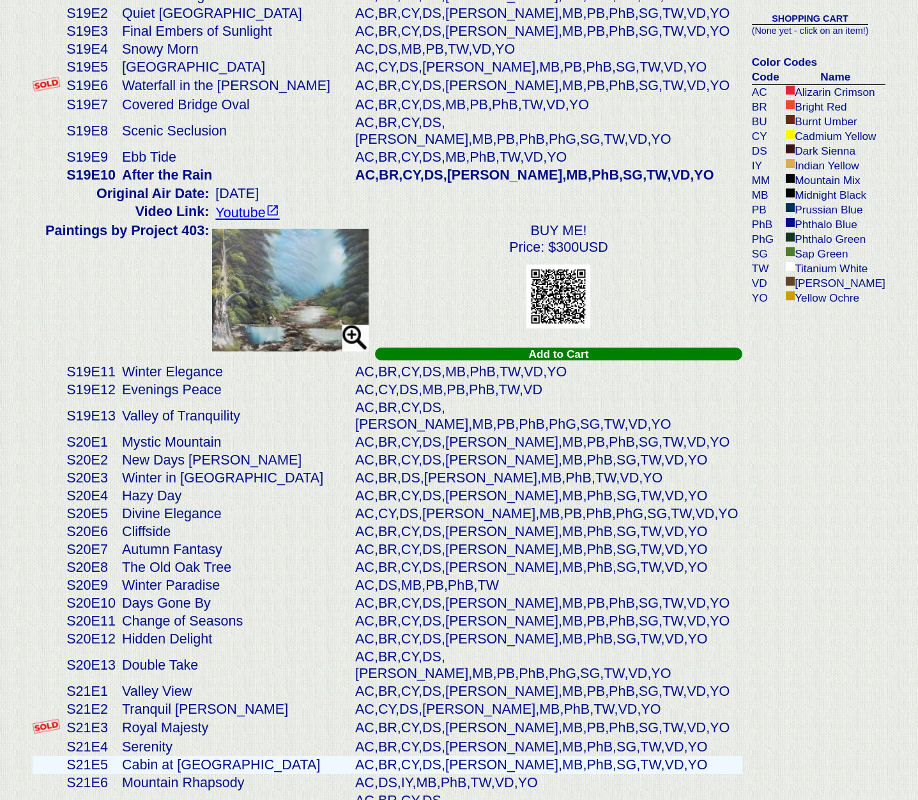
scroll to position [4812, 0]
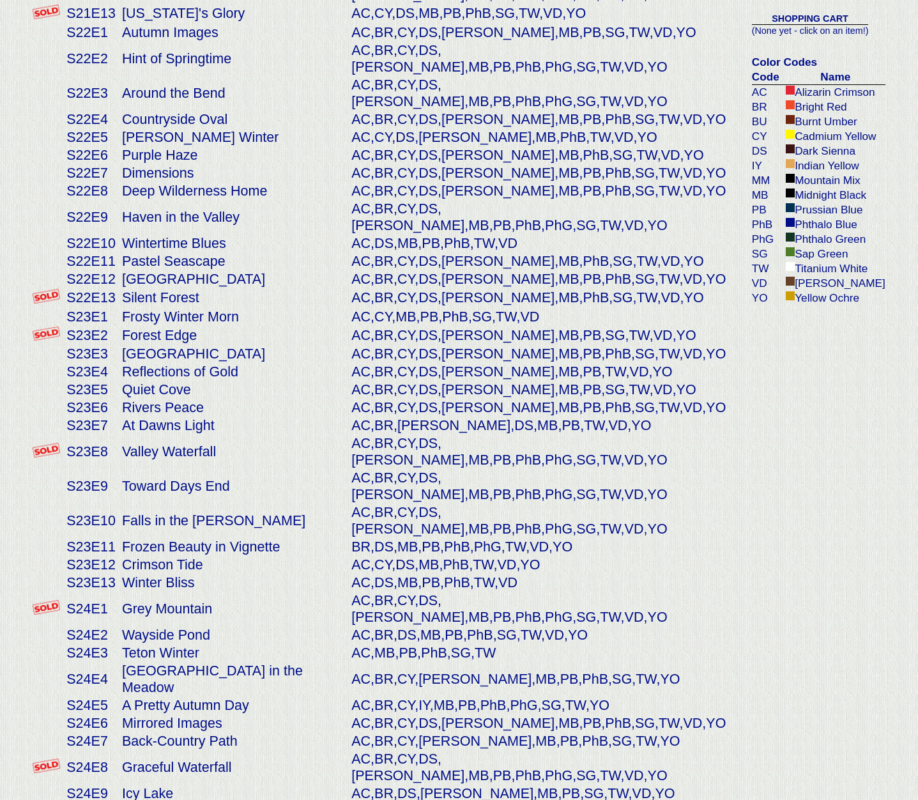
scroll to position [5563, 0]
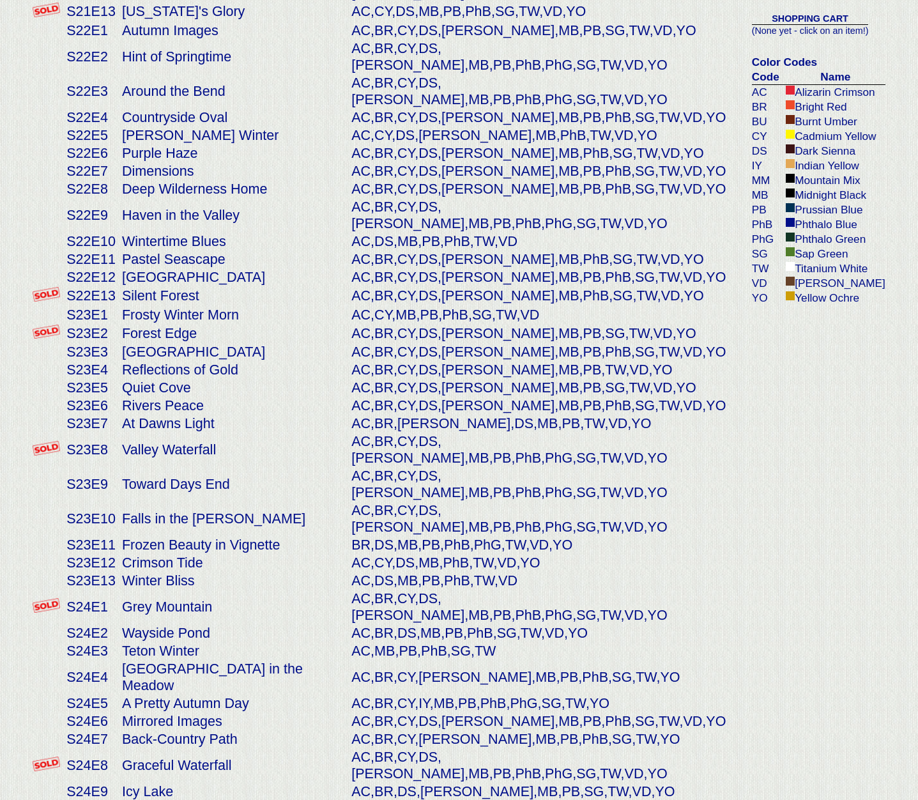
click at [232, 799] on td "Row Boat on the Beach" at bounding box center [233, 809] width 229 height 18
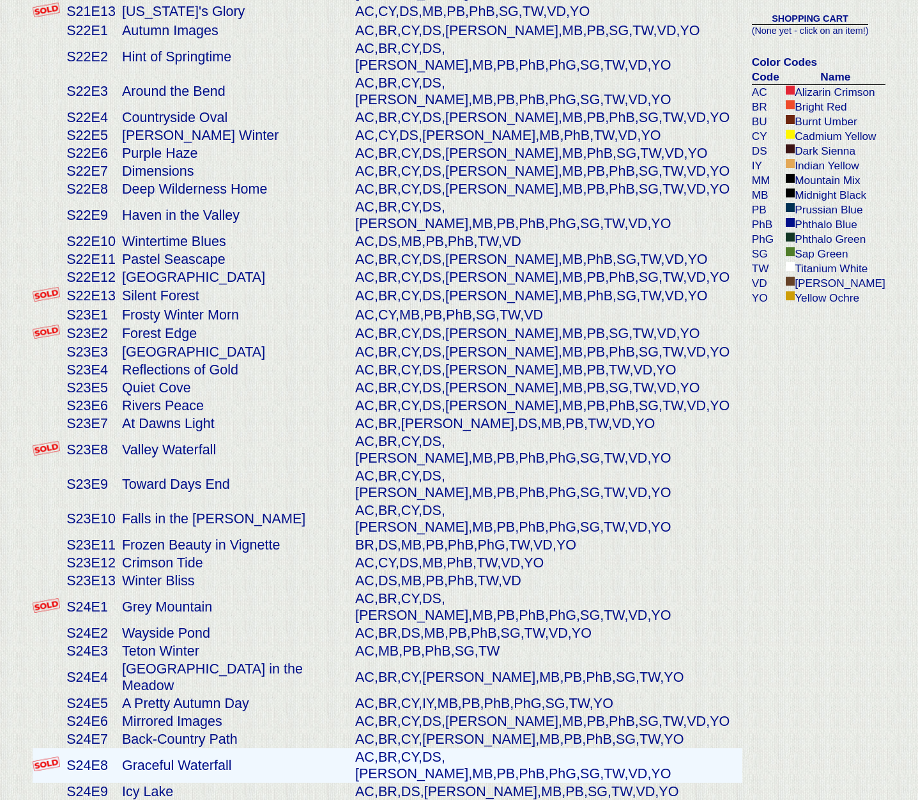
click at [187, 748] on td "Graceful Waterfall" at bounding box center [235, 765] width 233 height 34
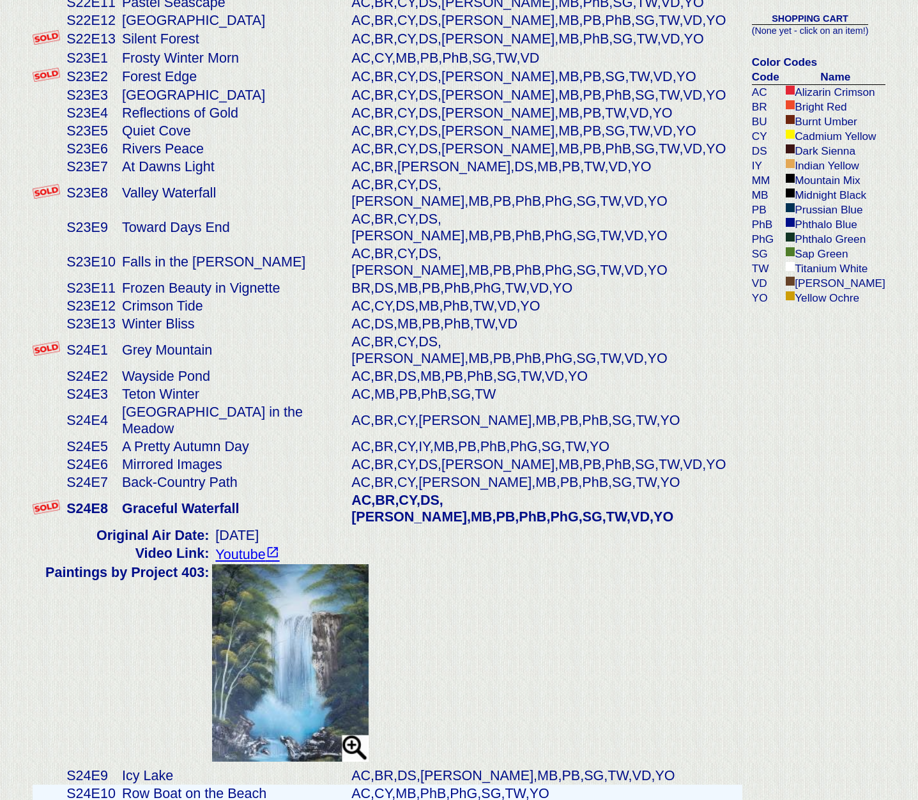
scroll to position [5822, 0]
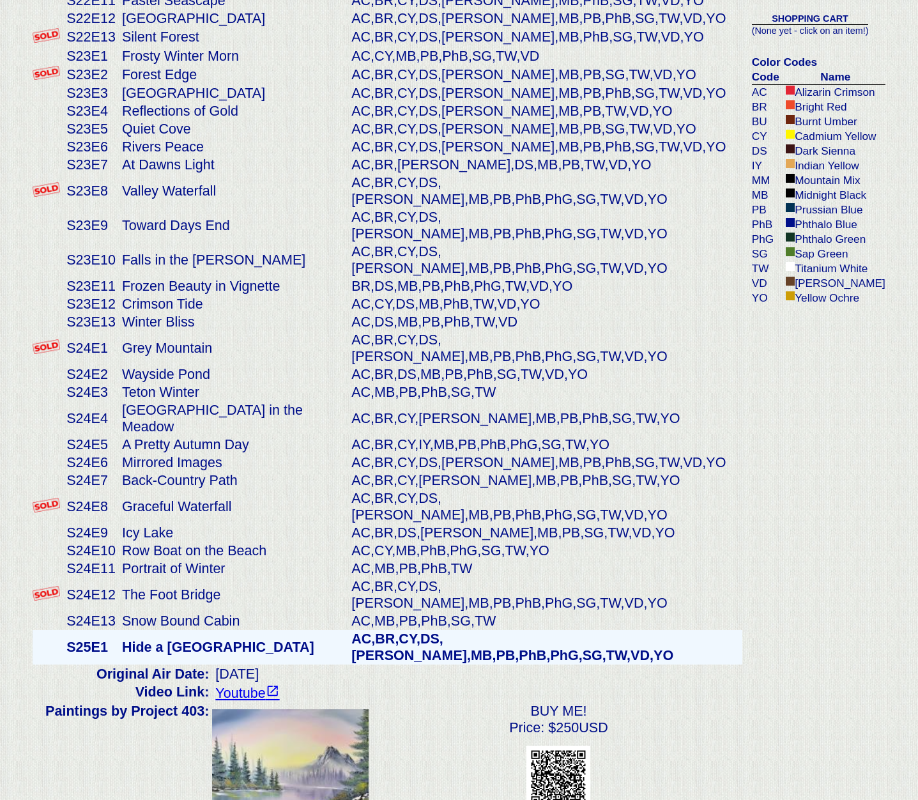
scroll to position [5582, 0]
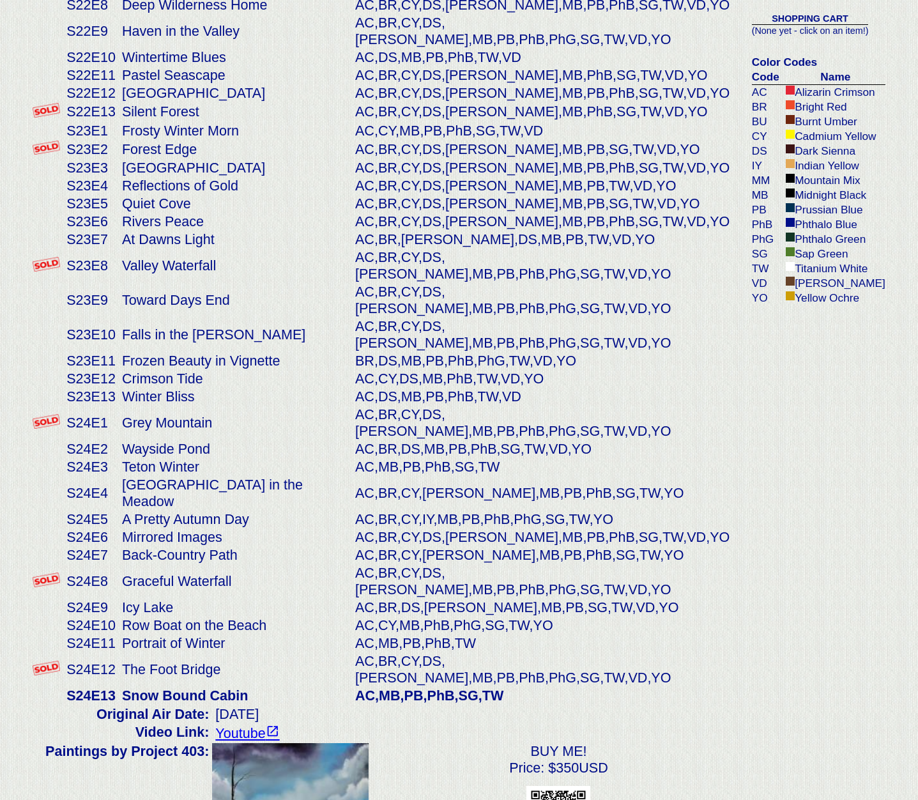
scroll to position [5749, 0]
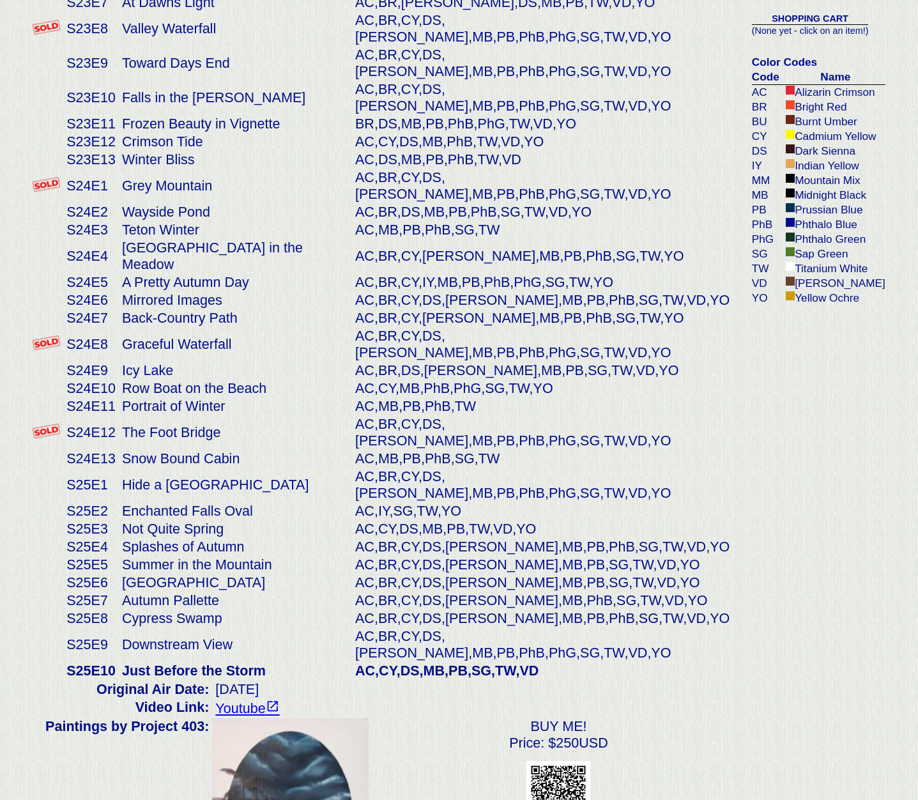
scroll to position [5984, 0]
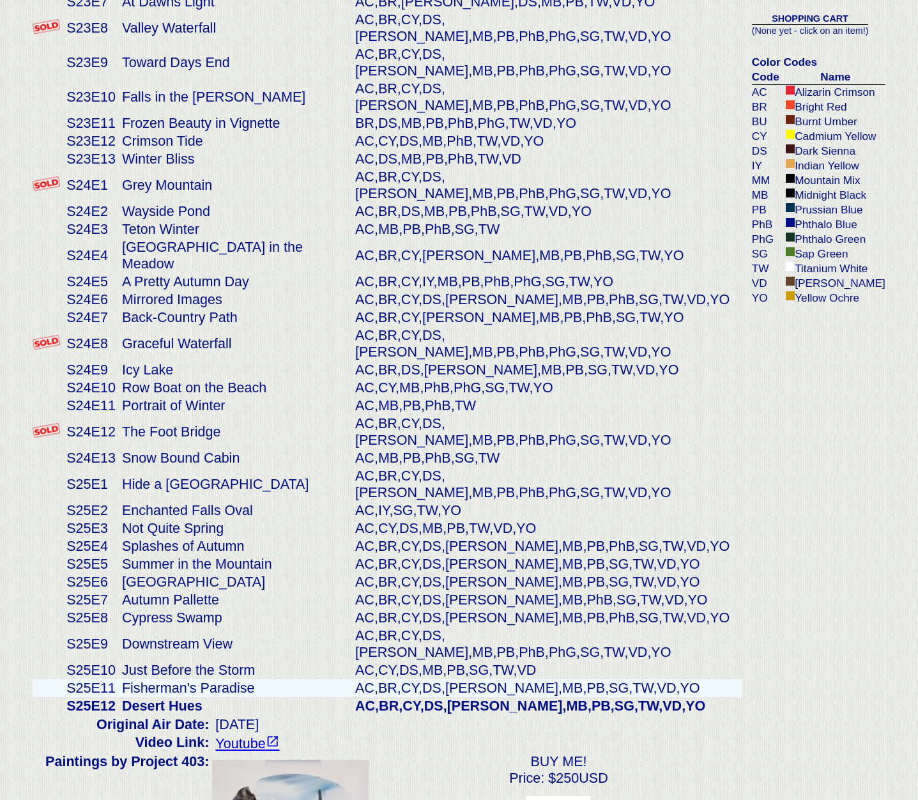
click at [220, 679] on td "Fisherman's Paradise" at bounding box center [235, 688] width 233 height 18
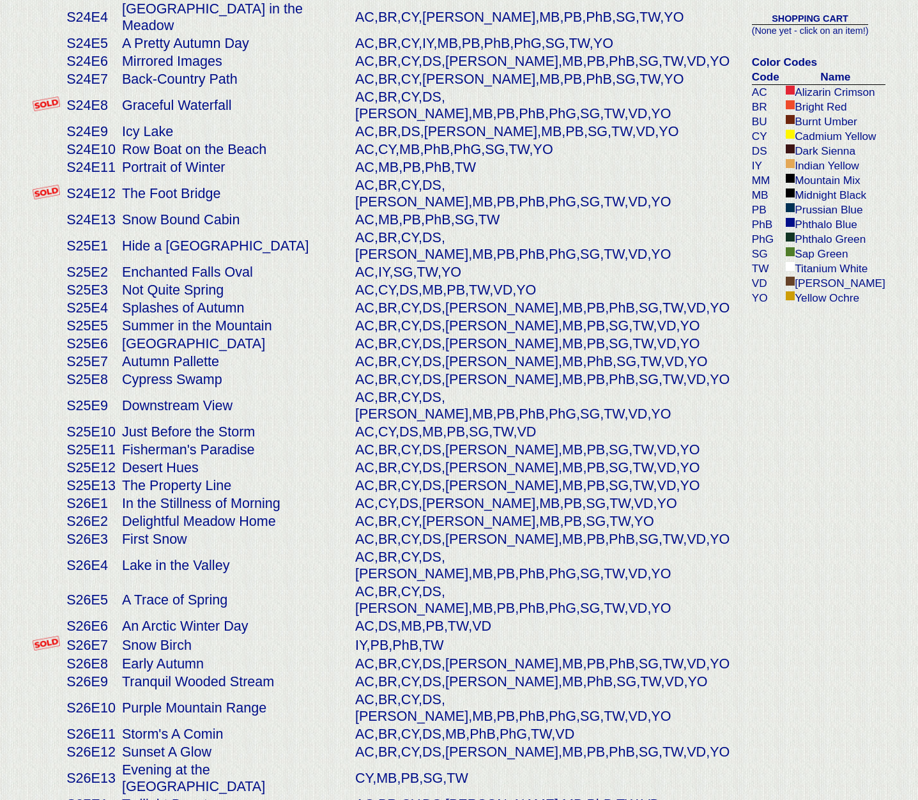
scroll to position [6213, 0]
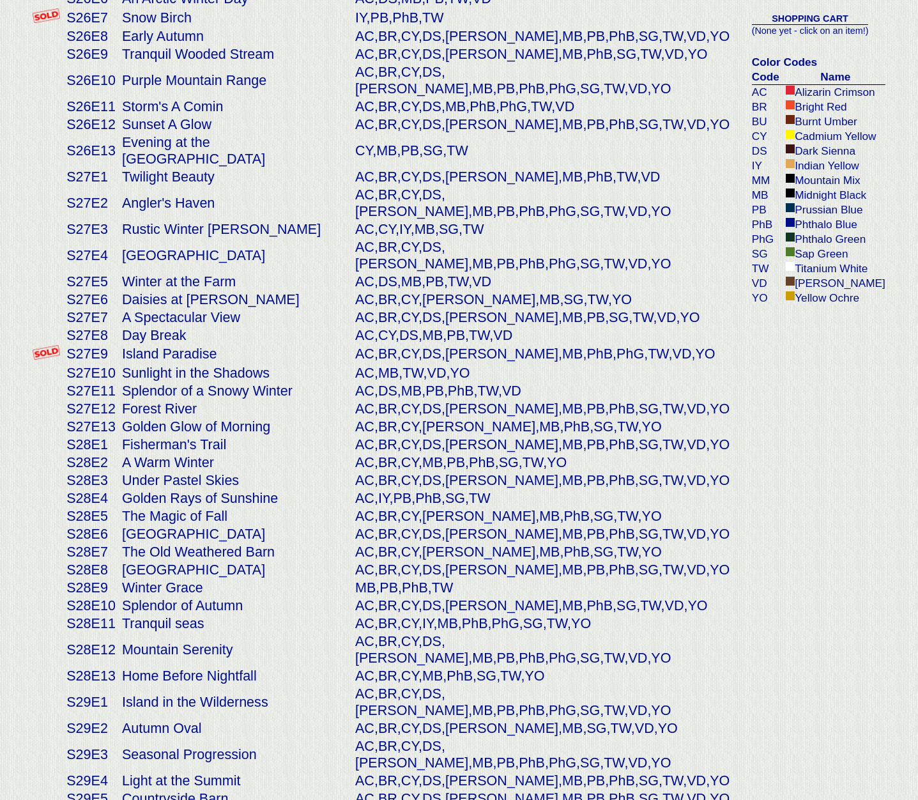
scroll to position [6852, 0]
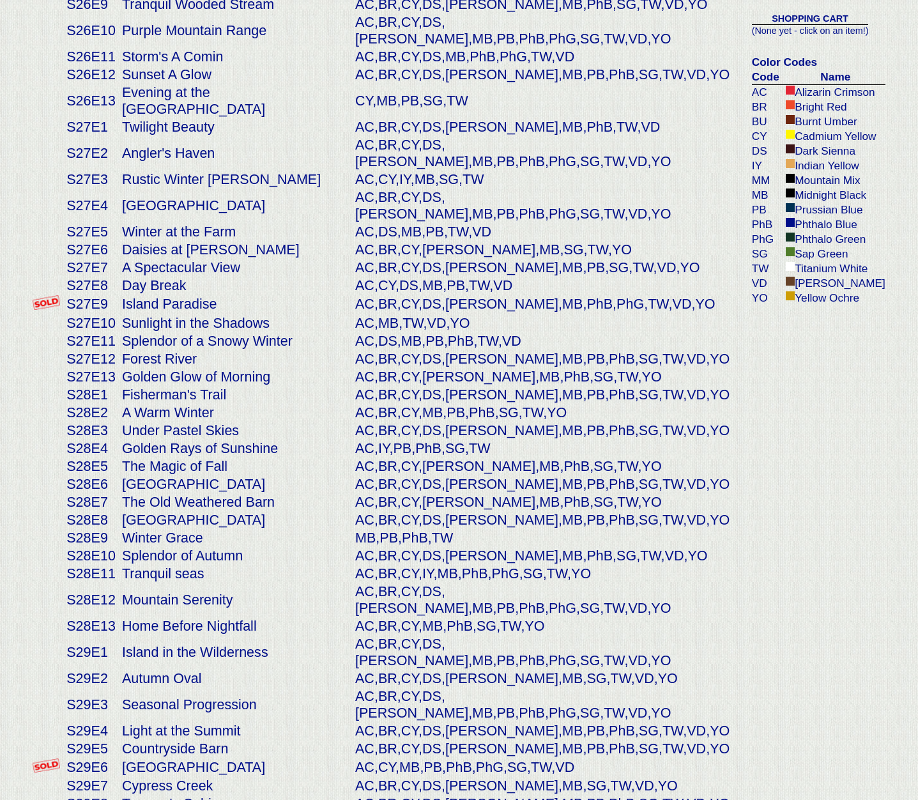
scroll to position [6966, 0]
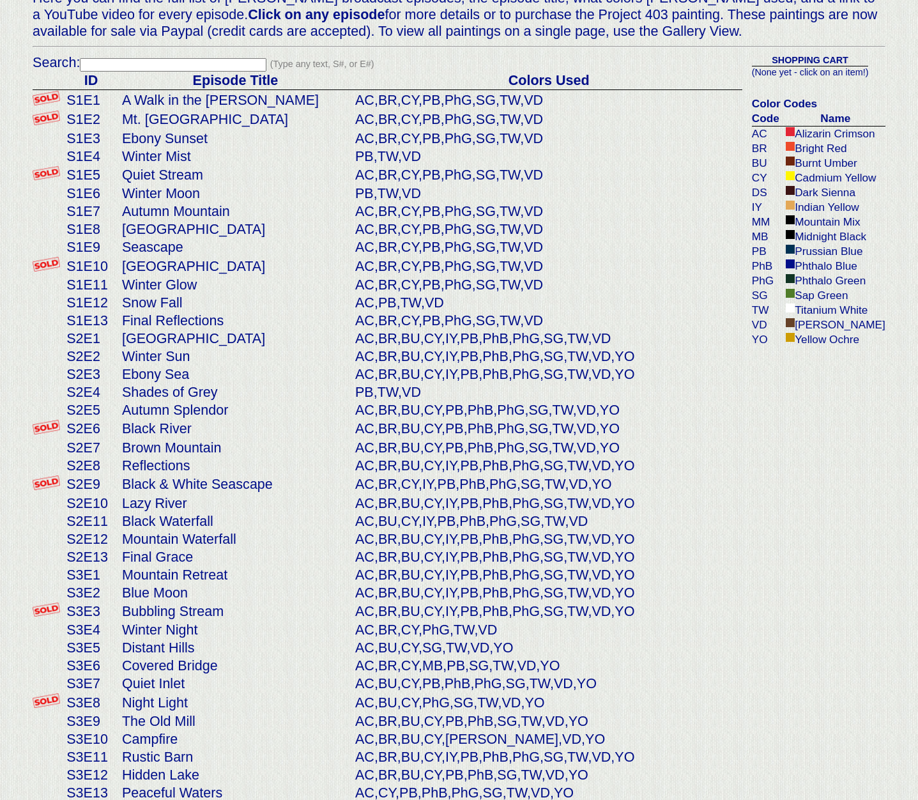
scroll to position [0, 0]
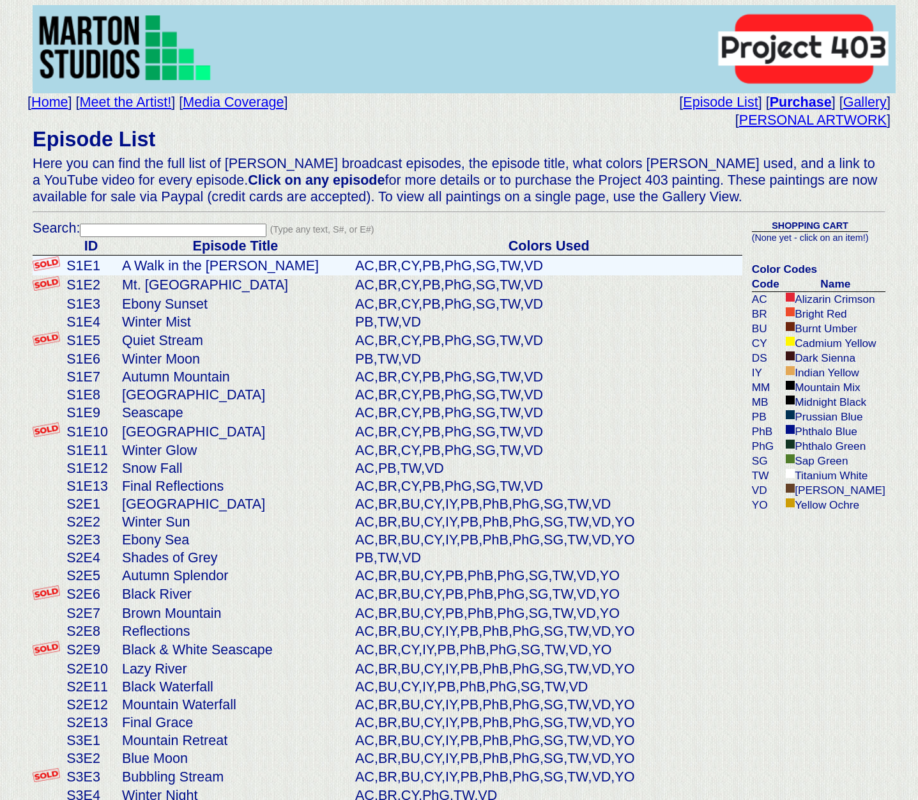
click at [142, 263] on td "A Walk in the [PERSON_NAME]" at bounding box center [235, 266] width 233 height 20
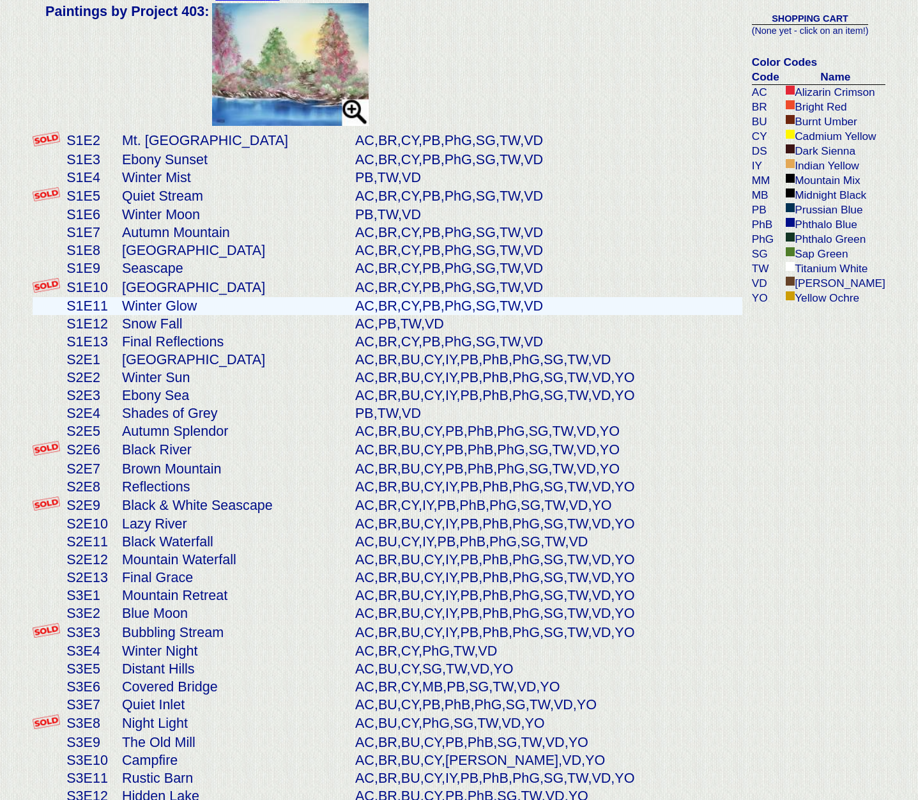
scroll to position [312, 0]
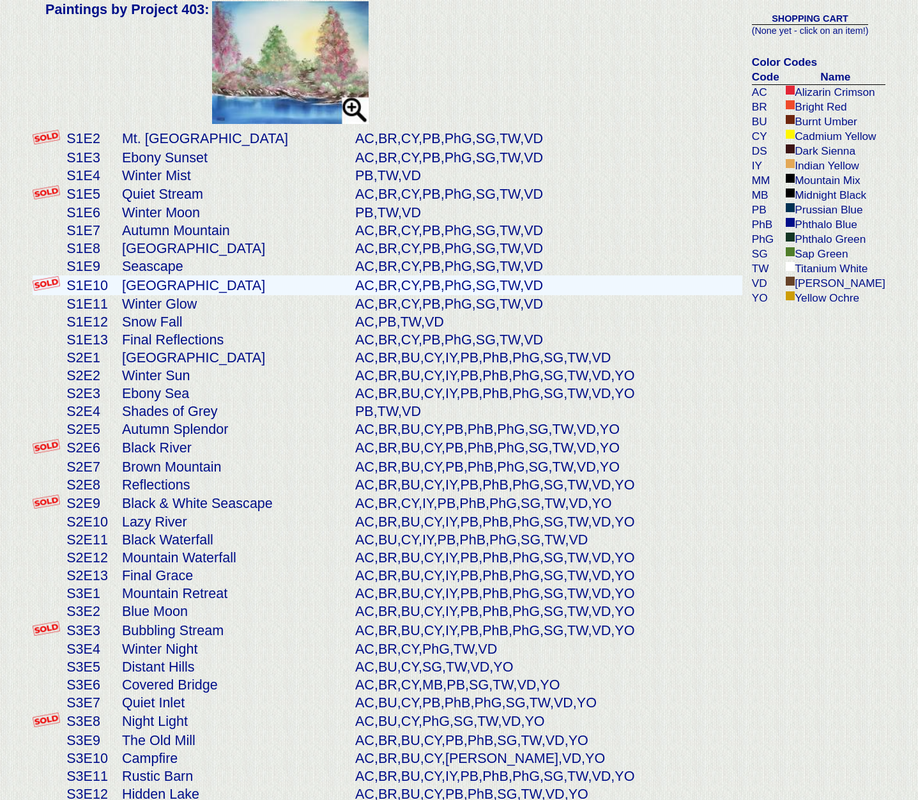
click at [195, 275] on td "[GEOGRAPHIC_DATA]" at bounding box center [235, 285] width 233 height 20
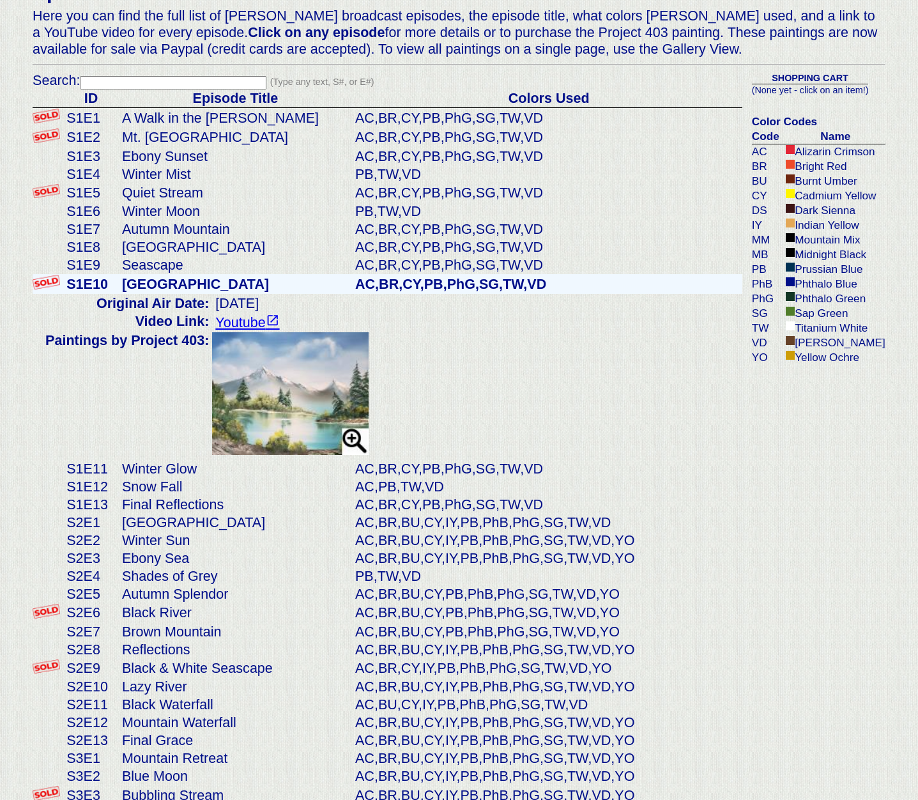
scroll to position [147, 0]
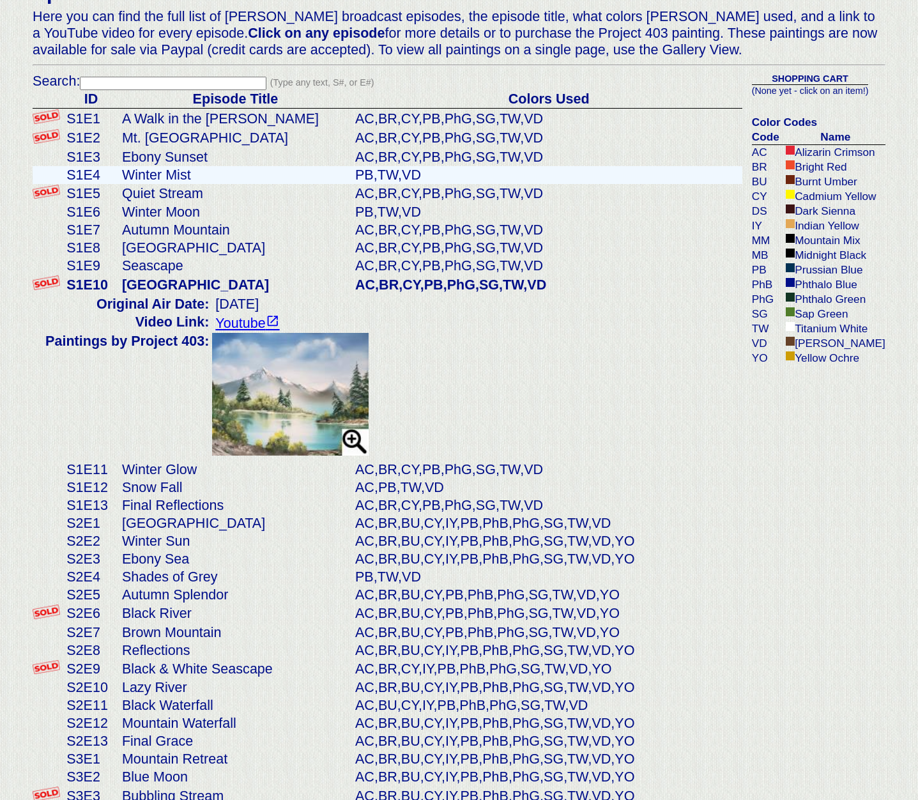
click at [149, 185] on td "Quiet Stream" at bounding box center [235, 194] width 233 height 20
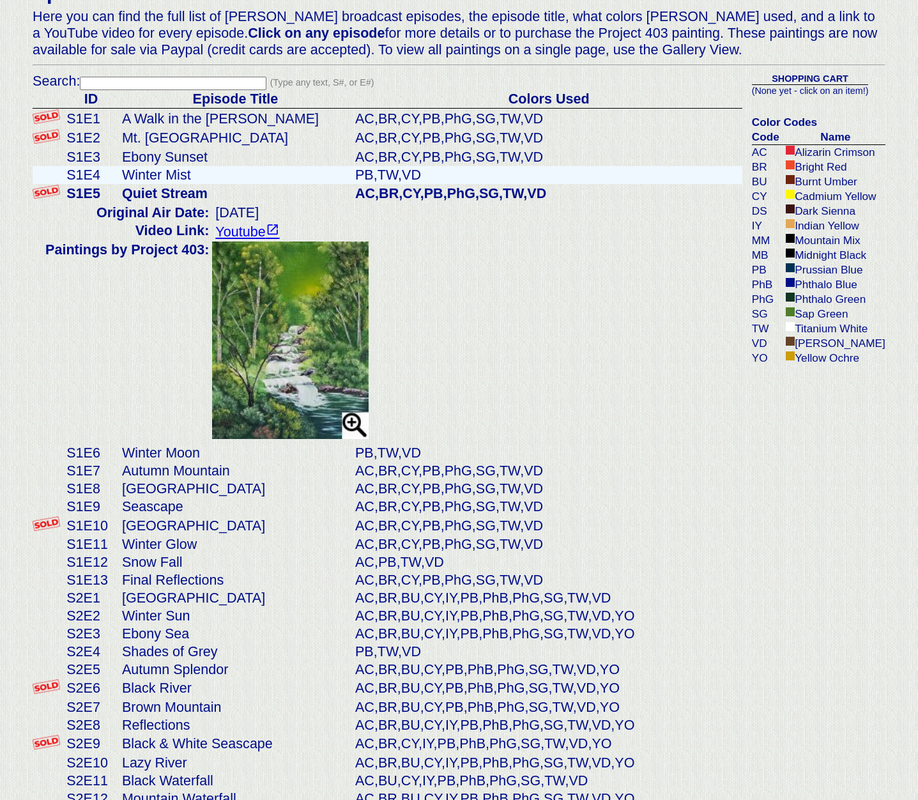
click at [154, 173] on td "Winter Mist" at bounding box center [235, 175] width 233 height 18
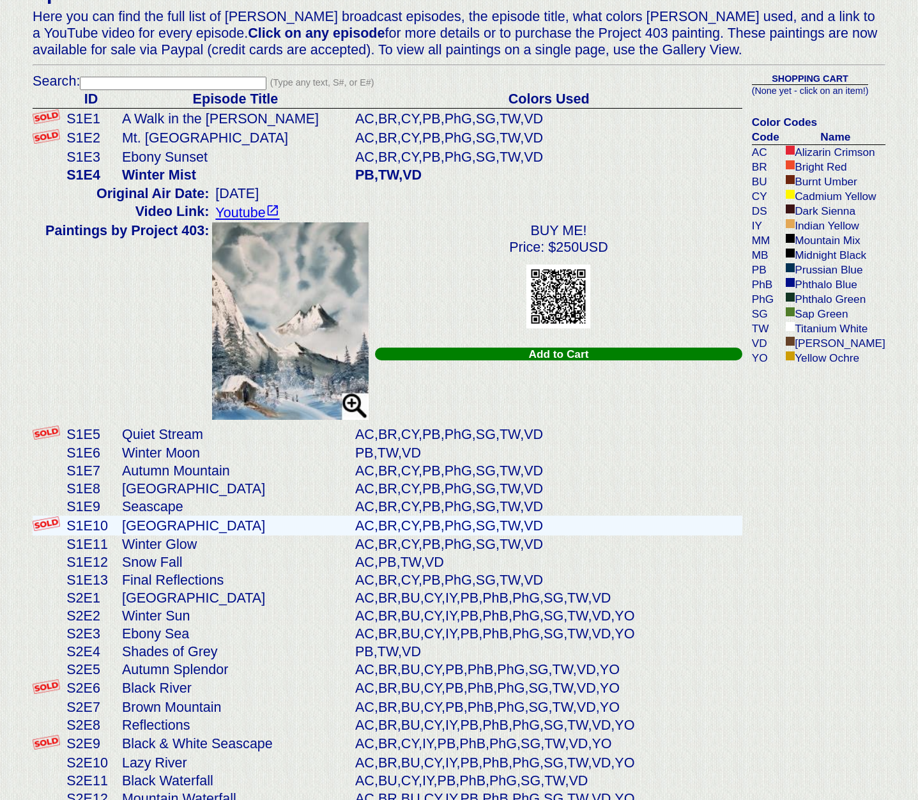
click at [217, 519] on td "[GEOGRAPHIC_DATA]" at bounding box center [235, 526] width 233 height 20
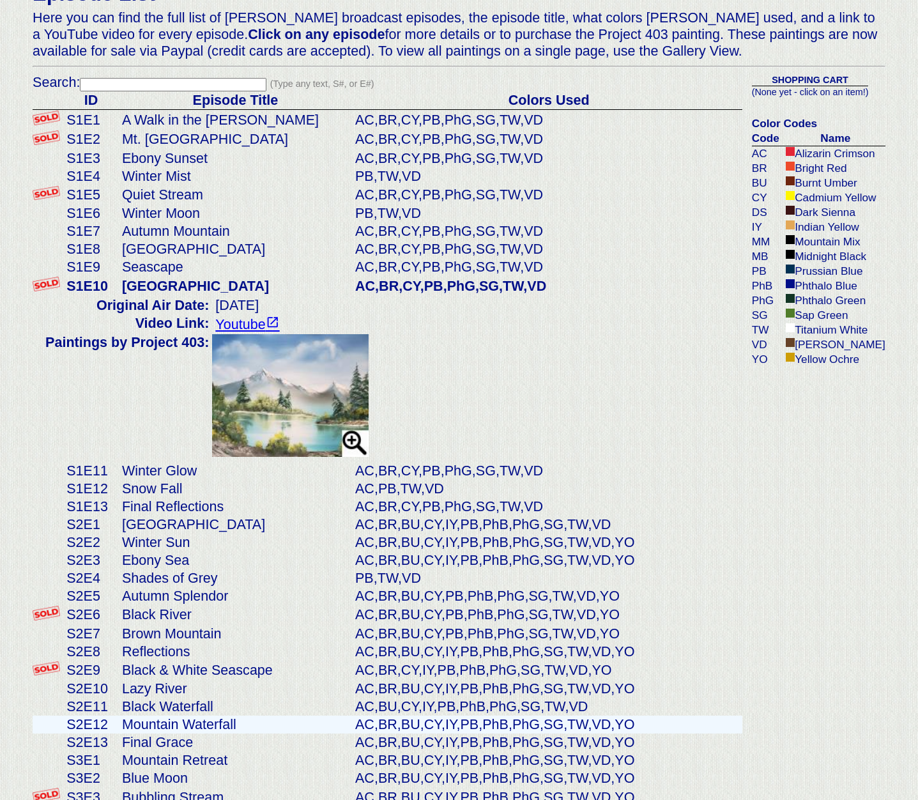
click at [191, 607] on td "Black River" at bounding box center [235, 615] width 233 height 20
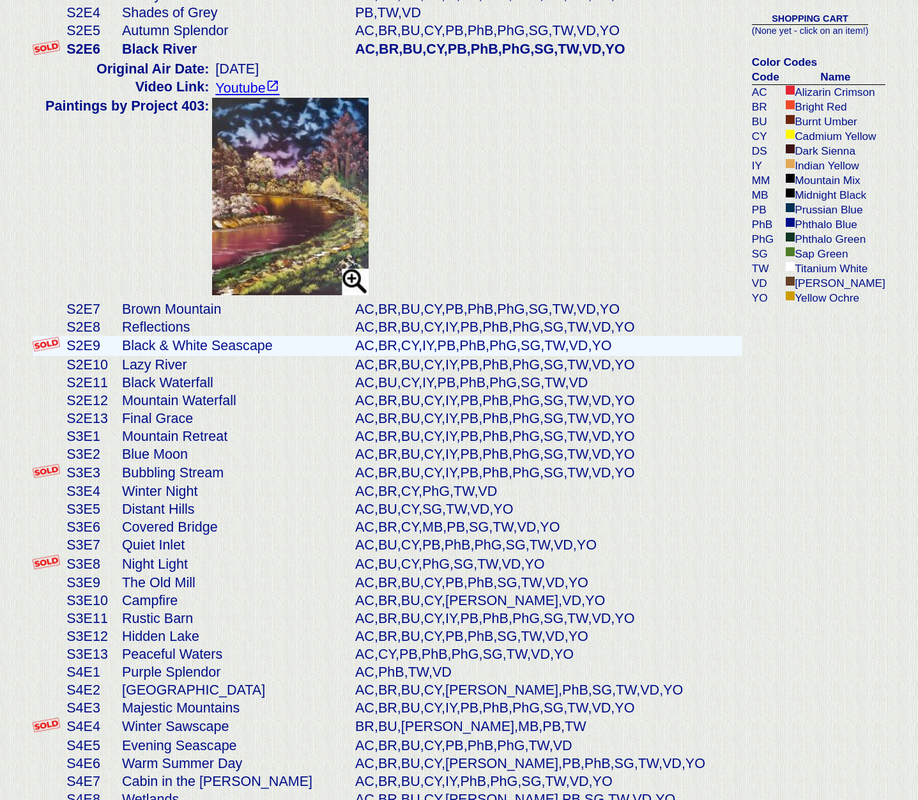
scroll to position [548, 0]
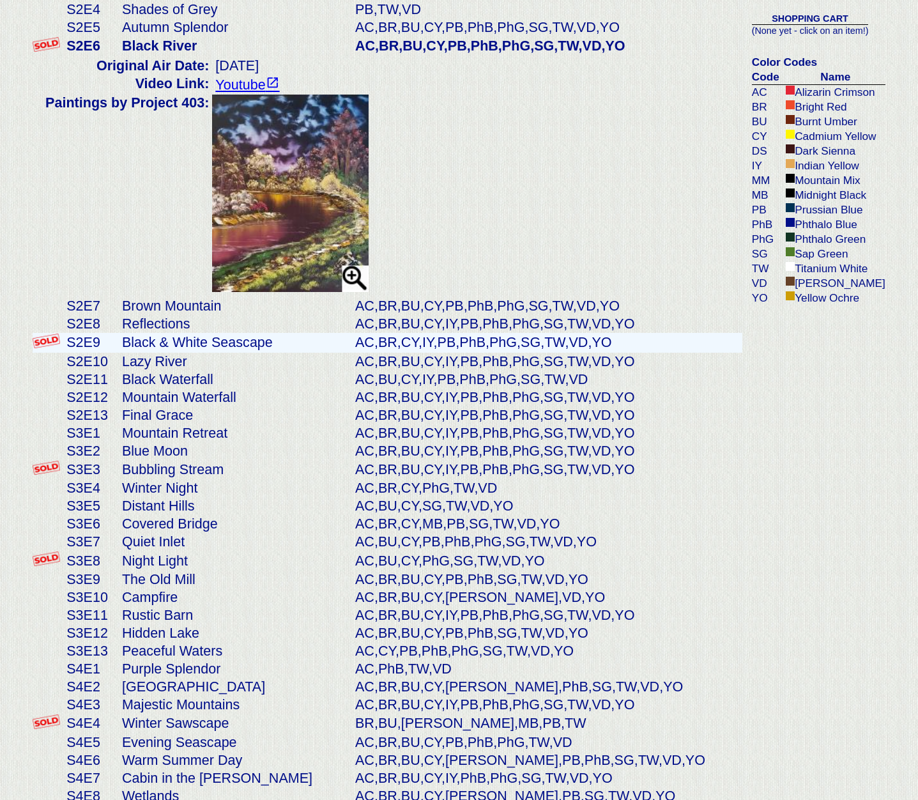
click at [178, 333] on td "Black & White Seascape" at bounding box center [235, 343] width 233 height 20
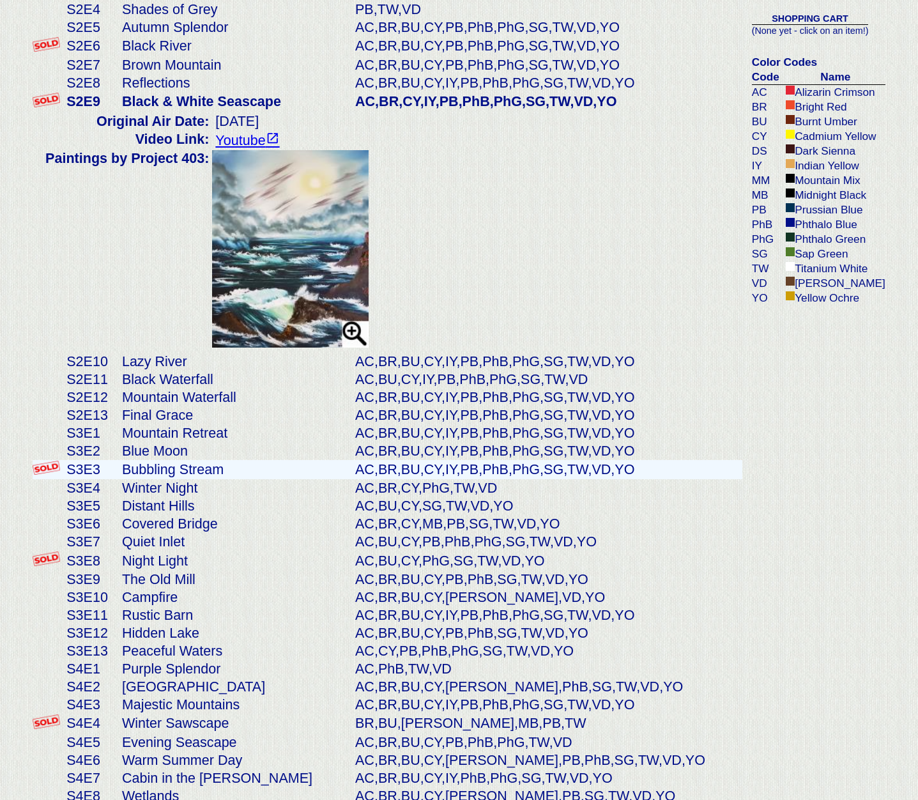
scroll to position [550, 0]
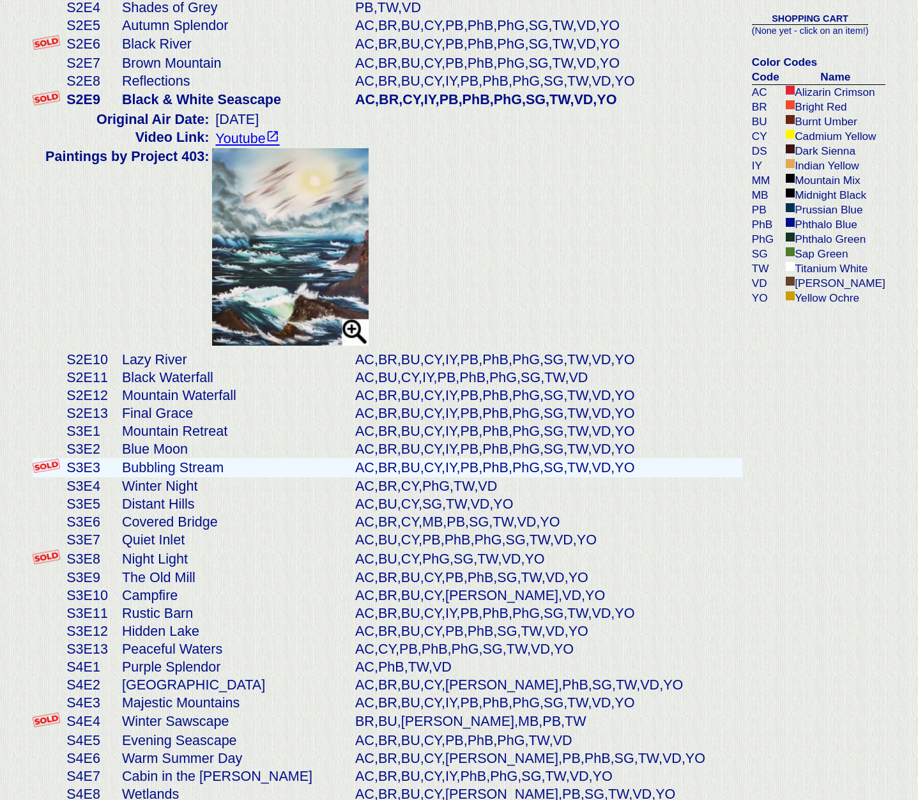
click at [206, 468] on td "Bubbling Stream" at bounding box center [235, 468] width 233 height 20
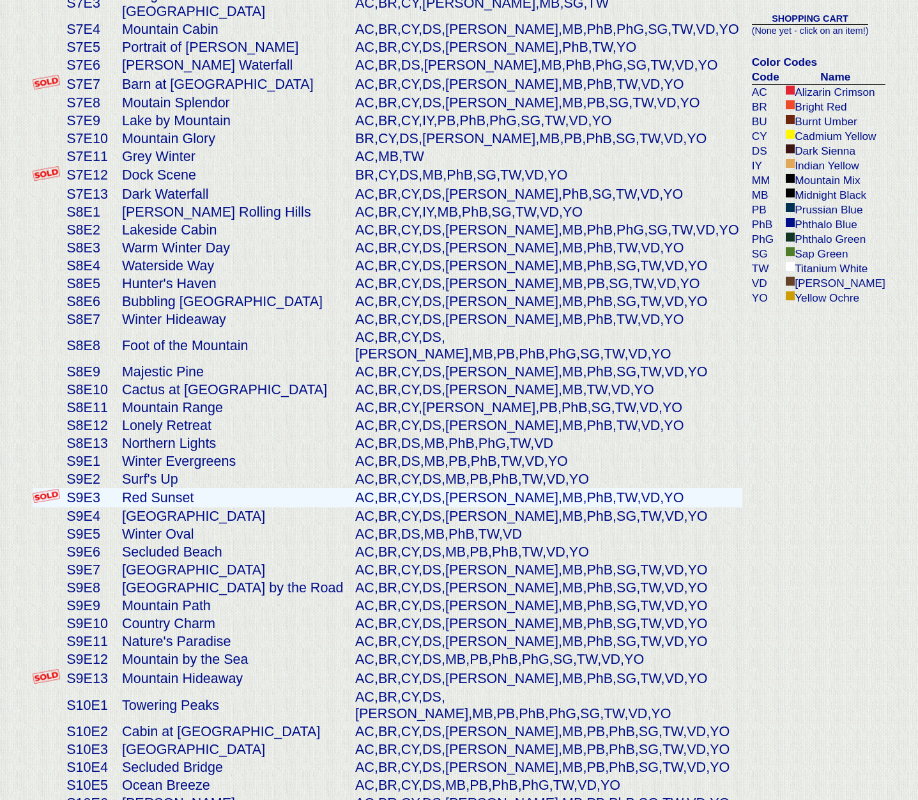
click at [149, 488] on td "Red Sunset" at bounding box center [235, 498] width 233 height 20
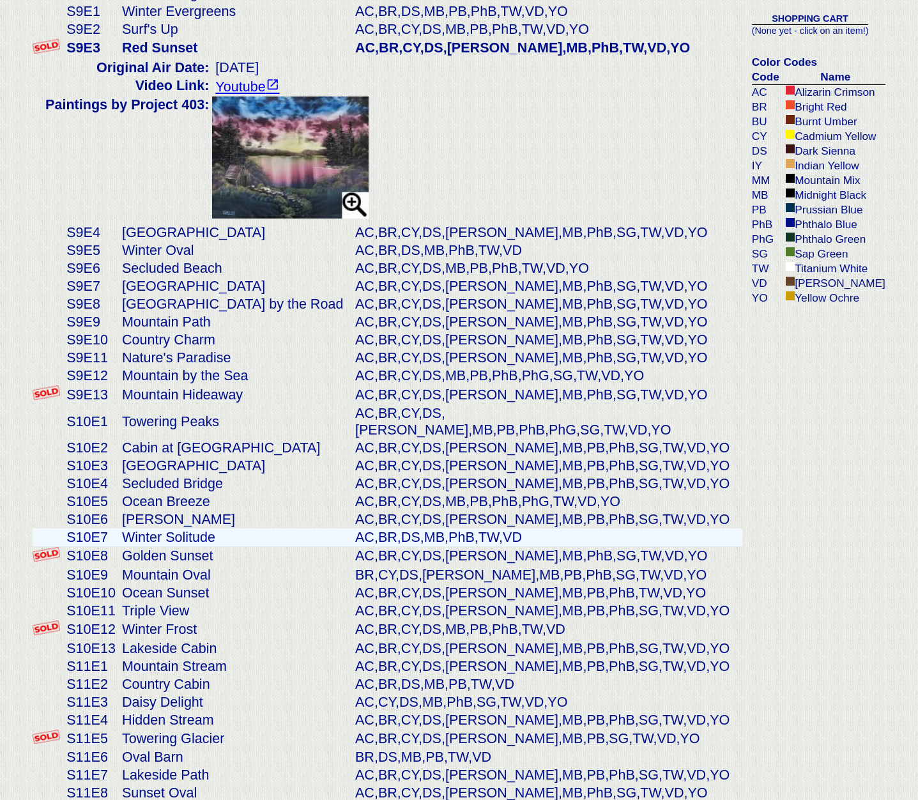
scroll to position [2208, 0]
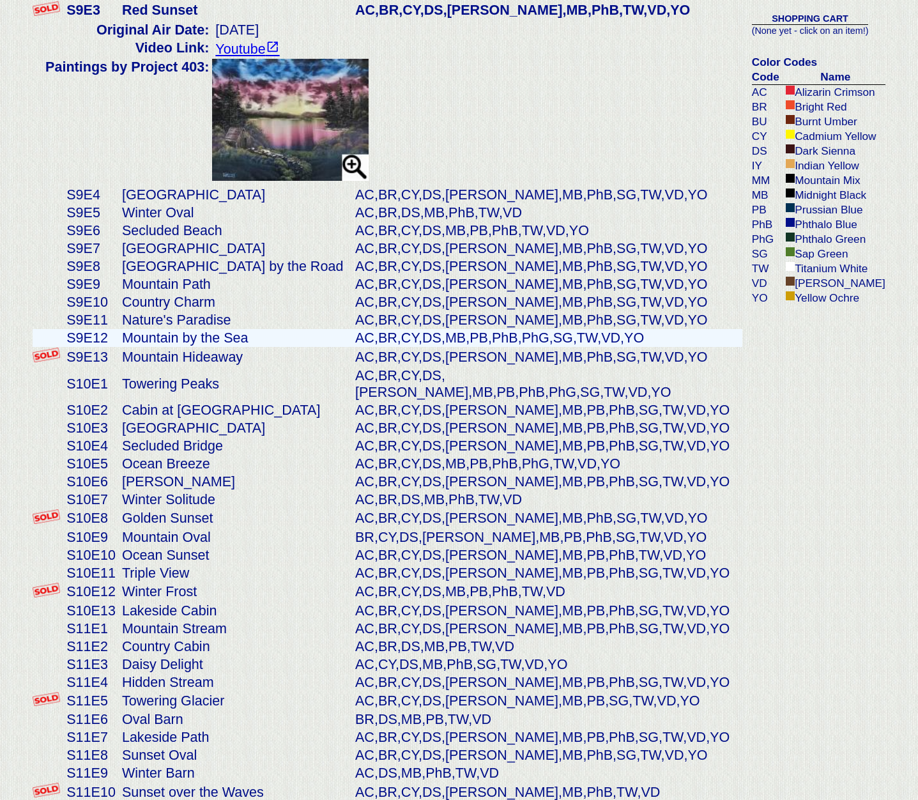
click at [181, 329] on td "Mountain by the Sea" at bounding box center [235, 338] width 233 height 18
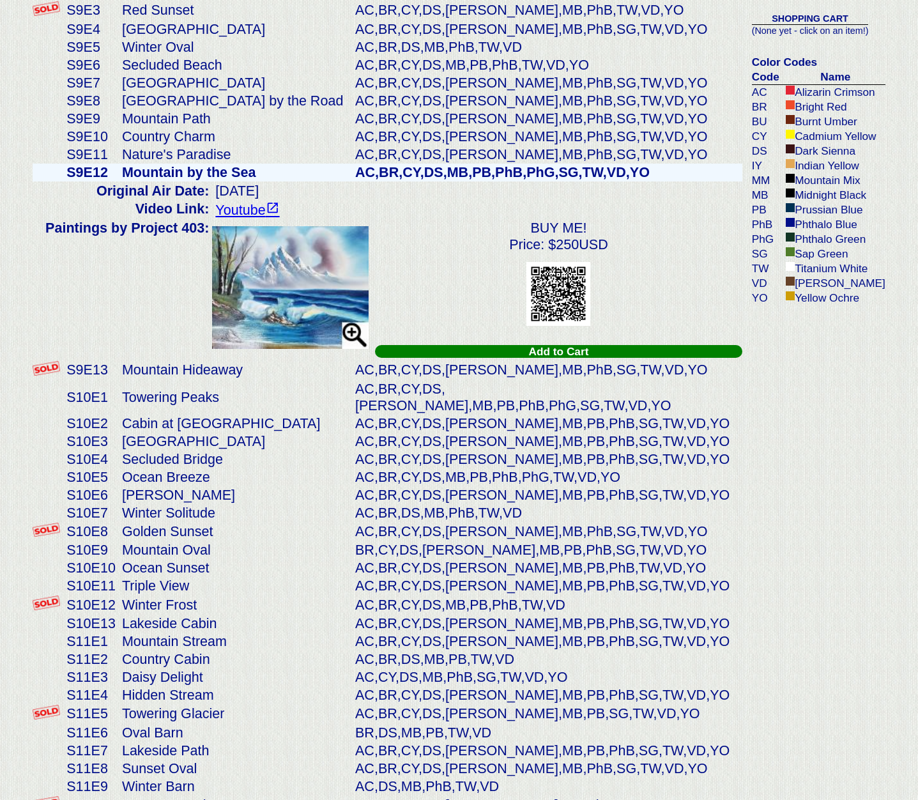
scroll to position [2044, 0]
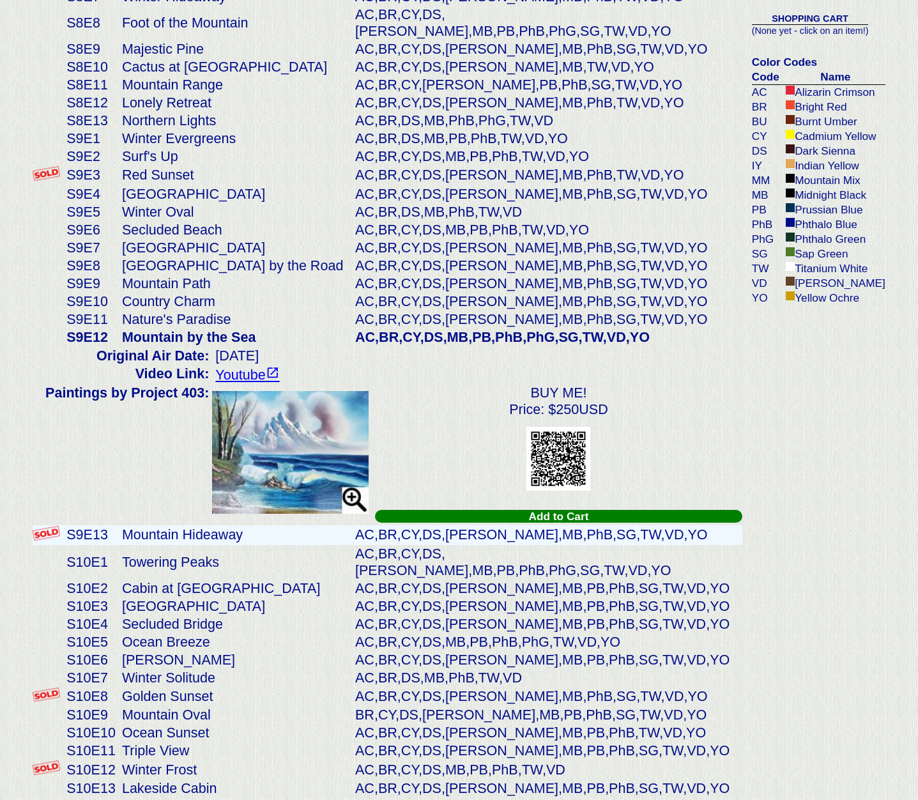
click at [176, 525] on td "Mountain Hideaway" at bounding box center [235, 535] width 233 height 20
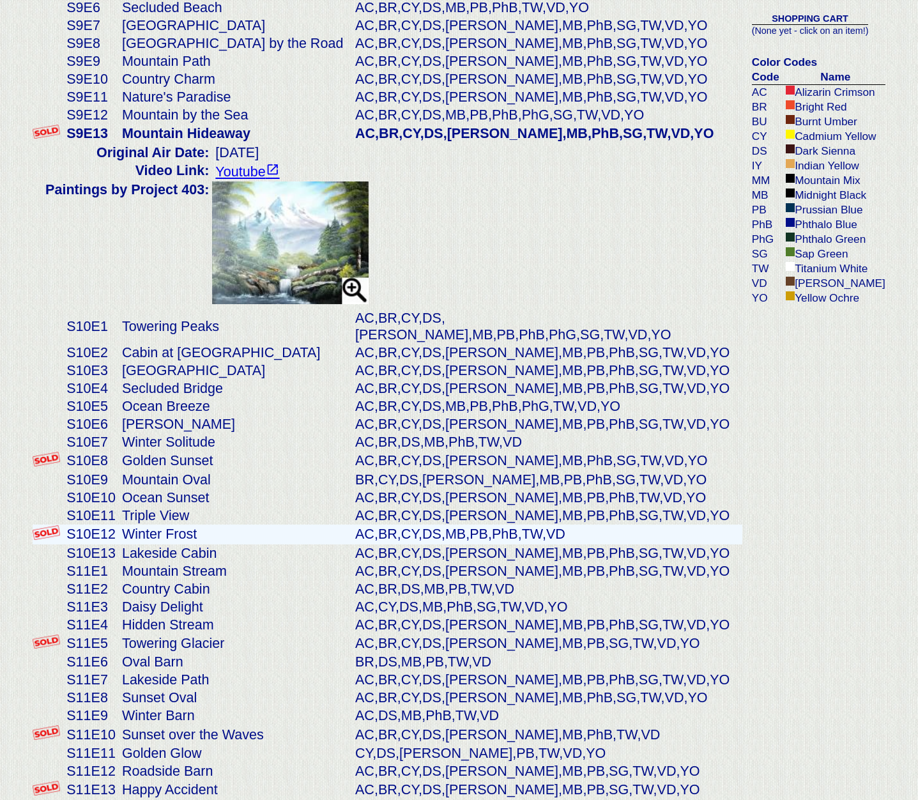
scroll to position [2282, 0]
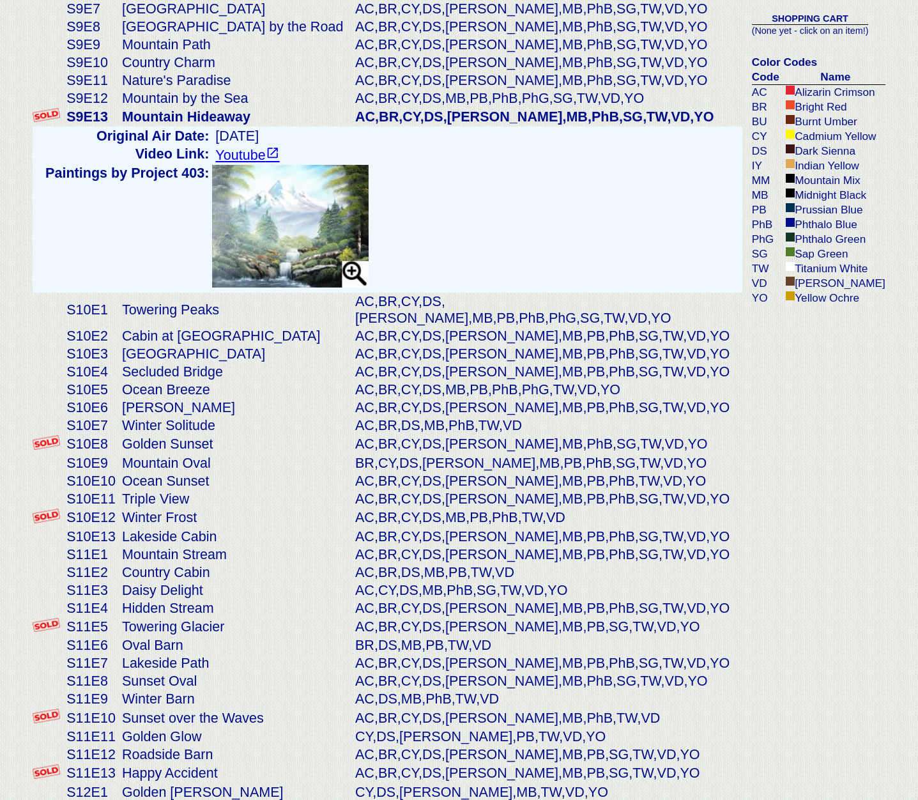
click at [248, 147] on link "Youtube" at bounding box center [247, 155] width 64 height 16
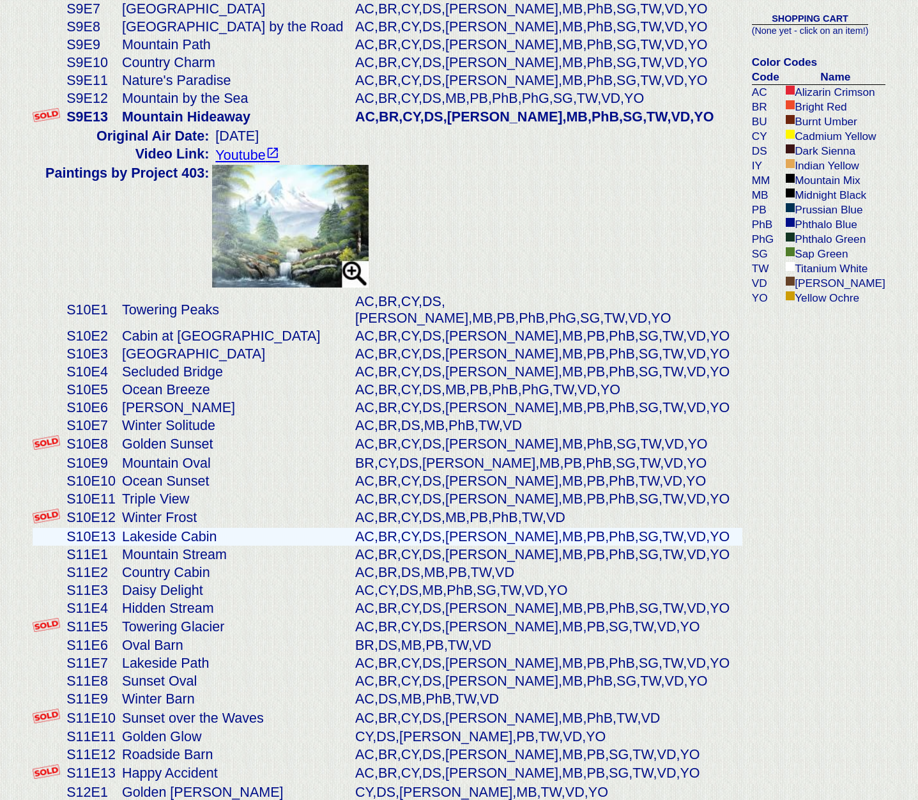
click at [196, 528] on td "Lakeside Cabin" at bounding box center [235, 537] width 233 height 18
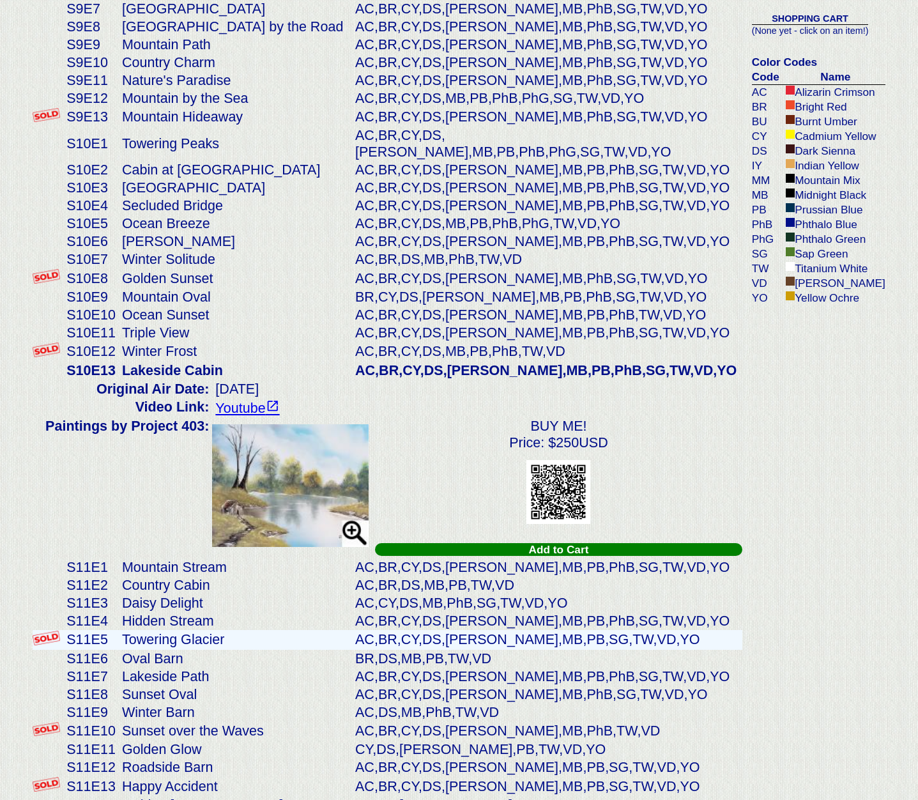
click at [192, 630] on td "Towering Glacier" at bounding box center [235, 640] width 233 height 20
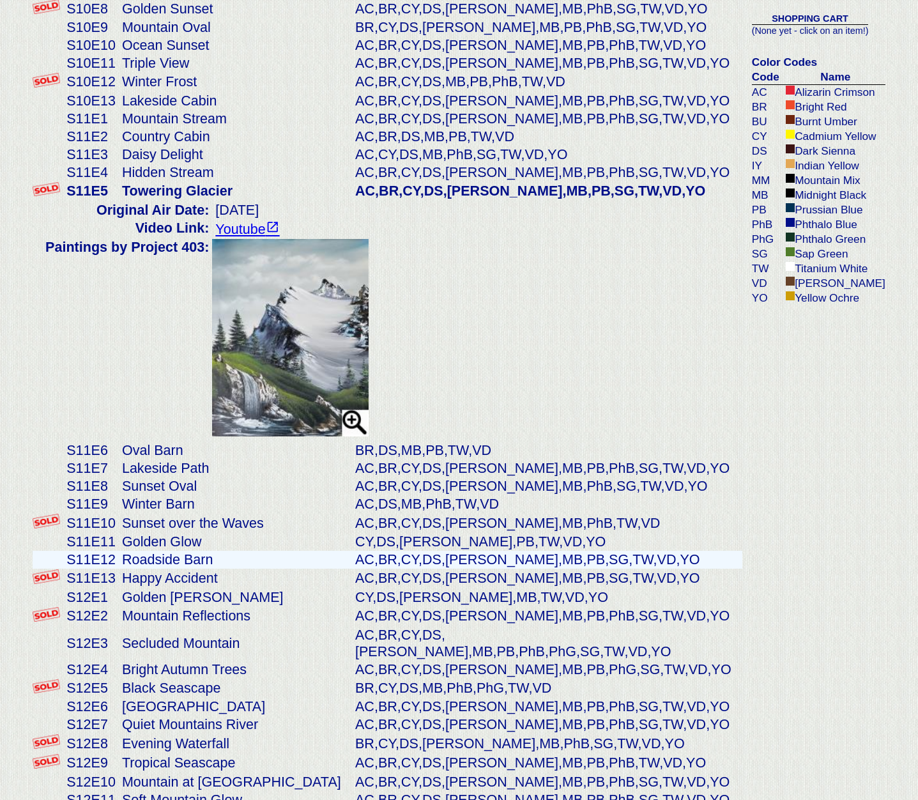
scroll to position [2560, 0]
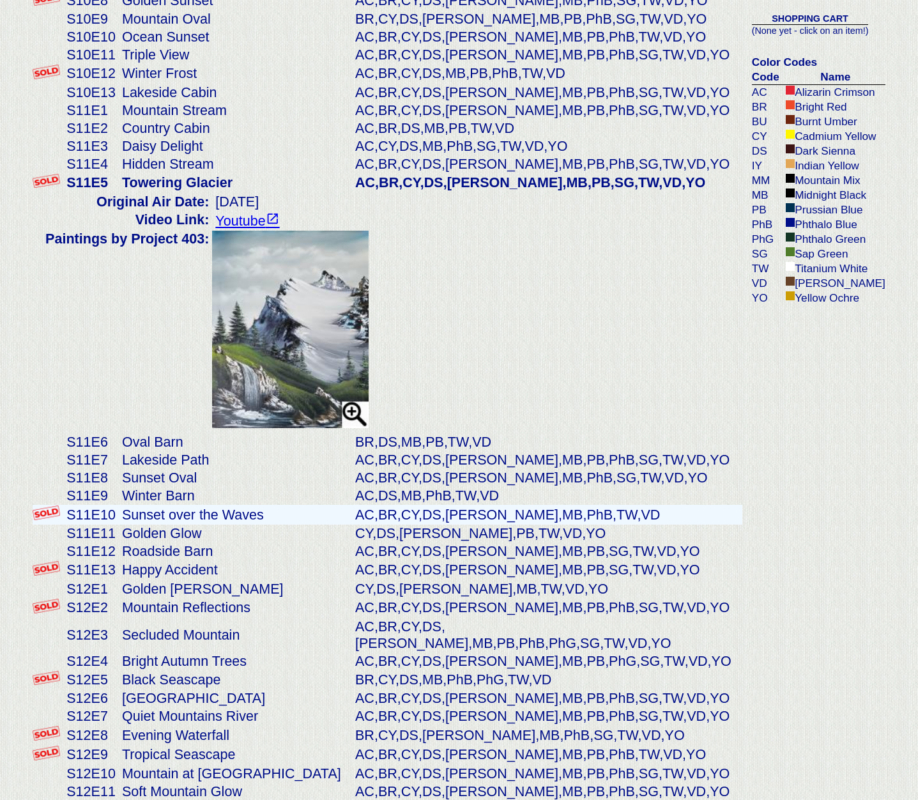
click at [227, 505] on td "Sunset over the Waves" at bounding box center [235, 515] width 233 height 20
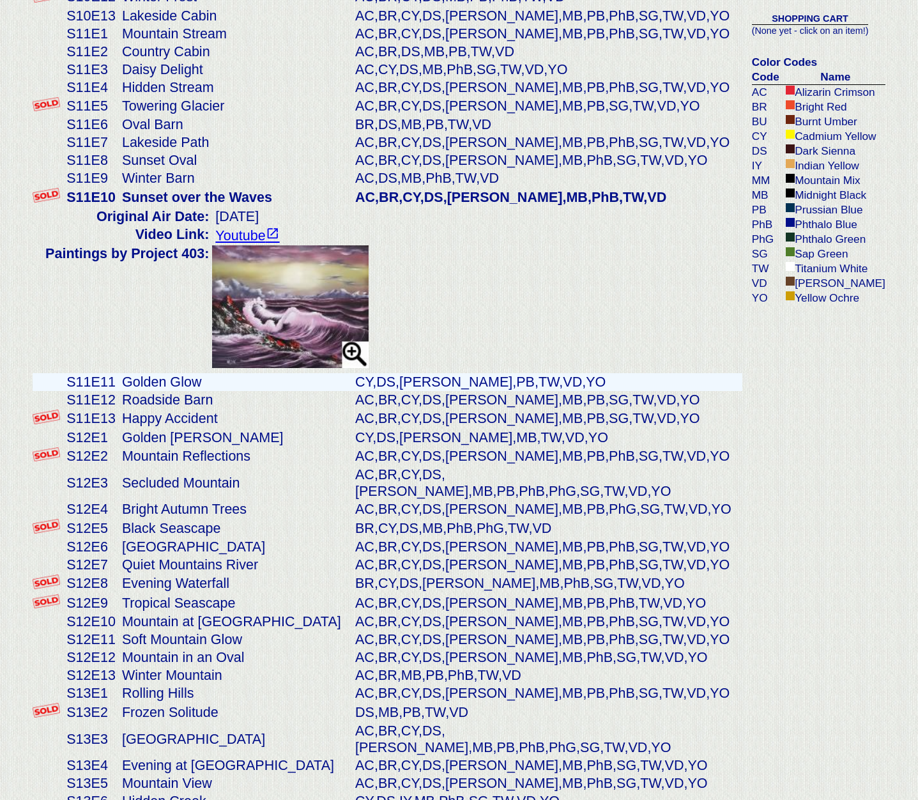
scroll to position [2640, 0]
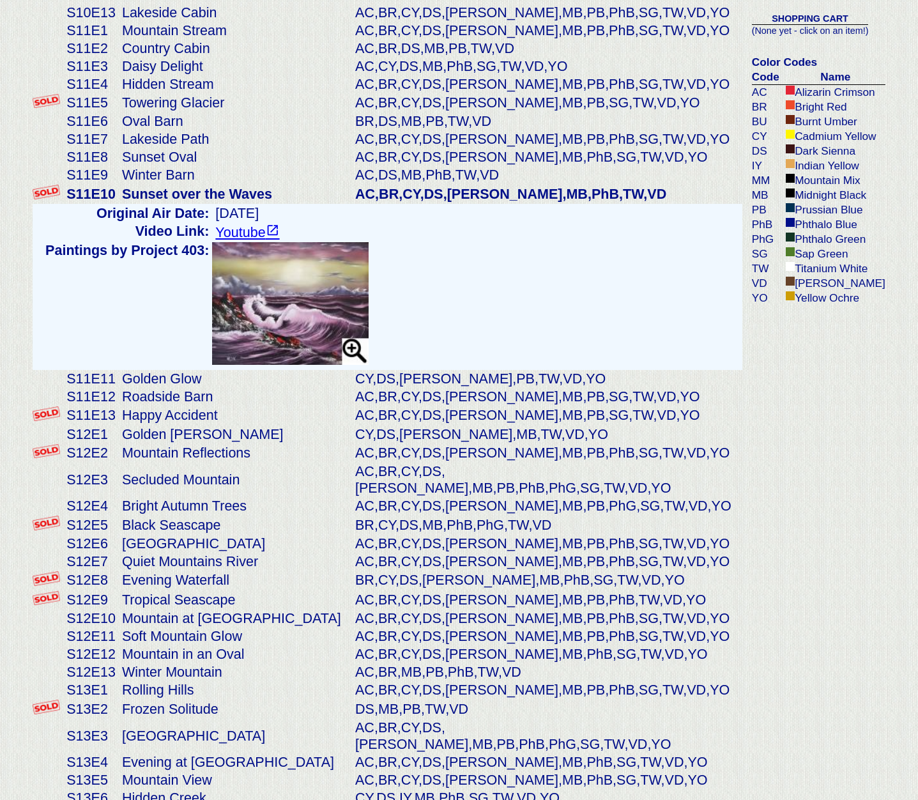
click at [304, 264] on img at bounding box center [290, 303] width 156 height 123
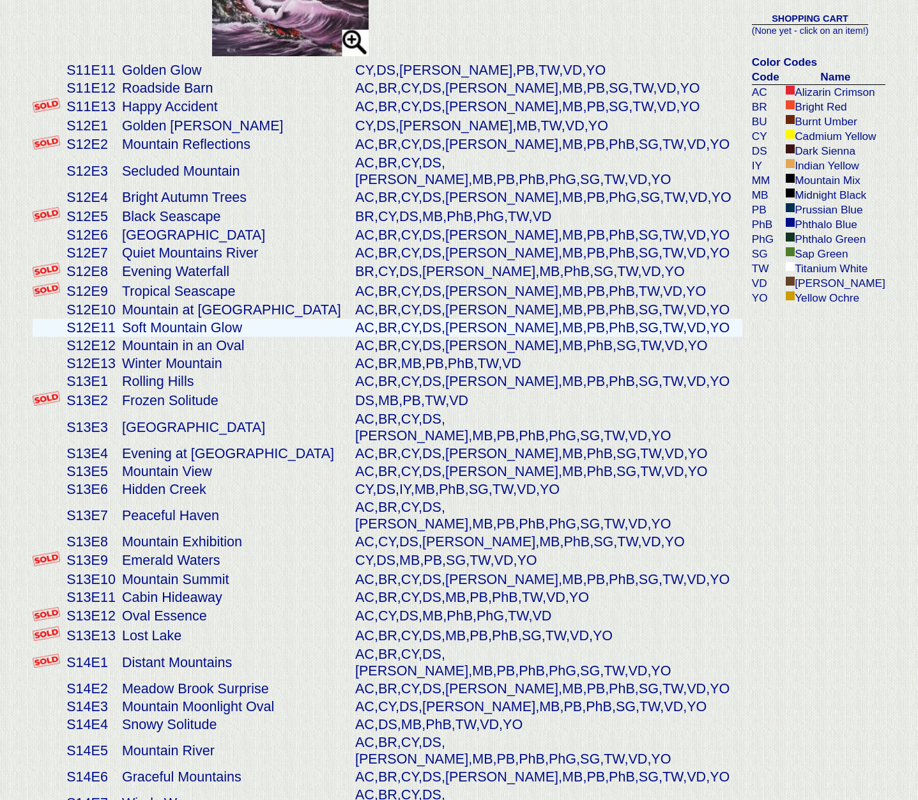
scroll to position [2970, 0]
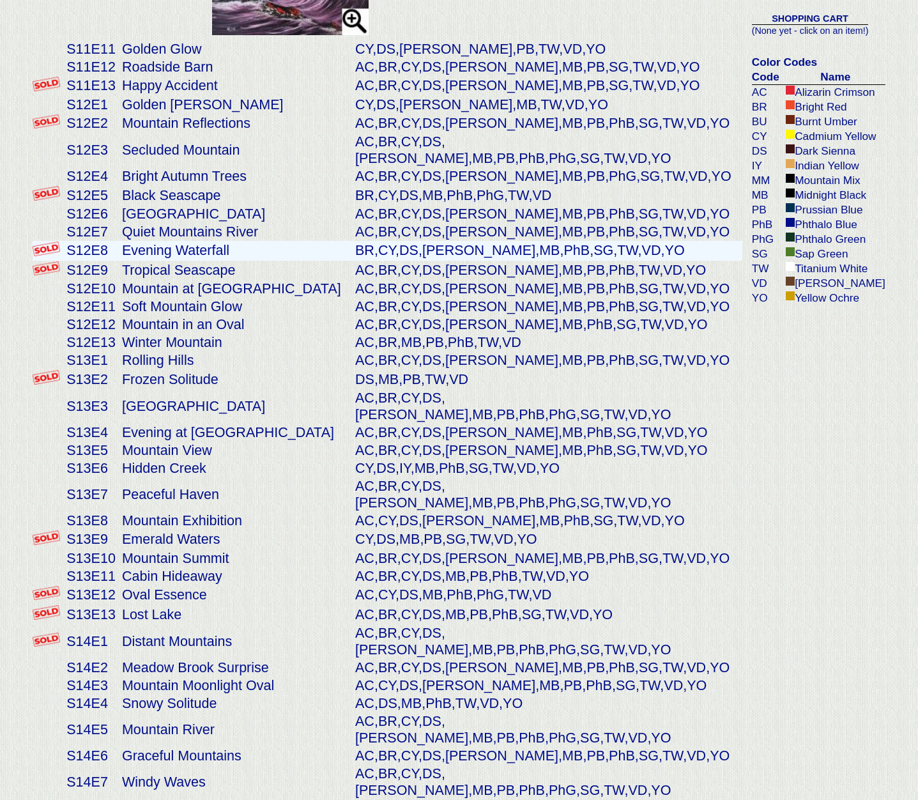
click at [220, 241] on td "Evening Waterfall" at bounding box center [235, 251] width 233 height 20
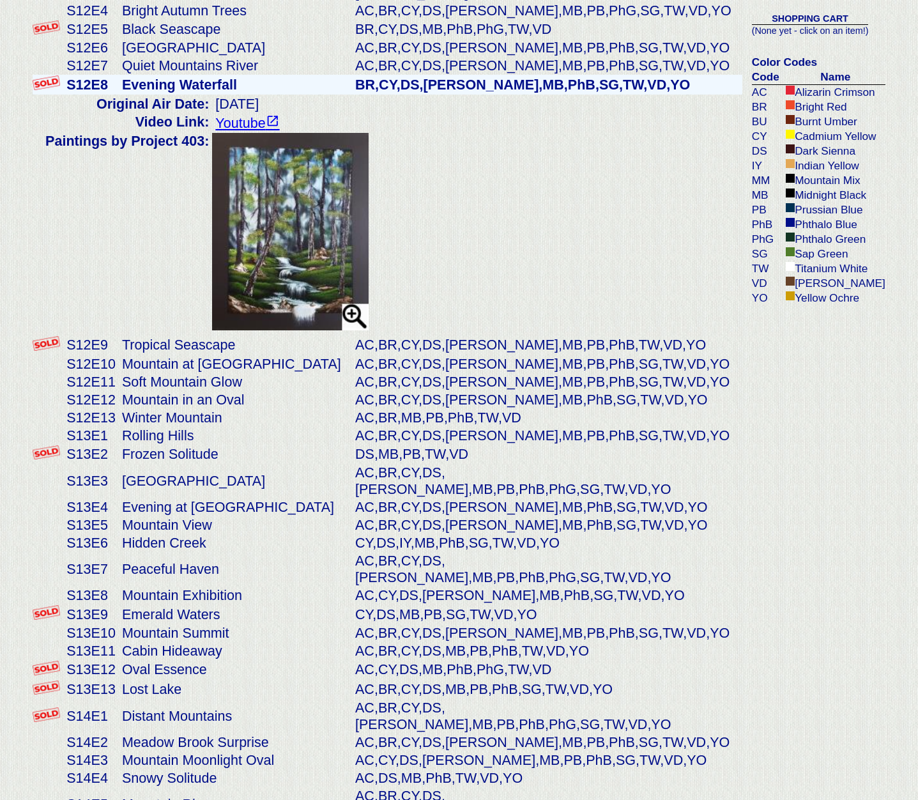
scroll to position [2805, 0]
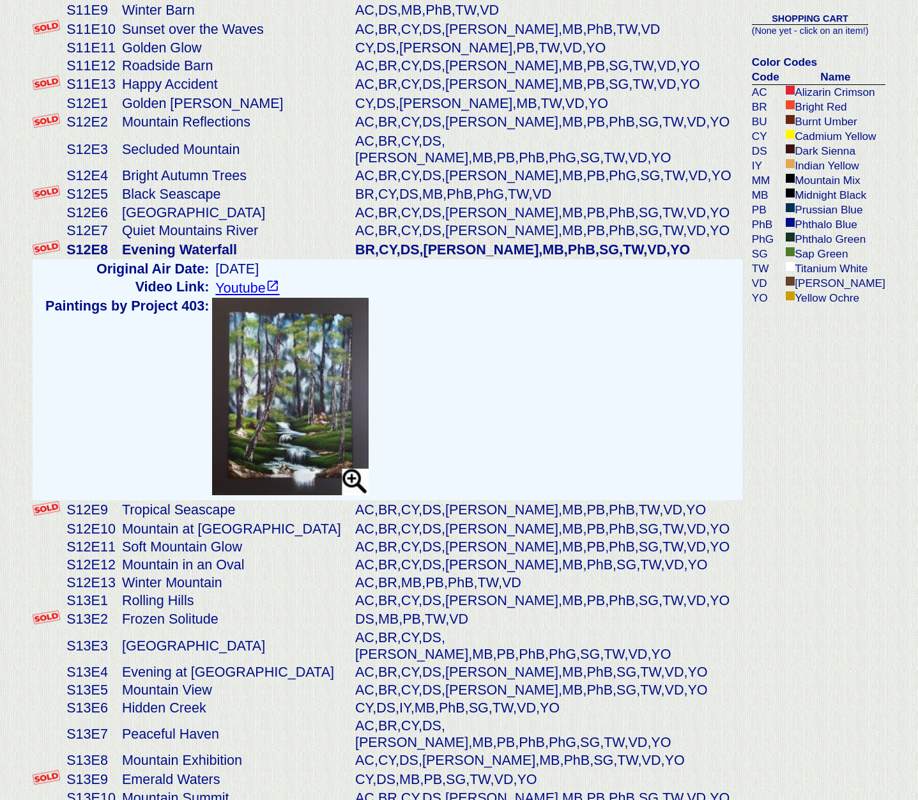
click at [314, 363] on img at bounding box center [290, 396] width 156 height 197
click at [225, 280] on link "Youtube" at bounding box center [247, 288] width 64 height 16
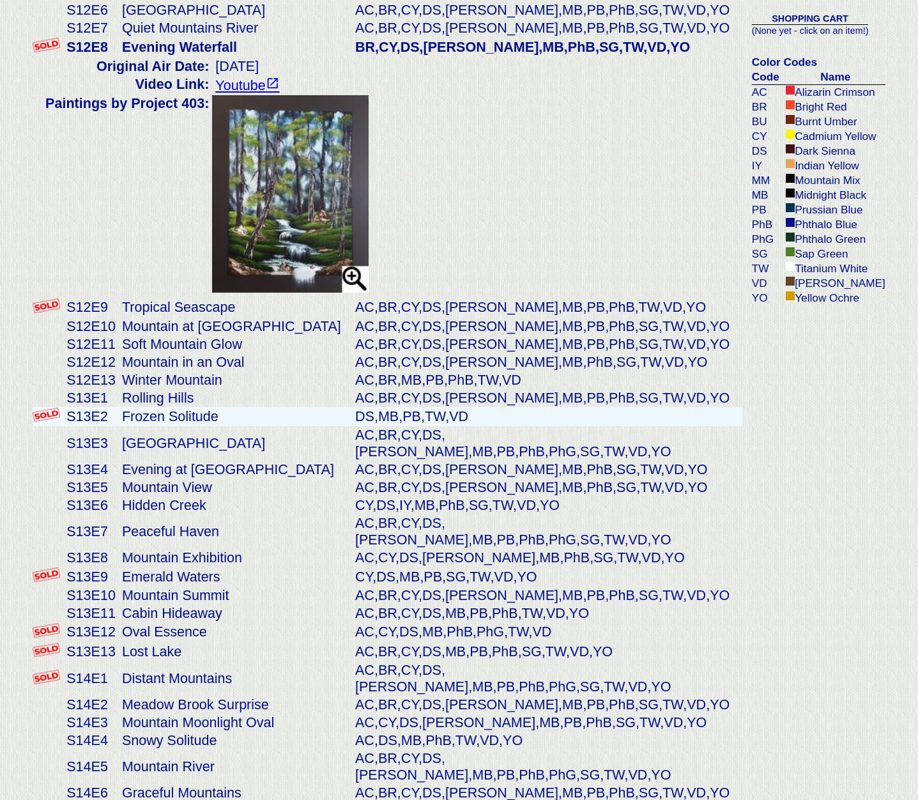
click at [247, 407] on td "Frozen Solitude" at bounding box center [235, 417] width 233 height 20
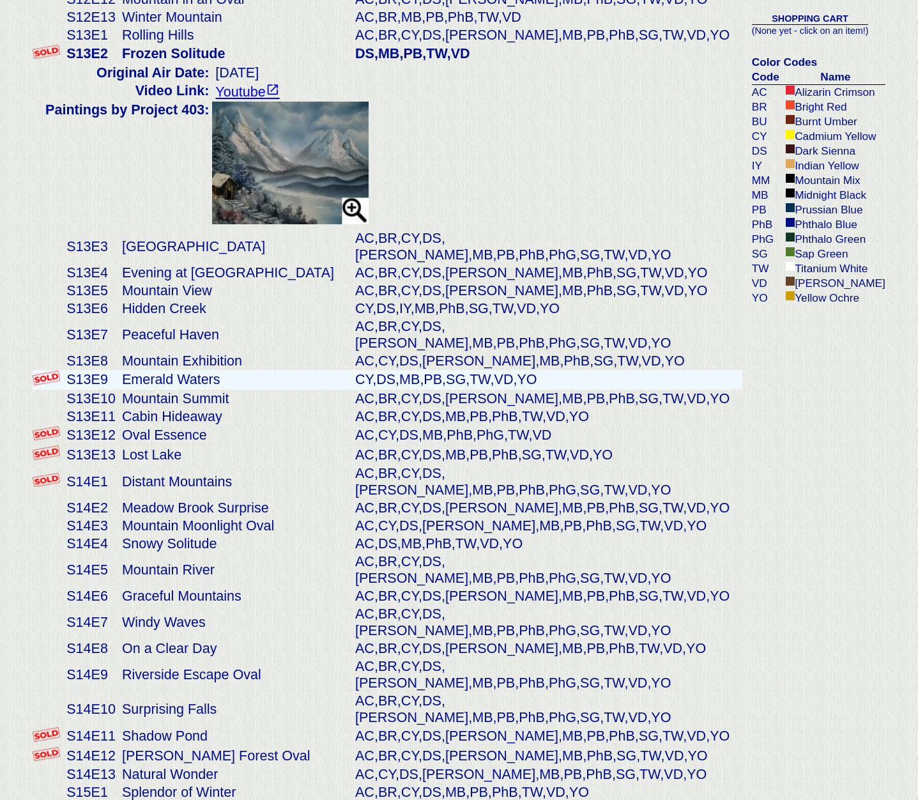
click at [146, 370] on td "Emerald Waters" at bounding box center [235, 380] width 233 height 20
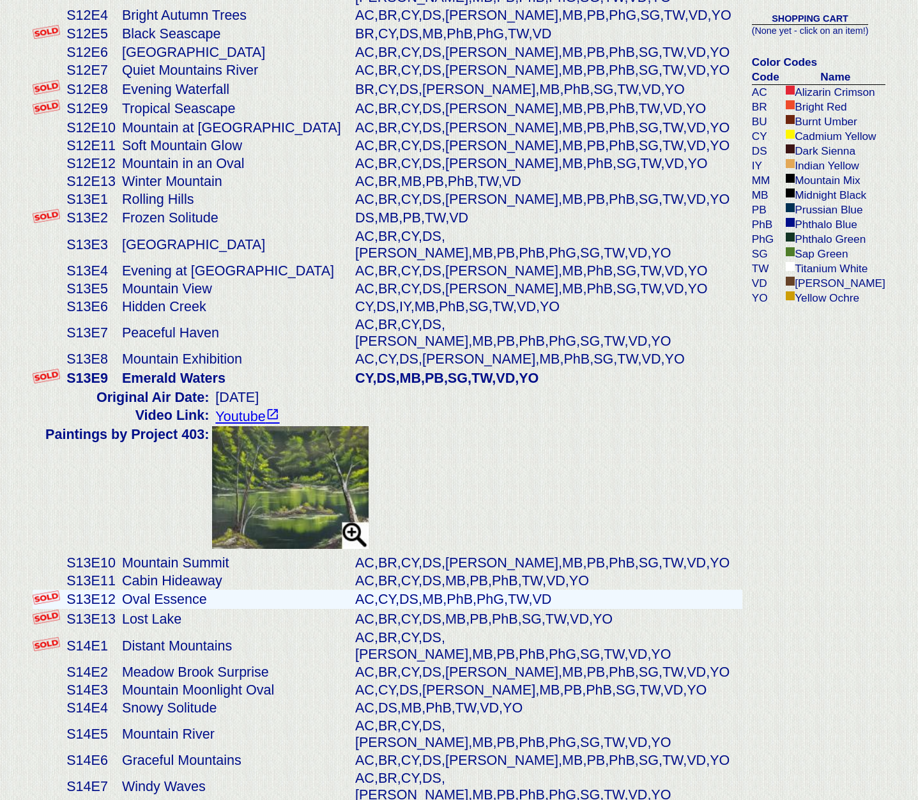
click at [164, 590] on td "Oval Essence" at bounding box center [235, 600] width 233 height 20
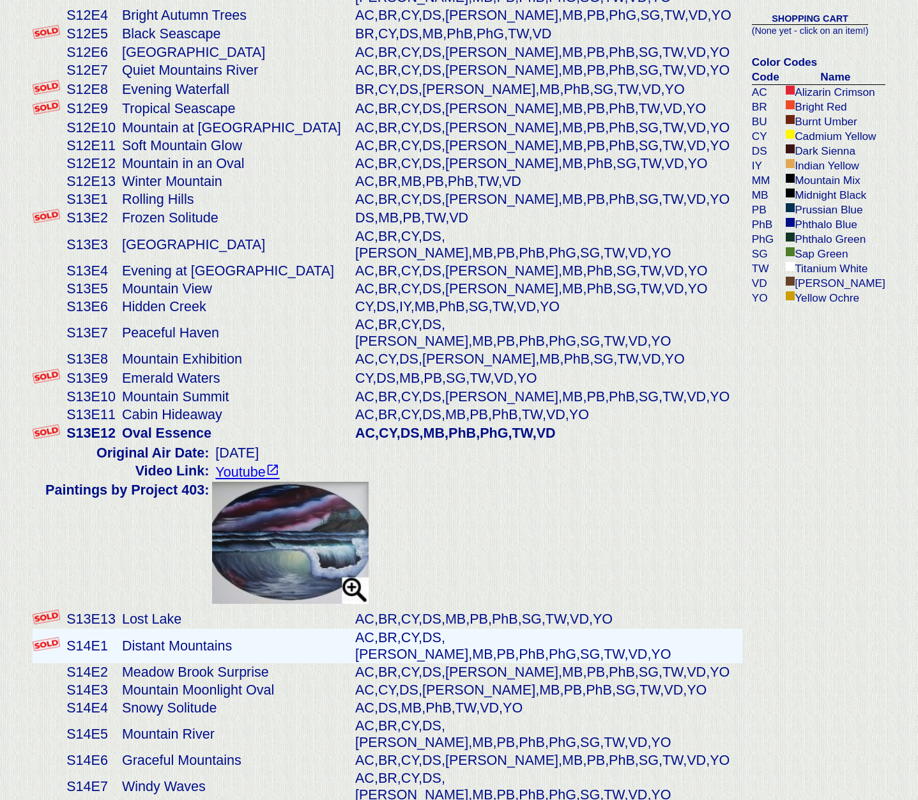
click at [174, 629] on td "Distant Mountains" at bounding box center [235, 646] width 233 height 34
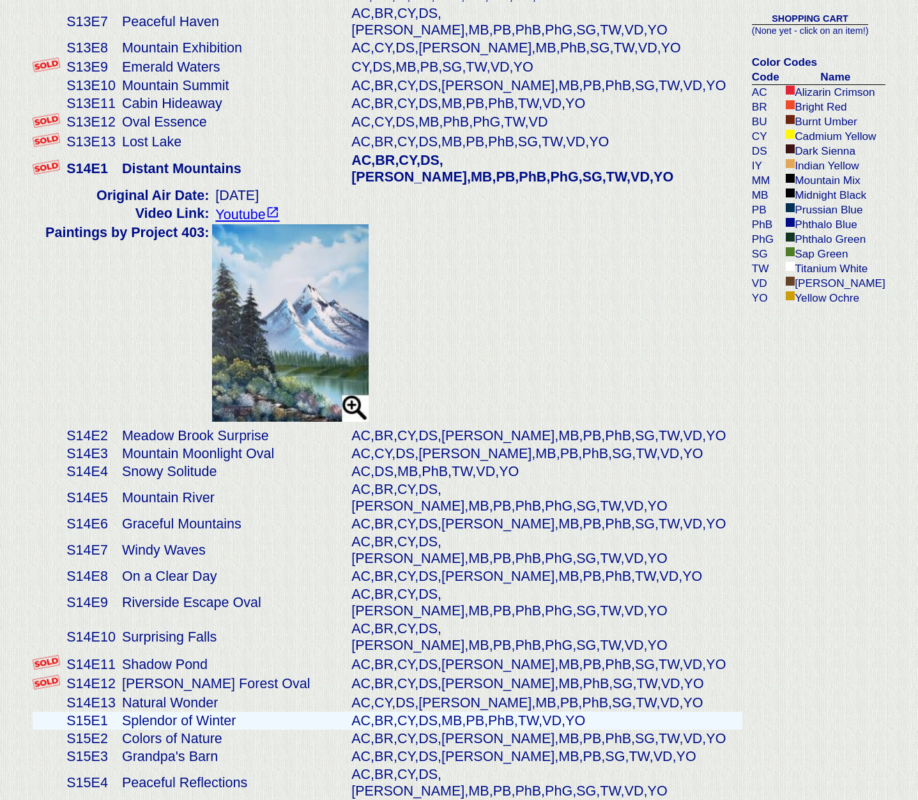
scroll to position [3278, 0]
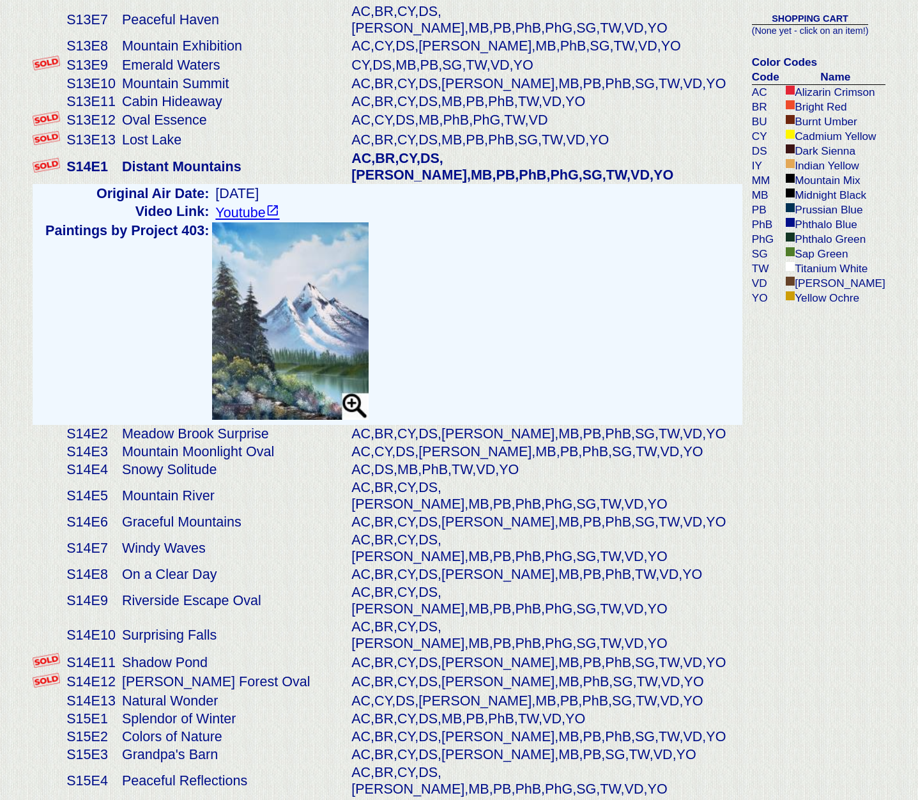
click at [241, 204] on link "Youtube" at bounding box center [247, 212] width 64 height 16
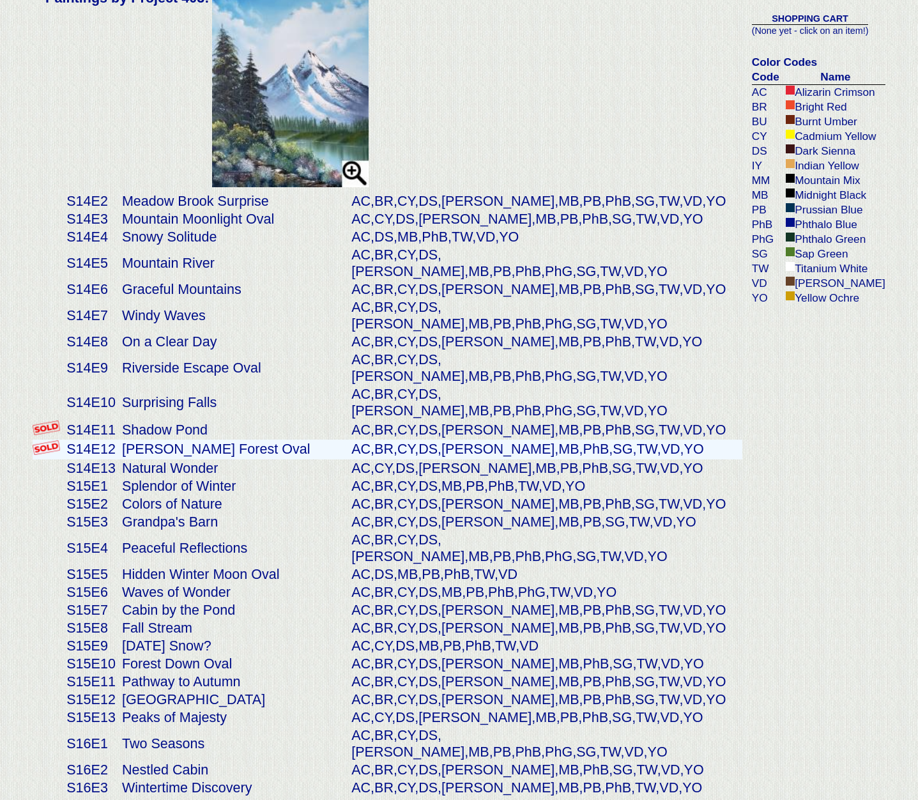
click at [236, 440] on td "[PERSON_NAME] Forest Oval" at bounding box center [233, 450] width 229 height 20
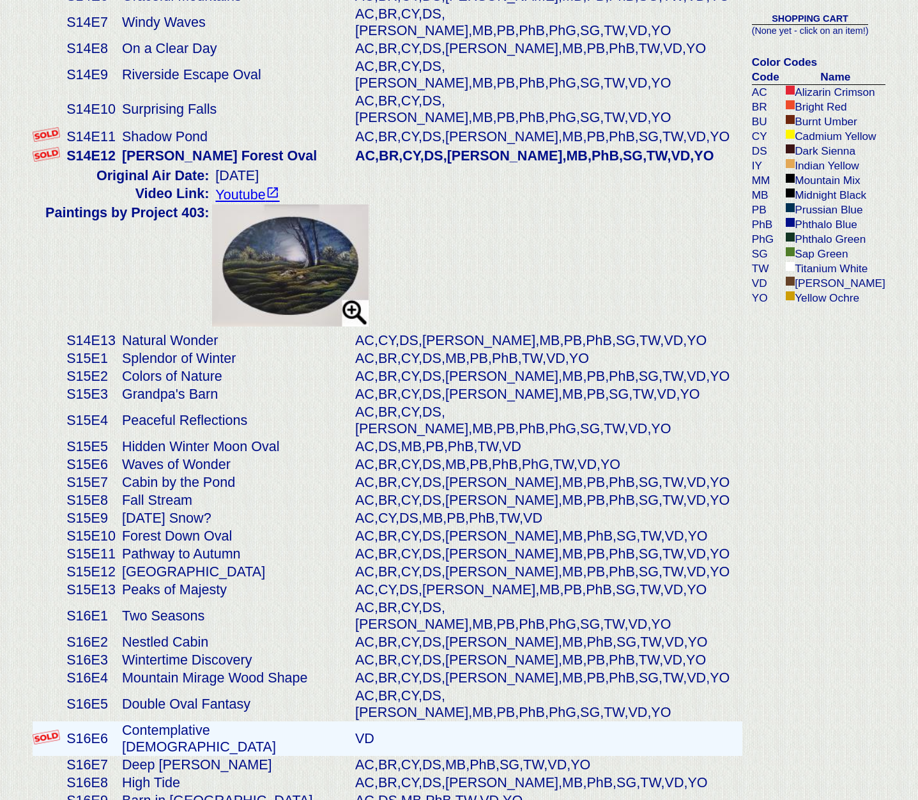
click at [217, 721] on td "Contemplative [DEMOGRAPHIC_DATA]" at bounding box center [235, 738] width 233 height 34
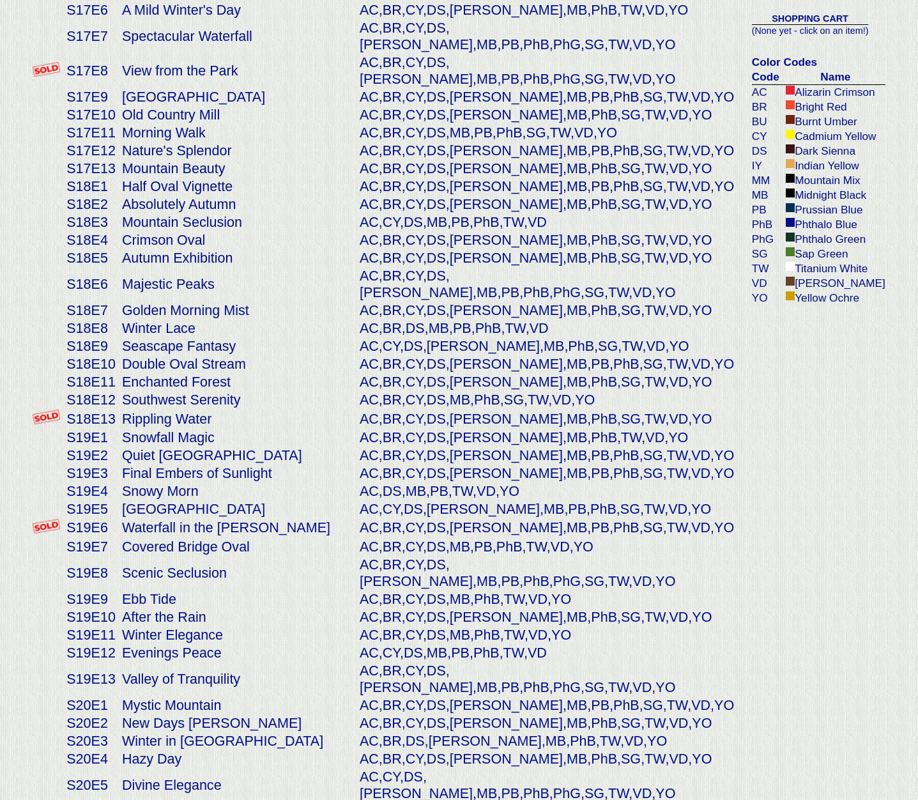
scroll to position [4661, 0]
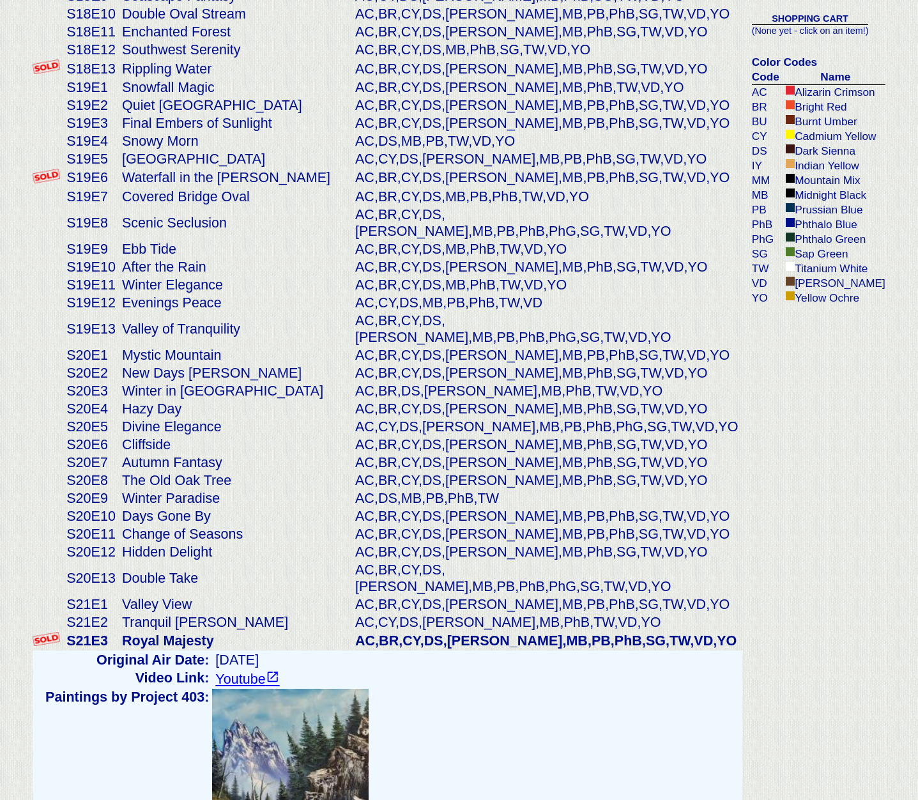
scroll to position [4720, 0]
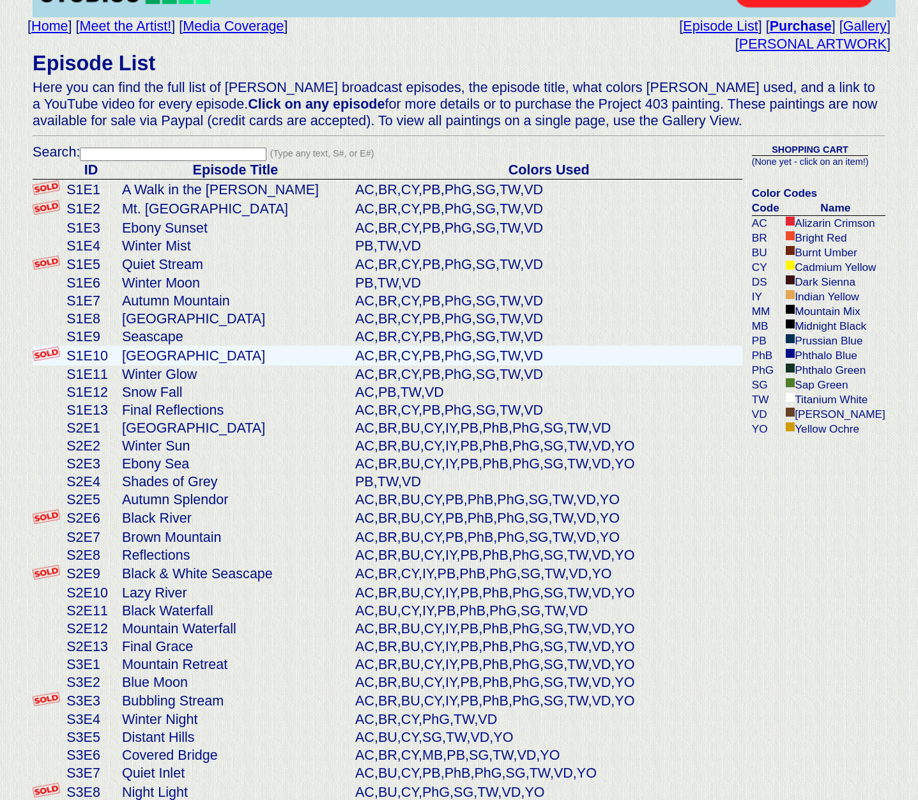
scroll to position [0, 0]
